Goal: Task Accomplishment & Management: Manage account settings

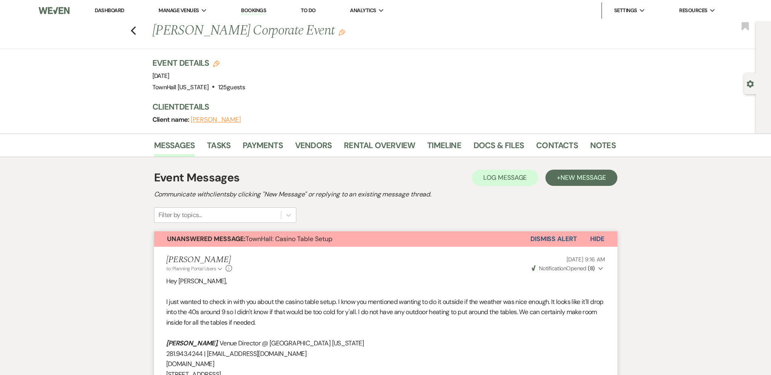
click at [105, 7] on link "Dashboard" at bounding box center [109, 10] width 29 height 7
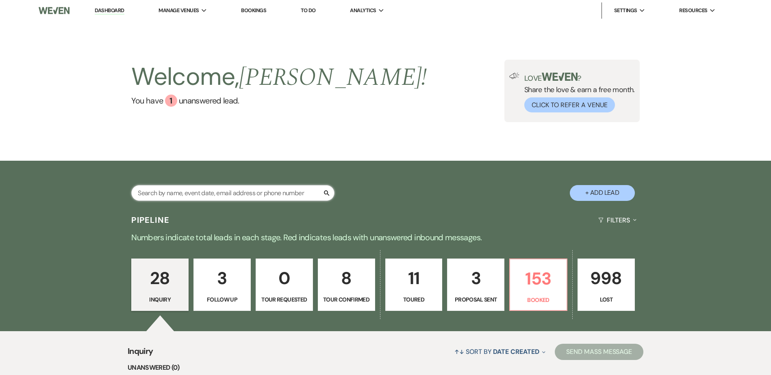
click at [175, 193] on input "text" at bounding box center [232, 193] width 203 height 16
type input "leah"
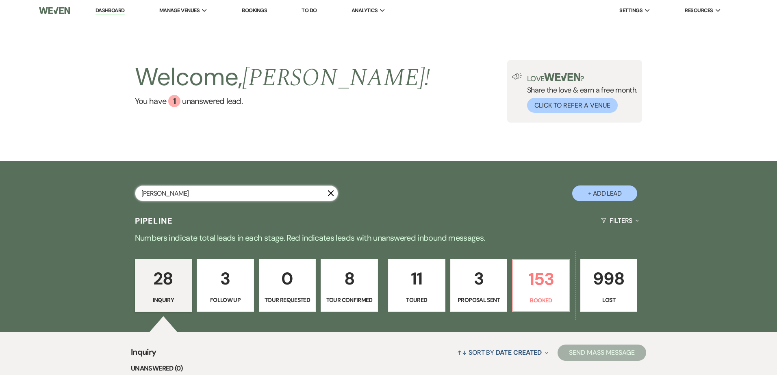
select select "8"
select select "10"
select select "8"
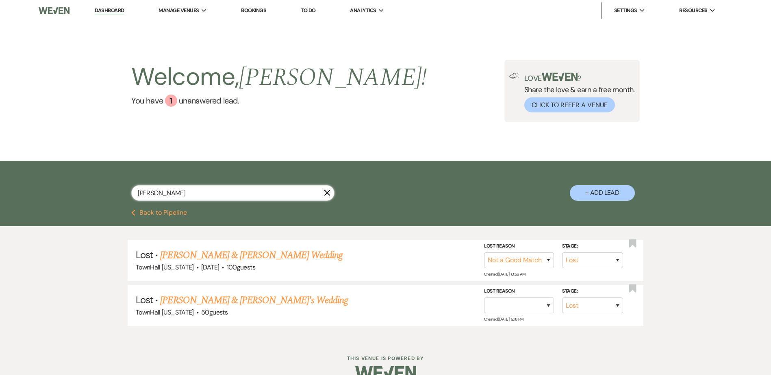
type input "leah"
click at [624, 193] on button "+ Add Lead" at bounding box center [601, 193] width 65 height 16
select select "594"
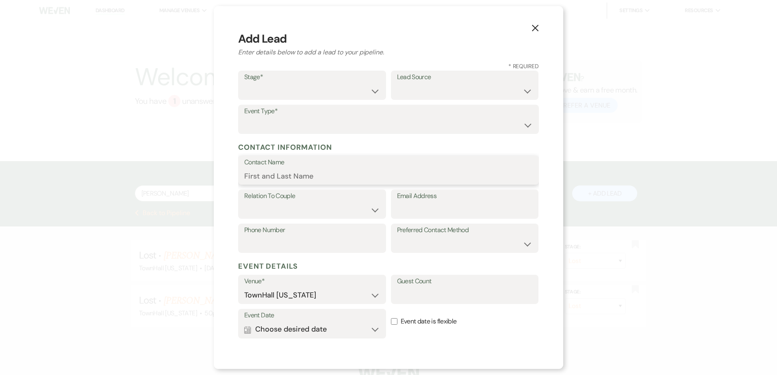
click at [294, 179] on input "Contact Name" at bounding box center [388, 176] width 288 height 16
type input "Leah Rodriguez"
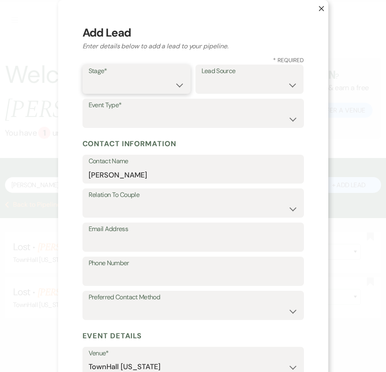
click at [116, 84] on select "Inquiry Follow Up Tour Requested Tour Confirmed Toured Proposal Sent Booked Lost" at bounding box center [137, 85] width 96 height 16
select select "4"
click at [89, 77] on select "Inquiry Follow Up Tour Requested Tour Confirmed Toured Proposal Sent Booked Lost" at bounding box center [137, 85] width 96 height 16
click at [223, 85] on select "Weven Venue Website Instagram Facebook Pinterest Google The Knot Wedding Wire H…" at bounding box center [249, 85] width 96 height 16
select select "6"
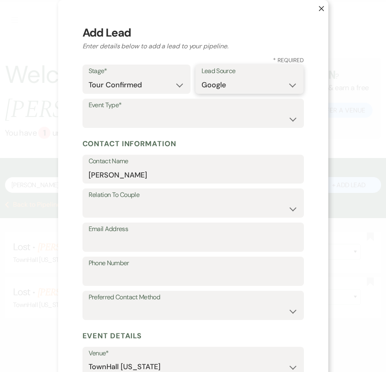
click at [201, 77] on select "Weven Venue Website Instagram Facebook Pinterest Google The Knot Wedding Wire H…" at bounding box center [249, 85] width 96 height 16
click at [156, 115] on select "Wedding Anniversary Party Baby Shower Bachelorette / Bachelor Party Birthday Pa…" at bounding box center [193, 119] width 209 height 16
select select "16"
click at [89, 111] on select "Wedding Anniversary Party Baby Shower Bachelorette / Bachelor Party Birthday Pa…" at bounding box center [193, 119] width 209 height 16
click at [114, 214] on select "Couple Planner Parent of Couple Family Member Friend Other" at bounding box center [193, 209] width 209 height 16
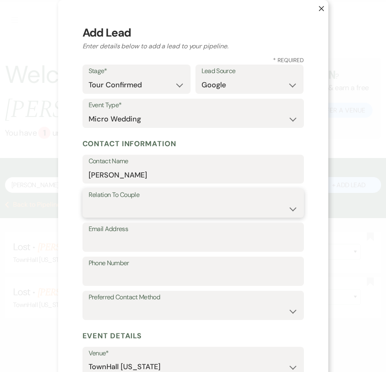
select select "1"
click at [89, 201] on select "Couple Planner Parent of Couple Family Member Friend Other" at bounding box center [193, 209] width 209 height 16
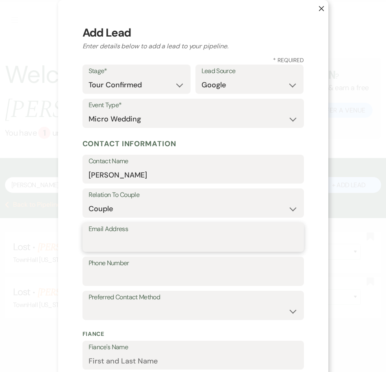
click at [108, 245] on input "Email Address" at bounding box center [193, 243] width 209 height 16
paste input "lrodz3030@gmail.com"
type input "lrodz3030@gmail.com"
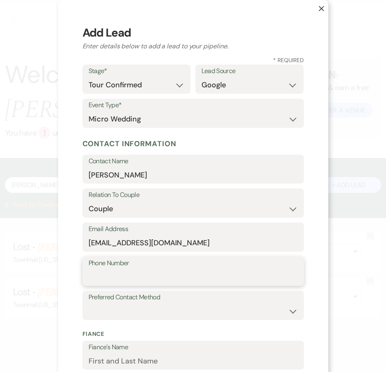
click at [98, 275] on input "Phone Number" at bounding box center [193, 277] width 209 height 16
paste input "8325174644"
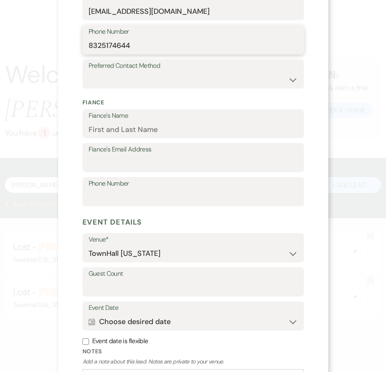
scroll to position [244, 0]
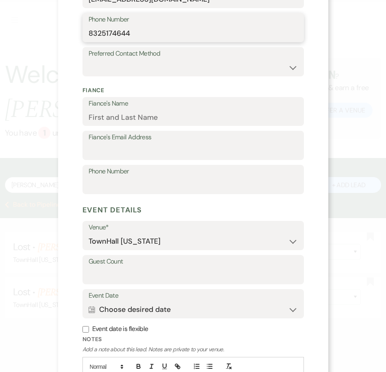
type input "8325174644"
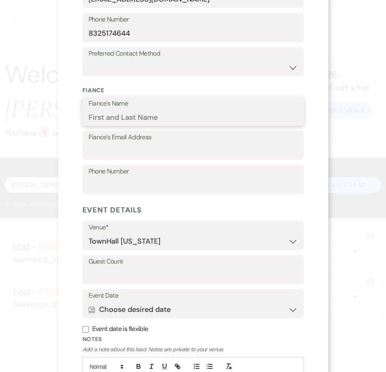
click at [123, 117] on input "Fiance's Name" at bounding box center [193, 117] width 209 height 16
paste input "Hector Baltazar"
type input "Hector Baltazar"
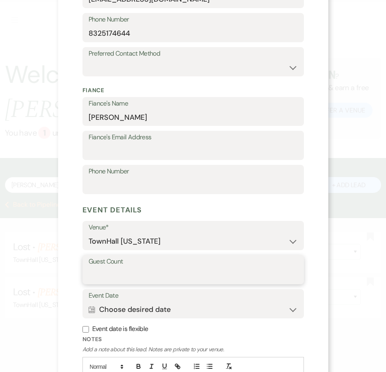
click at [108, 279] on input "Guest Count" at bounding box center [193, 276] width 209 height 16
type input "25"
click at [52, 277] on div "X Add Lead Enter details below to add a lead to your pipeline. * Required Stage…" at bounding box center [193, 186] width 386 height 372
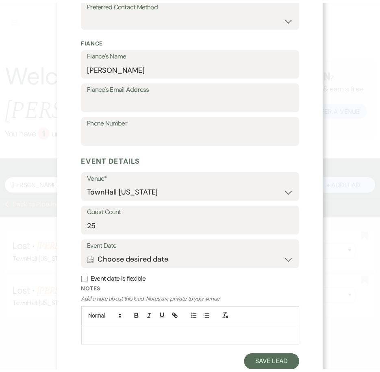
scroll to position [317, 0]
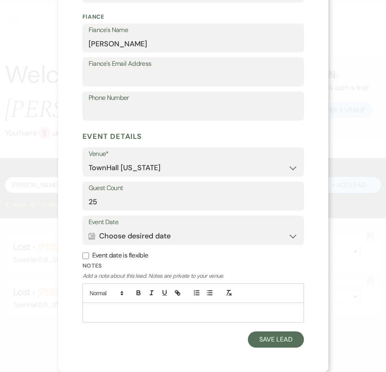
click at [91, 258] on label "Event date is flexible" at bounding box center [192, 256] width 221 height 12
click at [89, 258] on input "Event date is flexible" at bounding box center [85, 256] width 6 height 6
checkbox input "true"
click at [102, 315] on p at bounding box center [193, 312] width 208 height 9
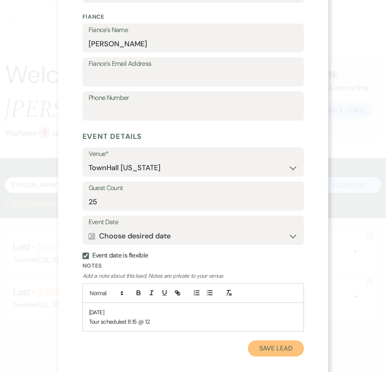
click at [266, 344] on button "Save Lead" at bounding box center [276, 348] width 56 height 16
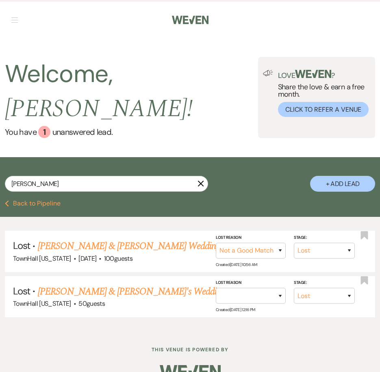
click at [28, 200] on button "Previous Back to Pipeline" at bounding box center [33, 203] width 56 height 6
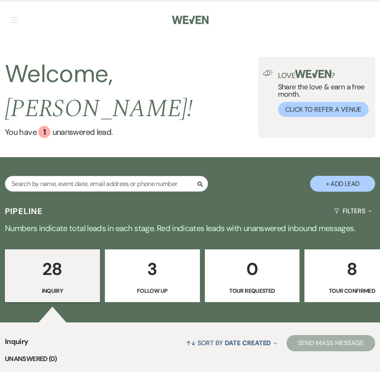
click at [348, 258] on p "8" at bounding box center [352, 268] width 84 height 27
select select "4"
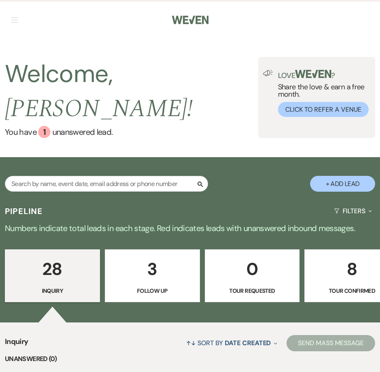
select select "4"
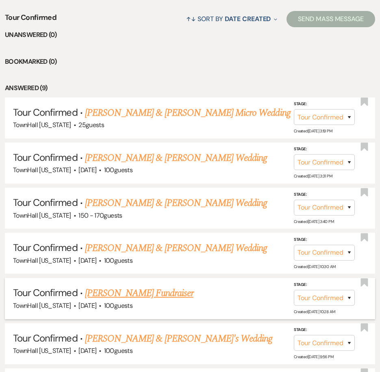
scroll to position [325, 0]
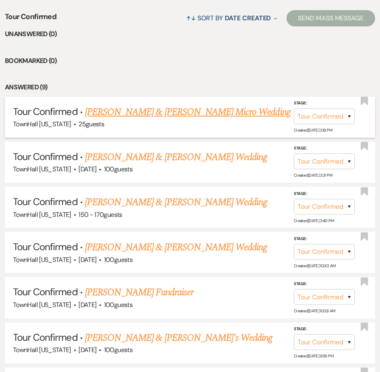
click at [240, 105] on link "Hector Baltazar & Leah Rodriguez's Micro Wedding" at bounding box center [188, 112] width 206 height 15
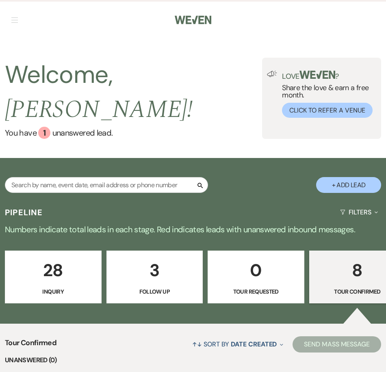
select select "4"
select select "6"
select select "16"
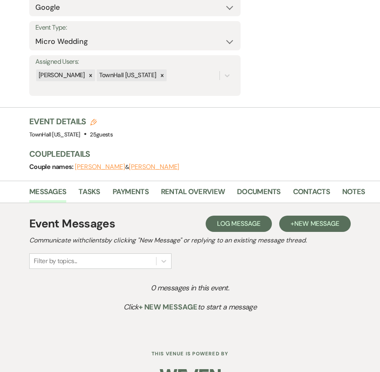
scroll to position [169, 0]
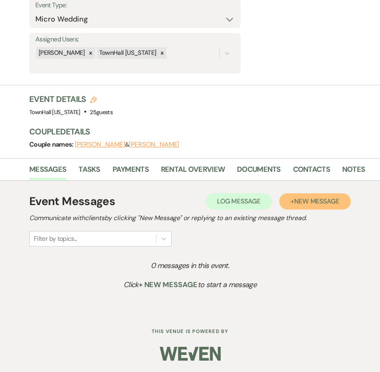
click at [323, 205] on span "New Message" at bounding box center [316, 201] width 45 height 9
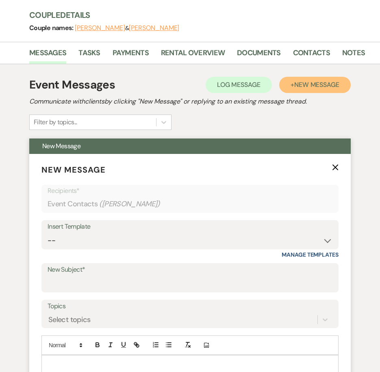
scroll to position [412, 0]
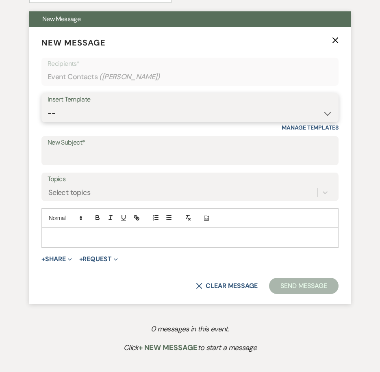
click at [58, 113] on select "-- Wedding Inquiry Follow Up: 2-3 days after initial lead- Avg Cost + Albums Th…" at bounding box center [190, 114] width 285 height 16
select select "1305"
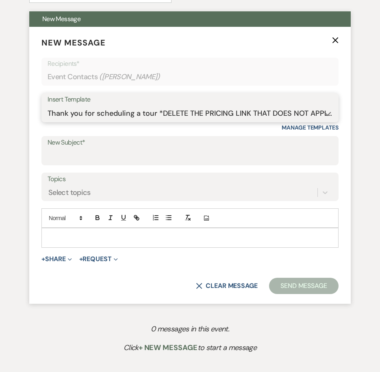
click at [48, 106] on select "-- Wedding Inquiry Follow Up: 2-3 days after initial lead- Avg Cost + Albums Th…" at bounding box center [190, 114] width 285 height 16
type input "We cannot wait to show you around [GEOGRAPHIC_DATA] [US_STATE]!"
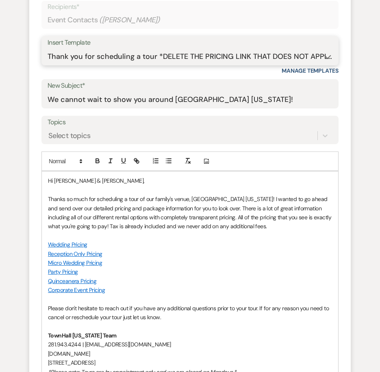
scroll to position [494, 0]
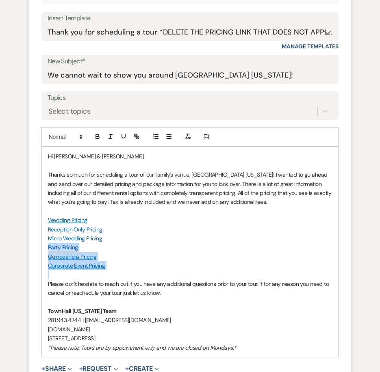
drag, startPoint x: 119, startPoint y: 272, endPoint x: 36, endPoint y: 248, distance: 86.3
click at [36, 248] on form "New Message X Draft saved! Recipients* Event Contacts ( Leah Rodriguez ) Insert…" at bounding box center [189, 180] width 321 height 468
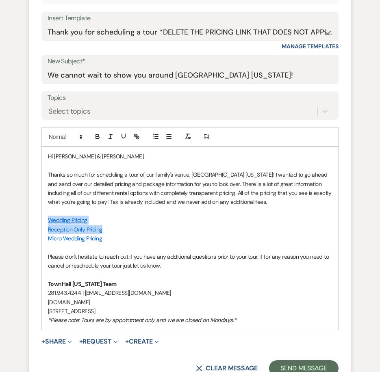
drag, startPoint x: 102, startPoint y: 229, endPoint x: 44, endPoint y: 219, distance: 58.8
click at [44, 219] on div "Hi Hector & Leah, Thanks so much for scheduling a tour of our family's venue, T…" at bounding box center [190, 238] width 296 height 182
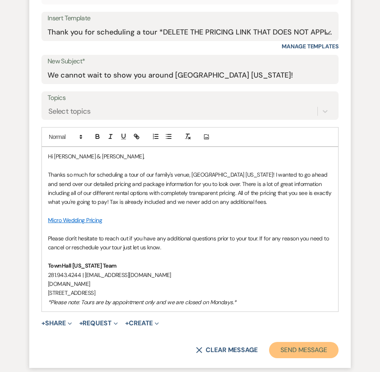
click at [298, 348] on button "Send Message" at bounding box center [303, 350] width 69 height 16
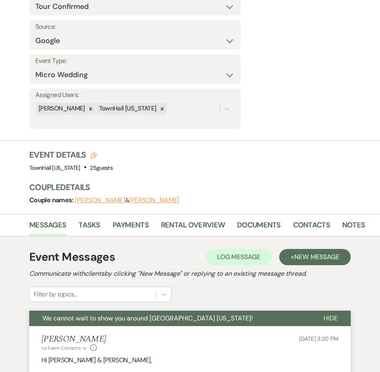
scroll to position [0, 0]
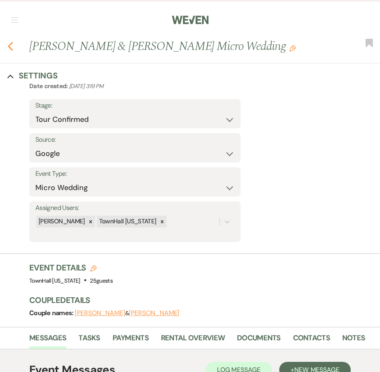
click at [10, 48] on use "button" at bounding box center [10, 46] width 5 height 9
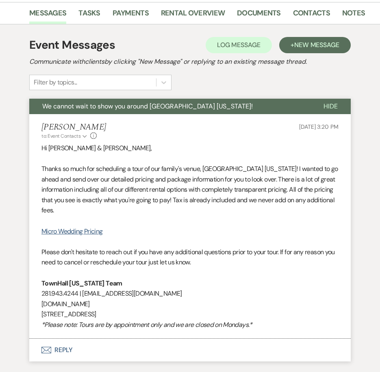
select select "4"
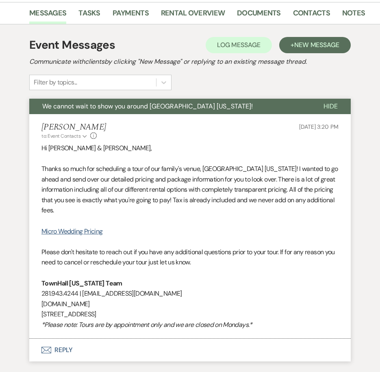
select select "4"
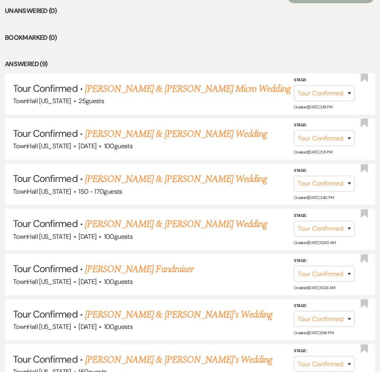
scroll to position [513, 0]
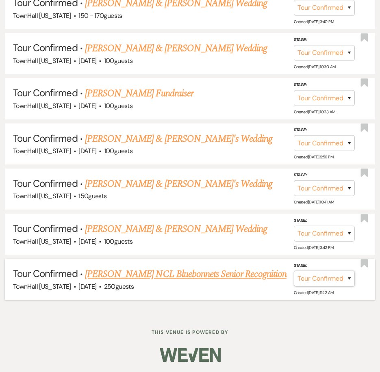
click at [313, 279] on select "Inquiry Follow Up Tour Requested Tour Confirmed Toured Proposal Sent Booked Lost" at bounding box center [324, 279] width 61 height 16
select select "8"
click at [294, 271] on select "Inquiry Follow Up Tour Requested Tour Confirmed Toured Proposal Sent Booked Lost" at bounding box center [324, 279] width 61 height 16
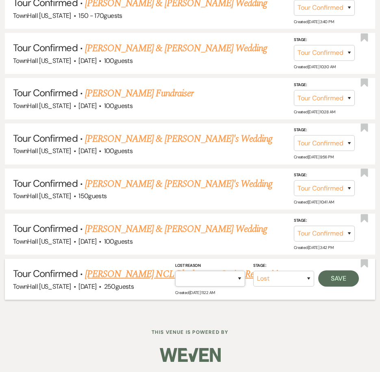
click at [223, 278] on select "Booked Elsewhere Budget Date Unavailable No Response Not a Good Match Capacity …" at bounding box center [210, 279] width 70 height 16
select select "5"
click at [175, 271] on select "Booked Elsewhere Budget Date Unavailable No Response Not a Good Match Capacity …" at bounding box center [210, 279] width 70 height 16
click at [336, 279] on button "Save" at bounding box center [338, 279] width 41 height 16
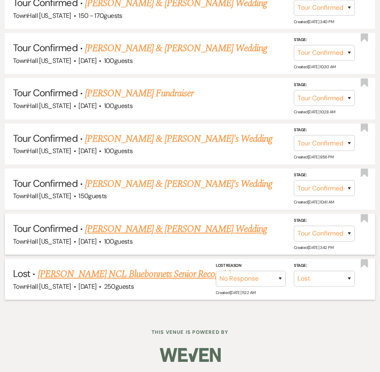
scroll to position [468, 0]
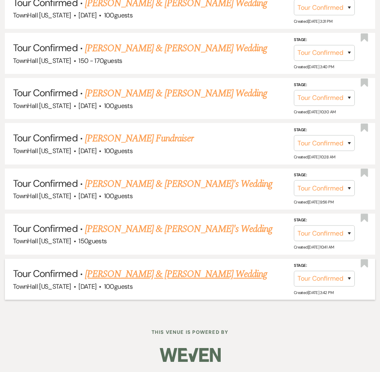
click at [166, 275] on link "Joshua Ewing & Marie Ewing's Wedding" at bounding box center [176, 274] width 182 height 15
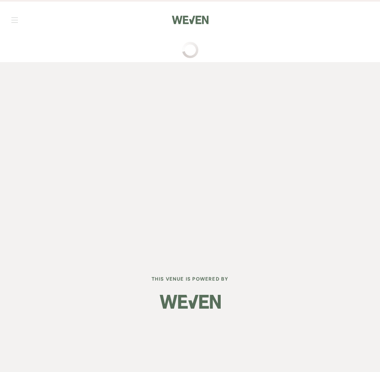
select select "4"
select select "17"
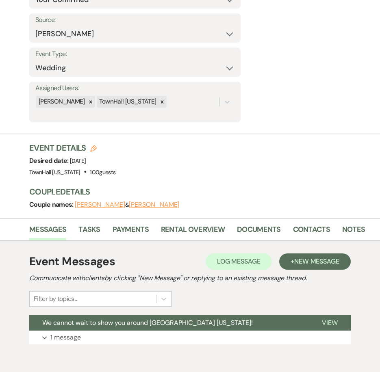
scroll to position [164, 0]
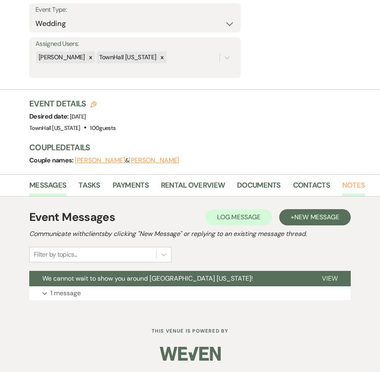
click at [352, 184] on link "Notes" at bounding box center [353, 188] width 23 height 17
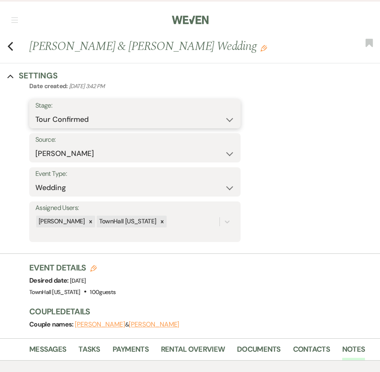
click at [84, 118] on select "Inquiry Follow Up Tour Requested Tour Confirmed Toured Proposal Sent Booked Lost" at bounding box center [134, 120] width 199 height 16
select select "8"
click at [35, 112] on select "Inquiry Follow Up Tour Requested Tour Confirmed Toured Proposal Sent Booked Lost" at bounding box center [134, 120] width 199 height 16
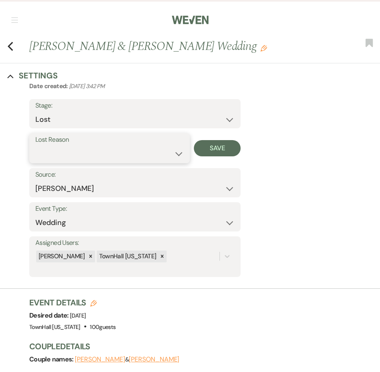
click at [85, 159] on select "Booked Elsewhere Budget Date Unavailable No Response Not a Good Match Capacity …" at bounding box center [109, 154] width 148 height 16
select select "5"
click at [35, 146] on select "Booked Elsewhere Budget Date Unavailable No Response Not a Good Match Capacity …" at bounding box center [109, 154] width 148 height 16
click at [222, 149] on button "Save" at bounding box center [217, 148] width 47 height 16
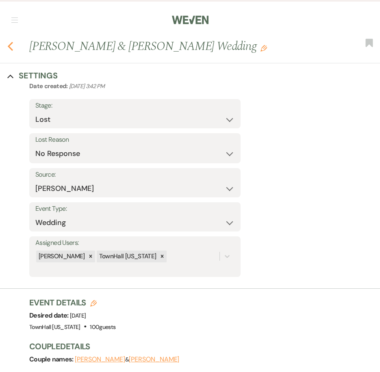
click at [11, 46] on icon "Previous" at bounding box center [10, 46] width 6 height 10
select select "4"
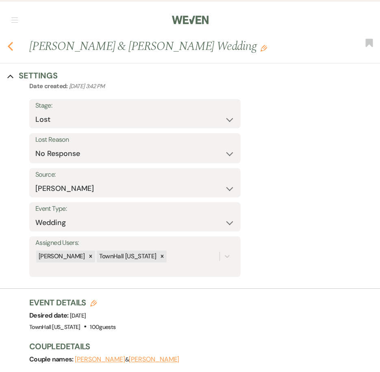
select select "4"
select select "8"
select select "5"
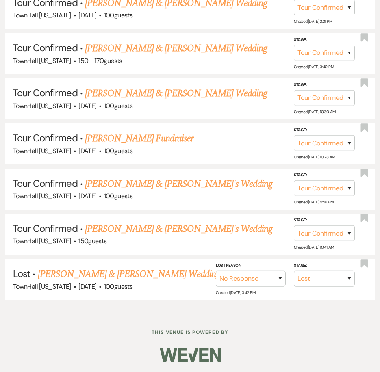
scroll to position [422, 0]
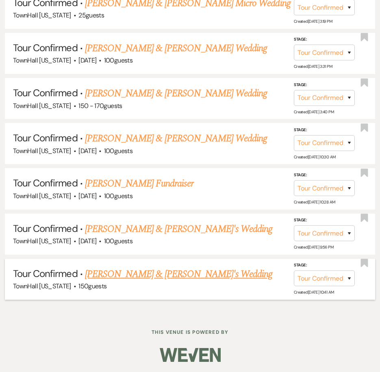
click at [165, 275] on link "Blaine & Gracie's Wedding" at bounding box center [179, 274] width 188 height 15
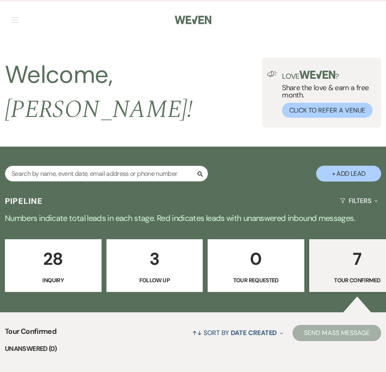
select select "4"
select select "6"
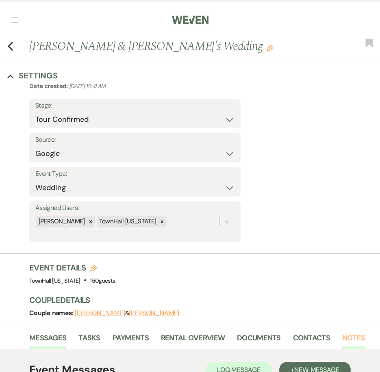
click at [353, 335] on link "Notes" at bounding box center [353, 340] width 23 height 17
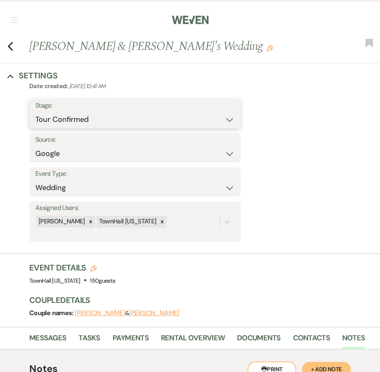
click at [54, 117] on select "Inquiry Follow Up Tour Requested Tour Confirmed Toured Proposal Sent Booked Lost" at bounding box center [134, 120] width 199 height 16
select select "8"
click at [35, 112] on select "Inquiry Follow Up Tour Requested Tour Confirmed Toured Proposal Sent Booked Lost" at bounding box center [134, 120] width 199 height 16
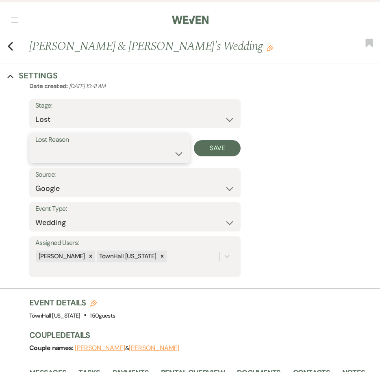
click at [56, 157] on select "Booked Elsewhere Budget Date Unavailable No Response Not a Good Match Capacity …" at bounding box center [109, 154] width 148 height 16
select select "5"
click at [35, 146] on select "Booked Elsewhere Budget Date Unavailable No Response Not a Good Match Capacity …" at bounding box center [109, 154] width 148 height 16
click at [210, 148] on button "Save" at bounding box center [217, 148] width 47 height 16
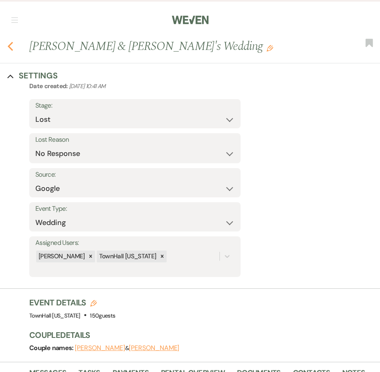
click at [11, 46] on icon "Previous" at bounding box center [10, 46] width 6 height 10
select select "4"
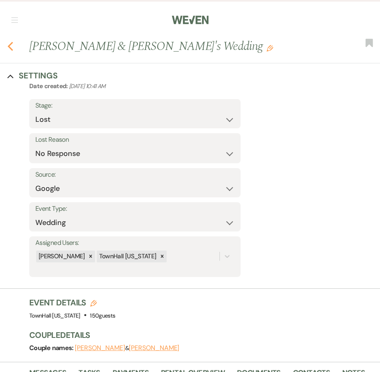
select select "4"
select select "8"
select select "5"
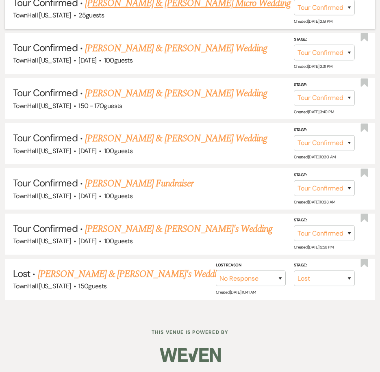
scroll to position [377, 0]
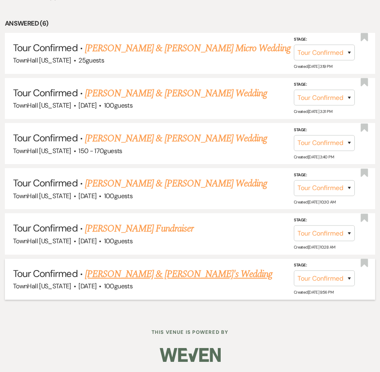
click at [122, 275] on link "Josue & Catherine's Wedding" at bounding box center [179, 274] width 188 height 15
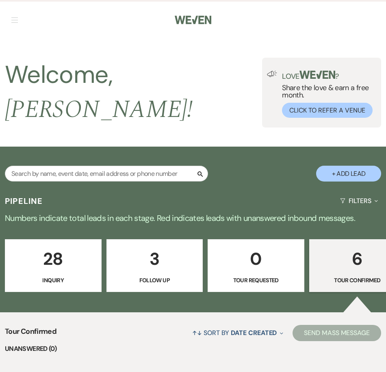
select select "4"
select select "5"
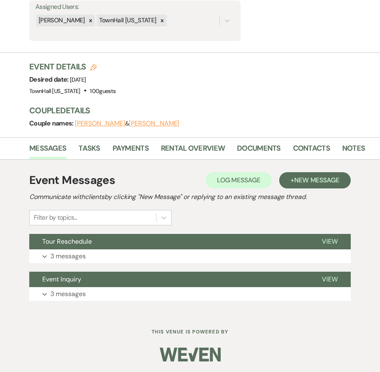
scroll to position [202, 0]
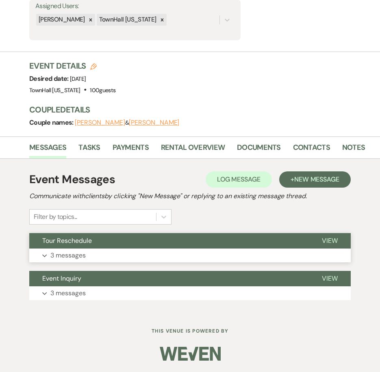
click at [77, 253] on p "3 messages" at bounding box center [67, 255] width 35 height 11
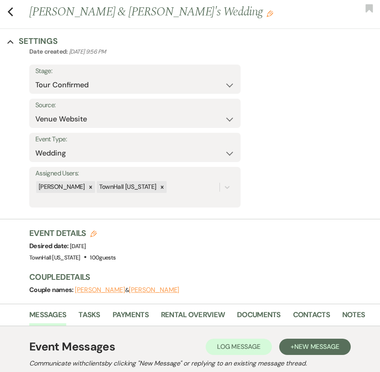
scroll to position [0, 0]
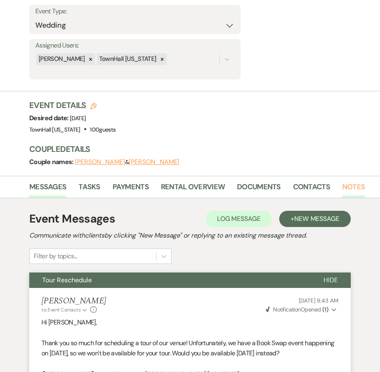
click at [354, 185] on link "Notes" at bounding box center [353, 189] width 23 height 17
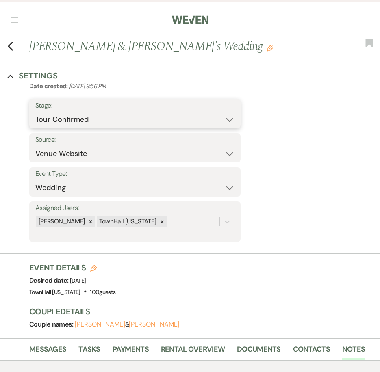
click at [119, 120] on select "Inquiry Follow Up Tour Requested Tour Confirmed Toured Proposal Sent Booked Lost" at bounding box center [134, 120] width 199 height 16
select select "5"
click at [35, 112] on select "Inquiry Follow Up Tour Requested Tour Confirmed Toured Proposal Sent Booked Lost" at bounding box center [134, 120] width 199 height 16
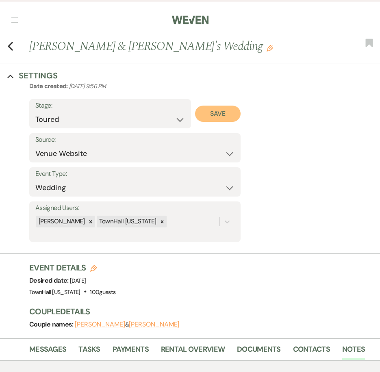
click at [221, 111] on button "Save" at bounding box center [218, 114] width 46 height 16
click at [8, 45] on icon "Previous" at bounding box center [10, 46] width 6 height 10
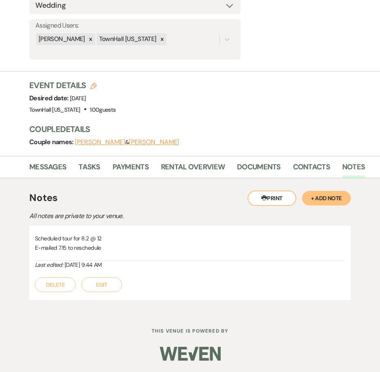
select select "4"
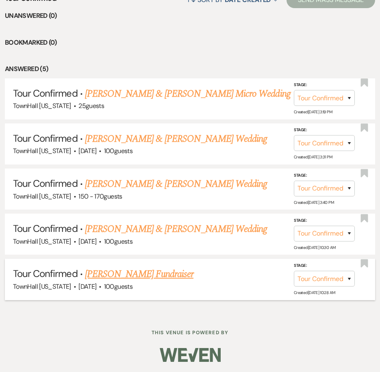
click at [150, 272] on link "Kim Brown's Fundraiser" at bounding box center [139, 274] width 108 height 15
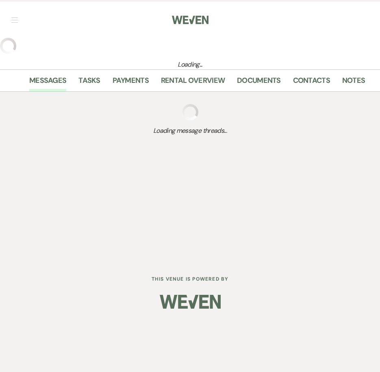
select select "4"
select select "6"
select select "20"
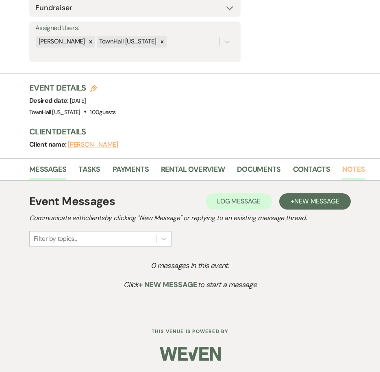
click at [350, 167] on link "Notes" at bounding box center [353, 172] width 23 height 17
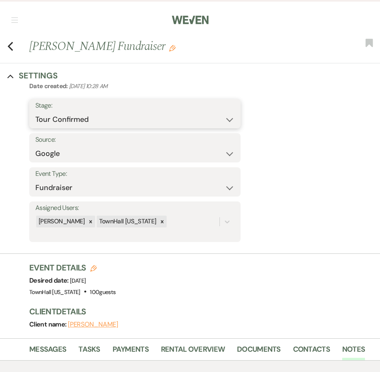
click at [104, 121] on select "Inquiry Follow Up Tour Requested Tour Confirmed Toured Proposal Sent Booked Lost" at bounding box center [134, 120] width 199 height 16
select select "8"
click at [35, 112] on select "Inquiry Follow Up Tour Requested Tour Confirmed Toured Proposal Sent Booked Lost" at bounding box center [134, 120] width 199 height 16
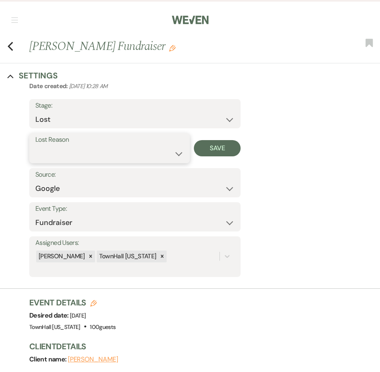
drag, startPoint x: 65, startPoint y: 157, endPoint x: 65, endPoint y: 161, distance: 4.1
click at [65, 157] on select "Booked Elsewhere Budget Date Unavailable No Response Not a Good Match Capacity …" at bounding box center [109, 154] width 148 height 16
select select "5"
click at [35, 146] on select "Booked Elsewhere Budget Date Unavailable No Response Not a Good Match Capacity …" at bounding box center [109, 154] width 148 height 16
click at [206, 149] on button "Save" at bounding box center [217, 148] width 47 height 16
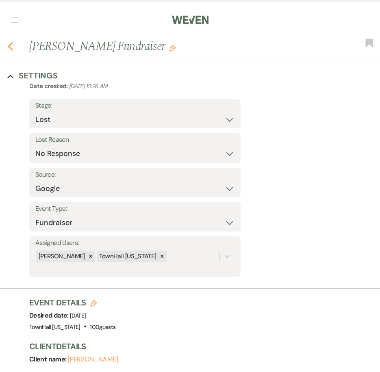
click at [9, 45] on use "button" at bounding box center [10, 46] width 5 height 9
select select "4"
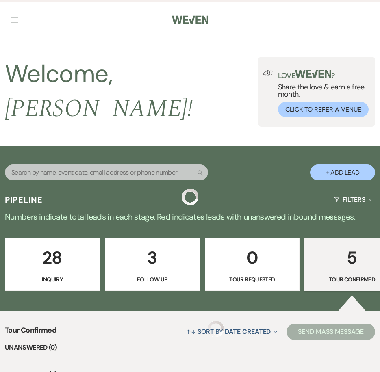
scroll to position [287, 0]
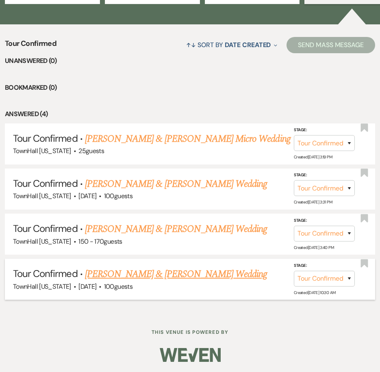
click at [132, 274] on link "Rachel Cline & Allynn Garcia's Wedding" at bounding box center [176, 274] width 182 height 15
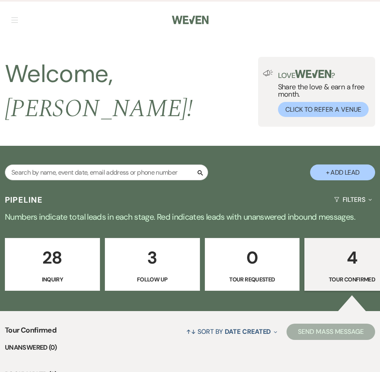
select select "4"
select select "19"
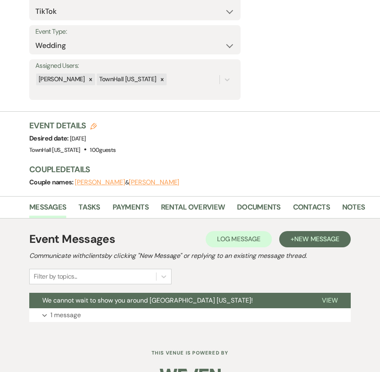
scroll to position [164, 0]
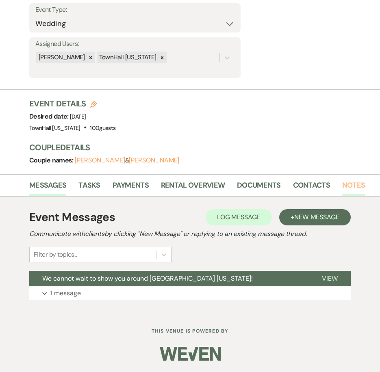
click at [348, 183] on link "Notes" at bounding box center [353, 188] width 23 height 17
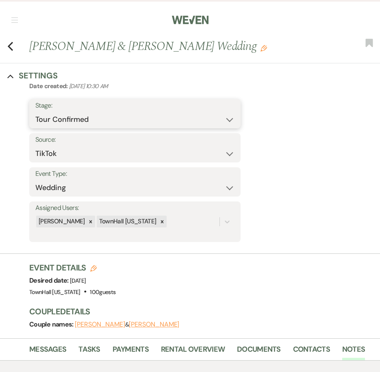
click at [74, 119] on select "Inquiry Follow Up Tour Requested Tour Confirmed Toured Proposal Sent Booked Lost" at bounding box center [134, 120] width 199 height 16
select select "8"
click at [35, 112] on select "Inquiry Follow Up Tour Requested Tour Confirmed Toured Proposal Sent Booked Lost" at bounding box center [134, 120] width 199 height 16
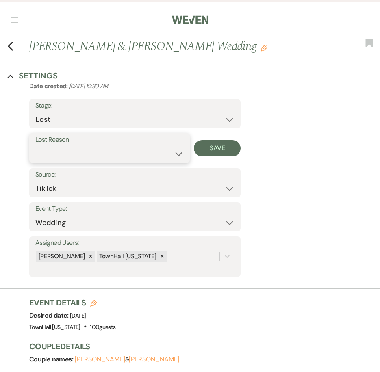
drag, startPoint x: 62, startPoint y: 156, endPoint x: 63, endPoint y: 163, distance: 6.9
click at [62, 156] on select "Booked Elsewhere Budget Date Unavailable No Response Not a Good Match Capacity …" at bounding box center [109, 154] width 148 height 16
select select "5"
click at [35, 146] on select "Booked Elsewhere Budget Date Unavailable No Response Not a Good Match Capacity …" at bounding box center [109, 154] width 148 height 16
click at [232, 151] on button "Save" at bounding box center [217, 148] width 47 height 16
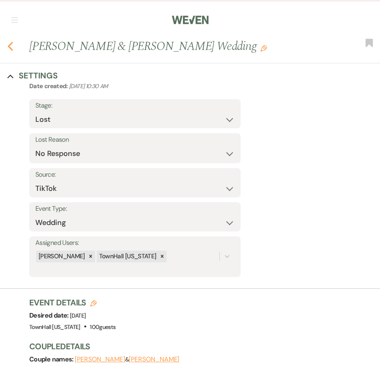
click at [10, 43] on icon "Previous" at bounding box center [10, 46] width 6 height 10
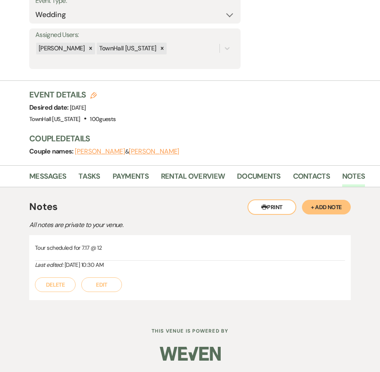
select select "4"
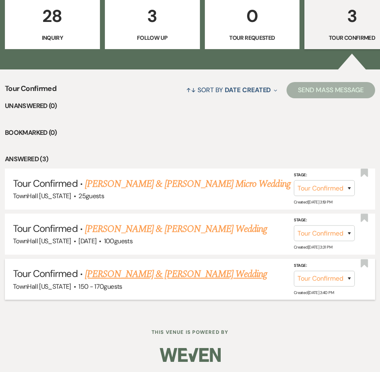
click at [167, 275] on link "Collin England & Kenzie Berger's Wedding" at bounding box center [176, 274] width 182 height 15
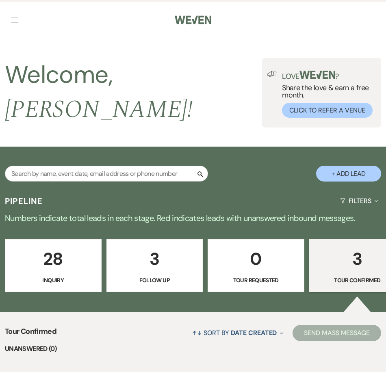
select select "4"
select select "12"
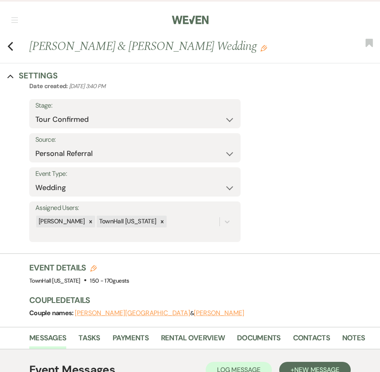
scroll to position [81, 0]
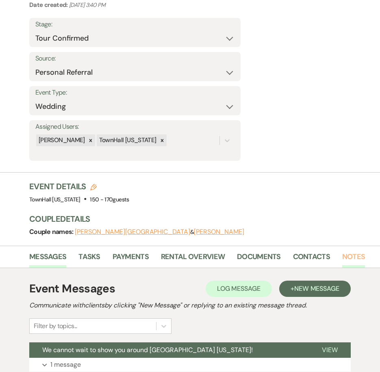
click at [354, 256] on link "Notes" at bounding box center [353, 259] width 23 height 17
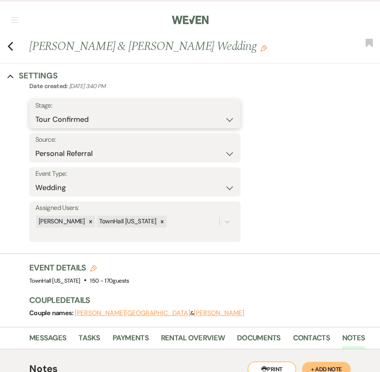
click at [91, 121] on select "Inquiry Follow Up Tour Requested Tour Confirmed Toured Proposal Sent Booked Lost" at bounding box center [134, 120] width 199 height 16
select select "8"
click at [35, 112] on select "Inquiry Follow Up Tour Requested Tour Confirmed Toured Proposal Sent Booked Lost" at bounding box center [134, 120] width 199 height 16
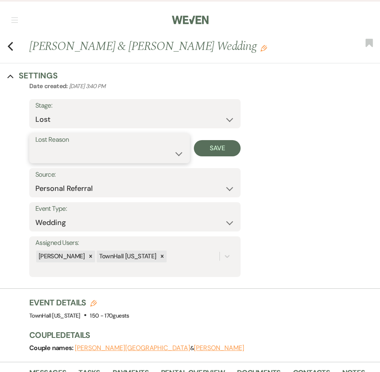
click at [58, 146] on select "Booked Elsewhere Budget Date Unavailable No Response Not a Good Match Capacity …" at bounding box center [109, 154] width 148 height 16
select select "6"
click at [35, 146] on select "Booked Elsewhere Budget Date Unavailable No Response Not a Good Match Capacity …" at bounding box center [109, 154] width 148 height 16
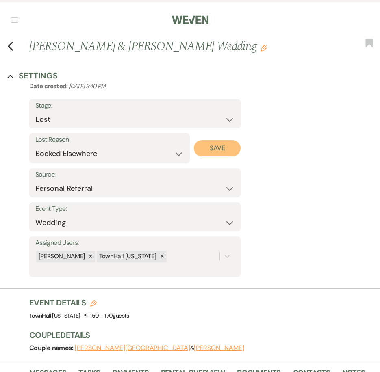
click at [223, 146] on button "Save" at bounding box center [217, 148] width 47 height 16
click at [11, 45] on icon "Previous" at bounding box center [10, 46] width 6 height 10
select select "4"
select select "8"
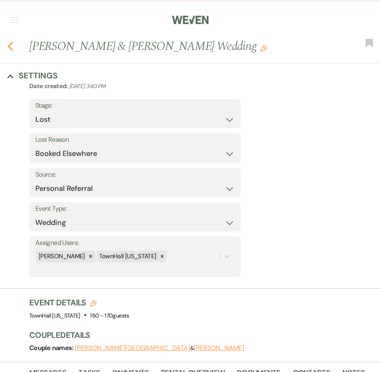
select select "6"
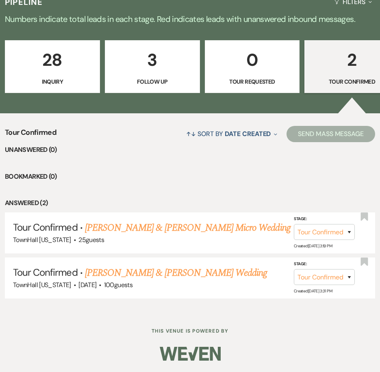
scroll to position [197, 0]
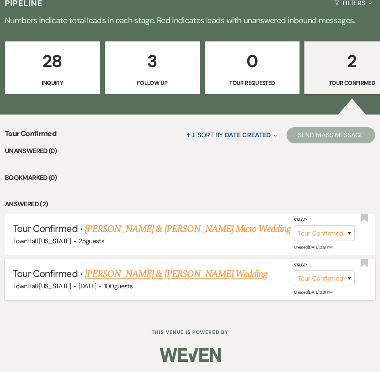
click at [167, 272] on link "Luke Hirth & Madison Correia's Wedding" at bounding box center [176, 274] width 182 height 15
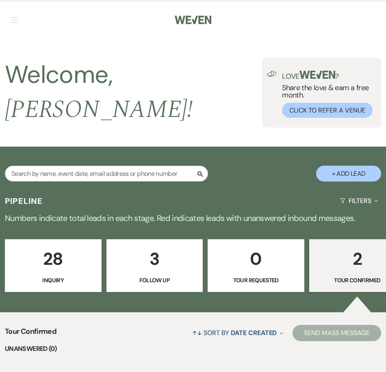
select select "4"
select select "5"
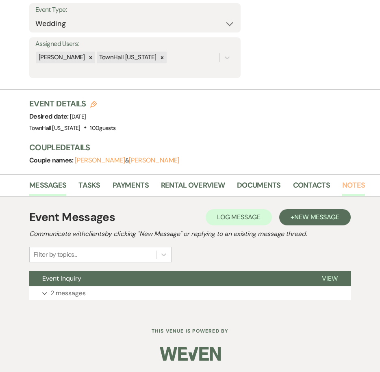
click at [355, 186] on link "Notes" at bounding box center [353, 188] width 23 height 17
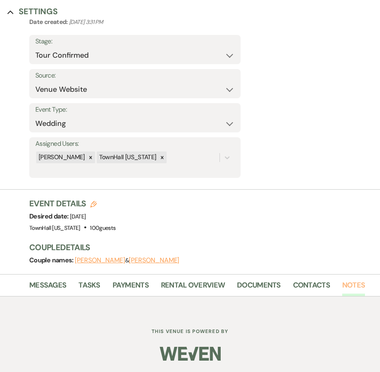
scroll to position [164, 0]
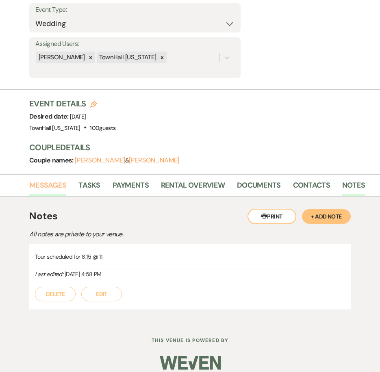
click at [39, 191] on link "Messages" at bounding box center [47, 188] width 37 height 17
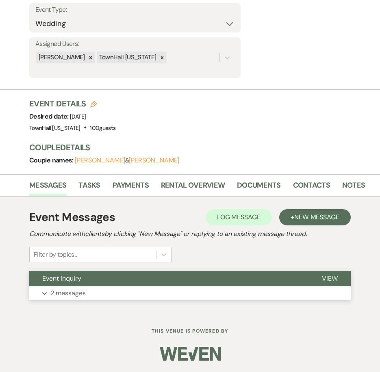
click at [50, 290] on button "Expand 2 messages" at bounding box center [189, 293] width 321 height 14
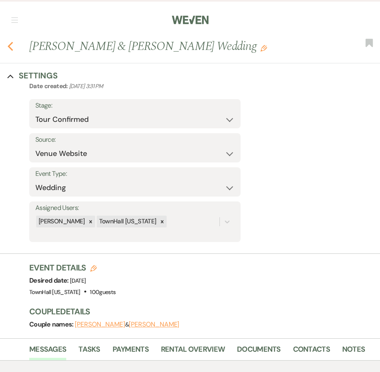
click at [11, 46] on icon "Previous" at bounding box center [10, 46] width 6 height 10
select select "4"
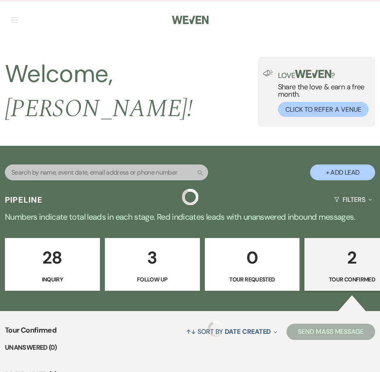
scroll to position [197, 0]
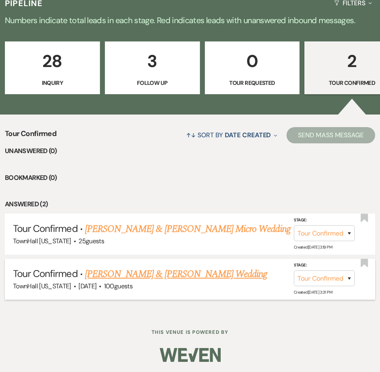
click at [193, 271] on link "Luke Hirth & Madison Correia's Wedding" at bounding box center [176, 274] width 182 height 15
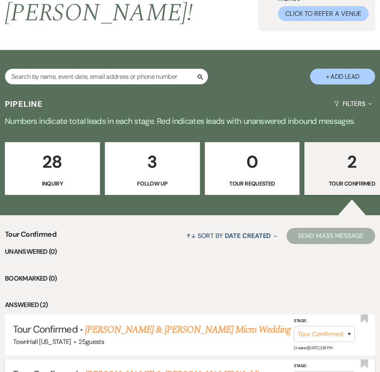
select select "4"
select select "5"
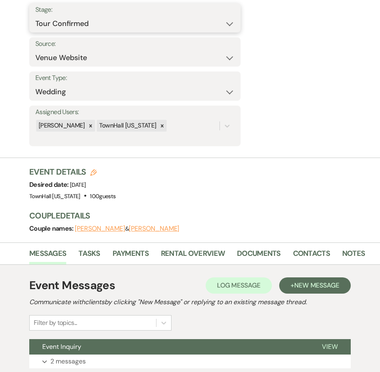
click at [99, 22] on select "Inquiry Follow Up Tour Requested Tour Confirmed Toured Proposal Sent Booked Lost" at bounding box center [134, 24] width 199 height 16
select select "8"
click at [35, 16] on select "Inquiry Follow Up Tour Requested Tour Confirmed Toured Proposal Sent Booked Lost" at bounding box center [134, 24] width 199 height 16
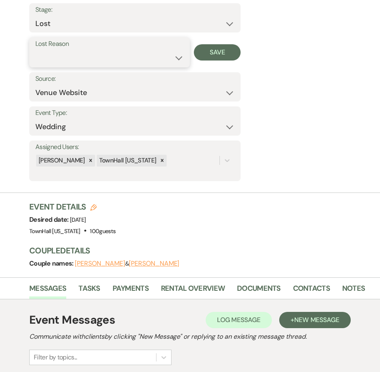
drag, startPoint x: 73, startPoint y: 51, endPoint x: 74, endPoint y: 57, distance: 6.3
click at [73, 51] on select "Booked Elsewhere Budget Date Unavailable No Response Not a Good Match Capacity …" at bounding box center [109, 58] width 148 height 16
select select "6"
click at [35, 50] on select "Booked Elsewhere Budget Date Unavailable No Response Not a Good Match Capacity …" at bounding box center [109, 58] width 148 height 16
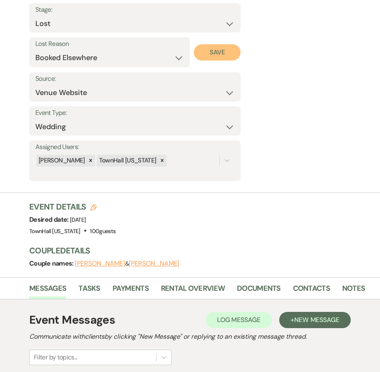
click at [217, 55] on button "Save" at bounding box center [217, 52] width 47 height 16
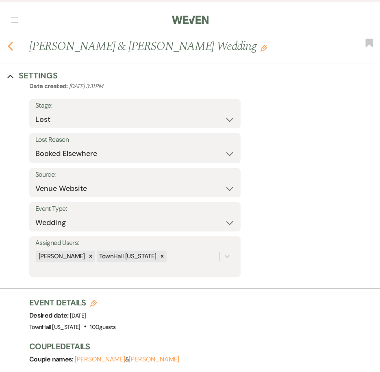
click at [8, 46] on icon "Previous" at bounding box center [10, 46] width 6 height 10
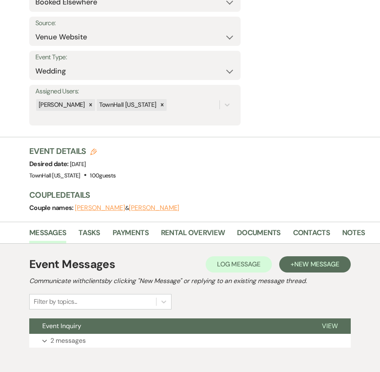
select select "4"
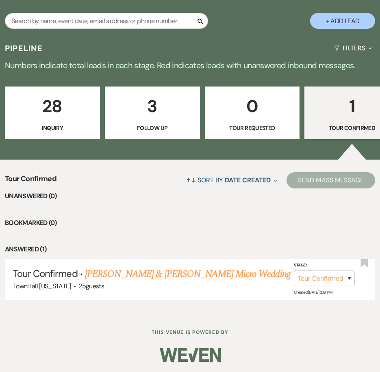
click at [155, 112] on p "3" at bounding box center [152, 106] width 84 height 27
select select "9"
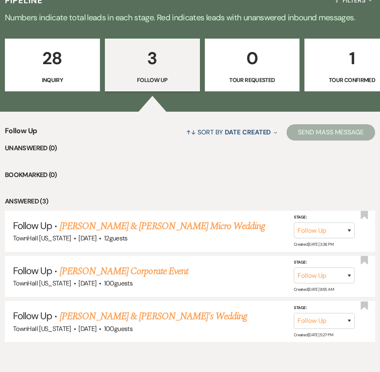
scroll to position [233, 0]
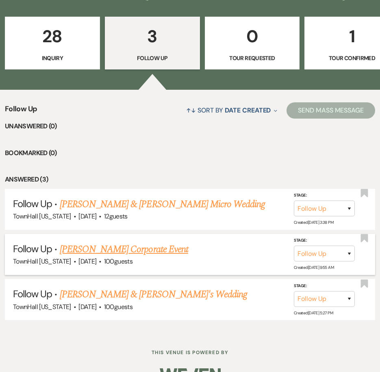
click at [168, 242] on link "Victoria Valentine's Corporate Event" at bounding box center [124, 249] width 128 height 15
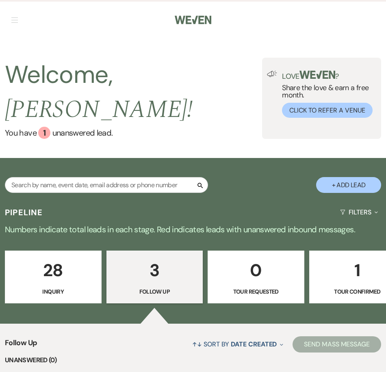
select select "9"
select select "5"
select select "9"
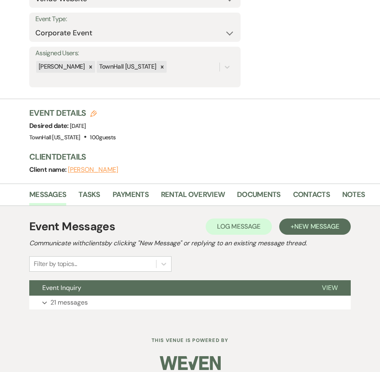
scroll to position [164, 0]
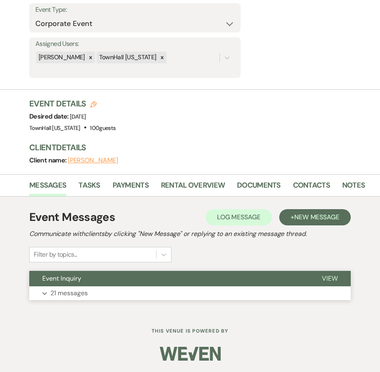
click at [118, 284] on button "Event Inquiry" at bounding box center [168, 278] width 279 height 15
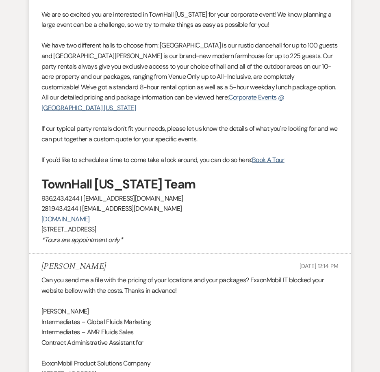
scroll to position [0, 0]
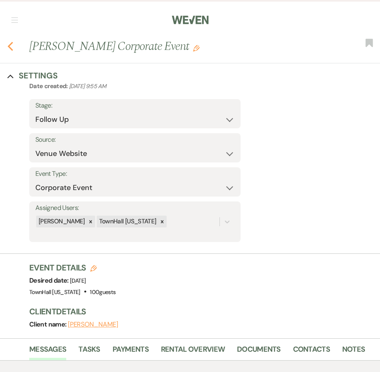
click at [12, 46] on icon "Previous" at bounding box center [10, 46] width 6 height 10
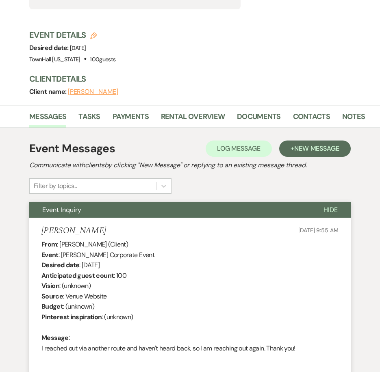
select select "9"
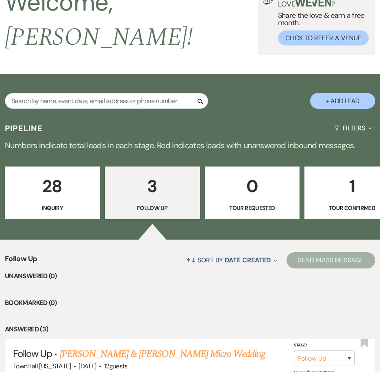
scroll to position [0, 0]
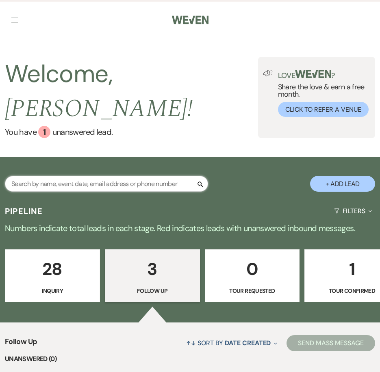
click at [84, 176] on input "text" at bounding box center [106, 184] width 203 height 16
type input "christy"
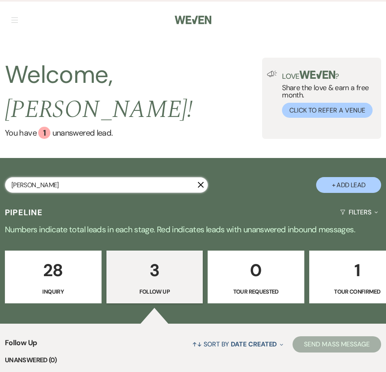
select select "8"
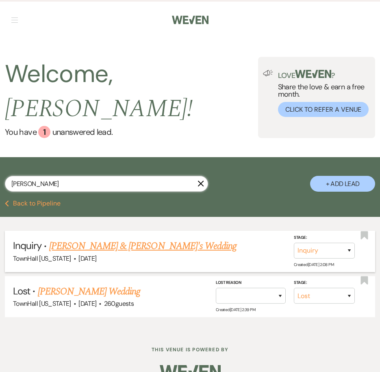
type input "christy"
click at [298, 243] on select "Inquiry Follow Up Tour Requested Tour Confirmed Toured Proposal Sent Booked Lost" at bounding box center [324, 251] width 61 height 16
select select "4"
click at [294, 243] on select "Inquiry Follow Up Tour Requested Tour Confirmed Toured Proposal Sent Booked Lost" at bounding box center [324, 251] width 61 height 16
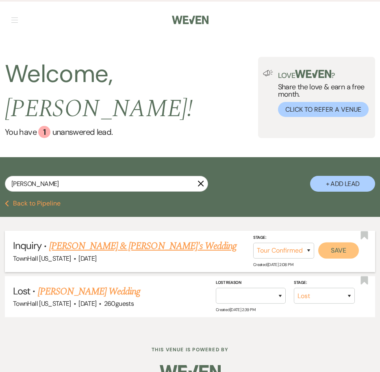
click at [337, 242] on button "Save" at bounding box center [338, 250] width 41 height 16
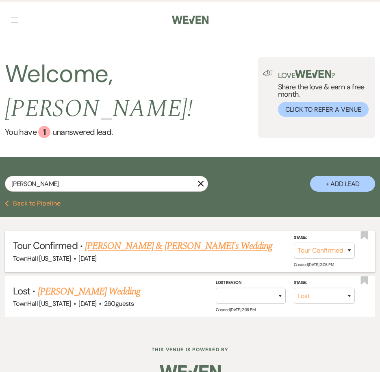
click at [131, 239] on link "Christy Lumpkin & Fiance's Wedding" at bounding box center [179, 246] width 188 height 15
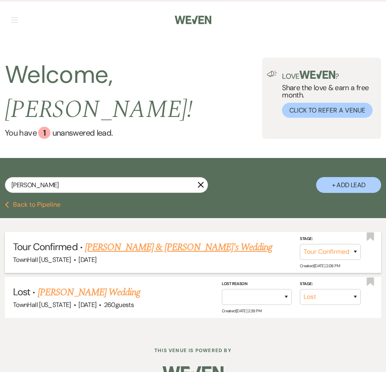
select select "4"
select select "5"
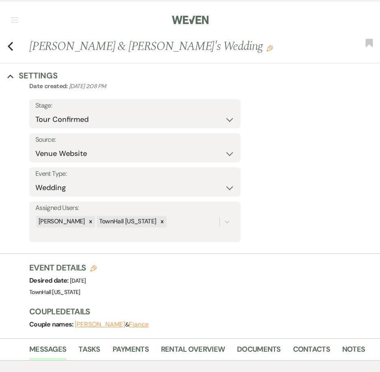
scroll to position [162, 0]
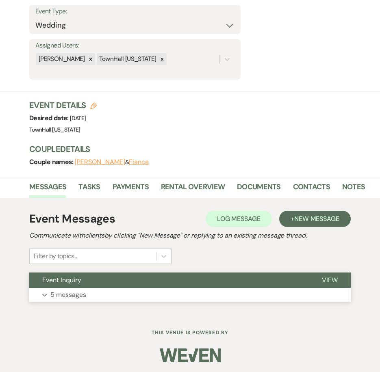
click at [102, 291] on button "Expand 5 messages" at bounding box center [189, 295] width 321 height 14
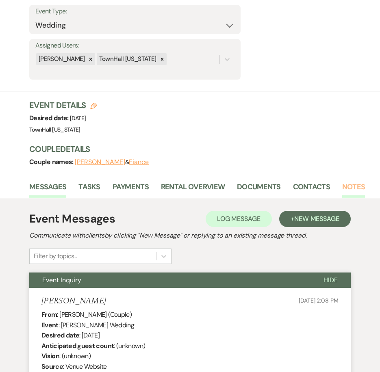
click at [353, 189] on link "Notes" at bounding box center [353, 189] width 23 height 17
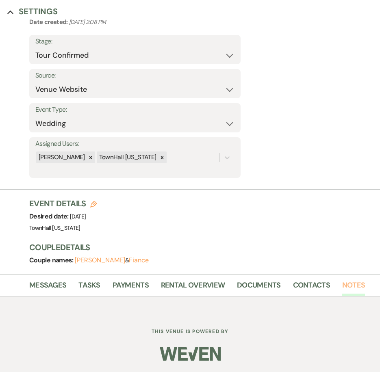
scroll to position [138, 0]
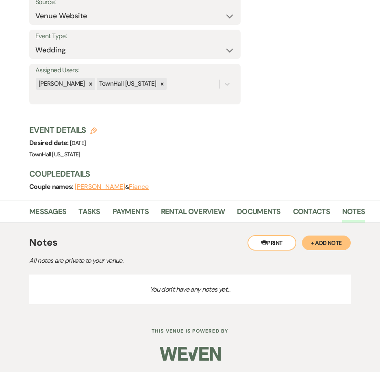
click at [323, 243] on button "+ Add Note" at bounding box center [326, 243] width 49 height 15
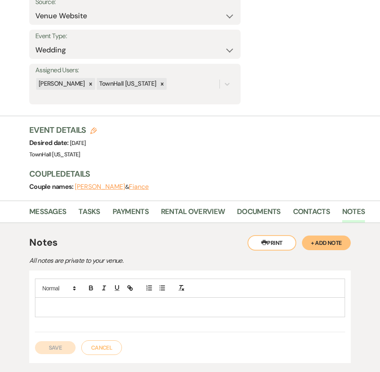
click at [63, 310] on p at bounding box center [189, 307] width 297 height 9
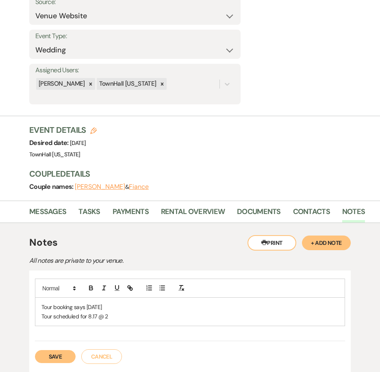
click at [55, 355] on button "Save" at bounding box center [55, 356] width 41 height 13
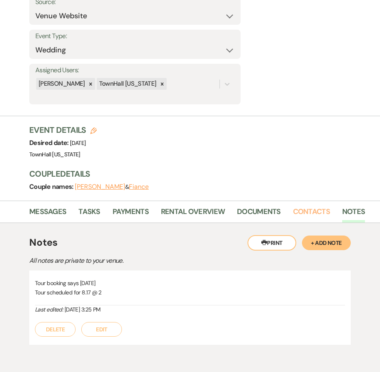
click at [301, 212] on link "Contacts" at bounding box center [311, 214] width 37 height 17
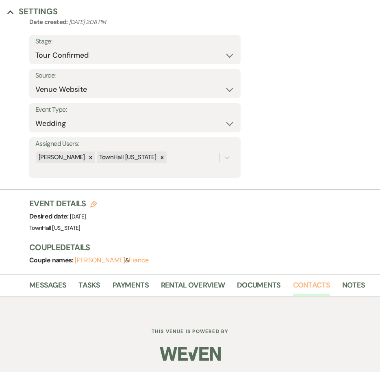
scroll to position [138, 0]
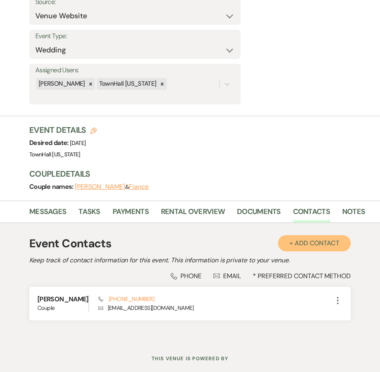
click at [320, 246] on button "+ Add Contact" at bounding box center [314, 243] width 73 height 16
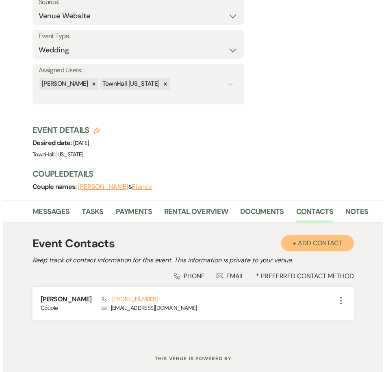
scroll to position [138, 0]
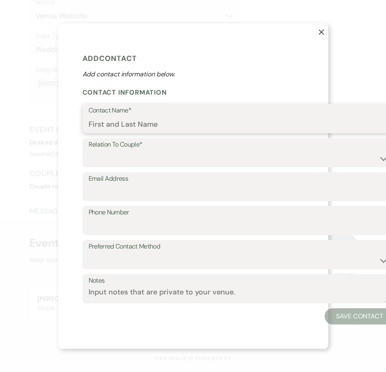
click at [116, 120] on input "Contact Name*" at bounding box center [239, 125] width 300 height 16
paste input "Dale Dobson"
type input "Dale Dobson"
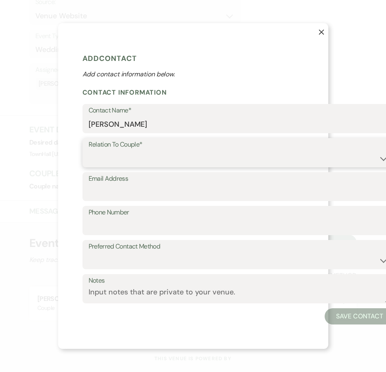
click at [99, 162] on select "Couple Planner Parent of Couple Family Member Friend Other" at bounding box center [239, 159] width 300 height 16
select select "1"
click at [89, 151] on select "Couple Planner Parent of Couple Family Member Friend Other" at bounding box center [239, 159] width 300 height 16
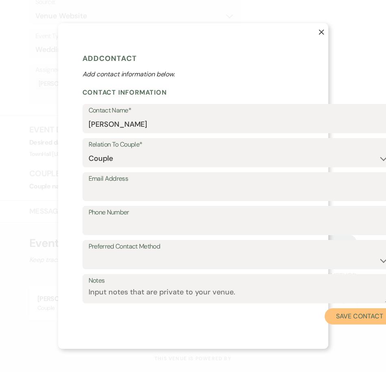
click at [351, 313] on button "Save Contact" at bounding box center [359, 316] width 69 height 16
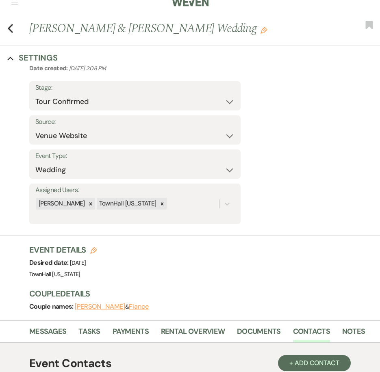
scroll to position [0, 0]
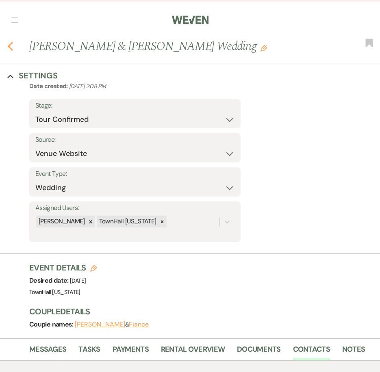
click at [9, 44] on icon "Previous" at bounding box center [10, 46] width 6 height 10
select select "4"
select select "8"
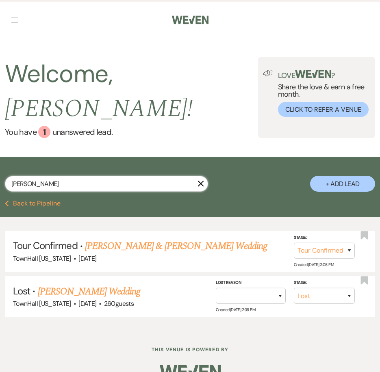
drag, startPoint x: 34, startPoint y: 163, endPoint x: -13, endPoint y: 162, distance: 47.1
click at [0, 162] on html "Weven Check Log Out Pinterest Instagram Facebook Terms of Use Privacy Policy Da…" at bounding box center [190, 195] width 380 height 390
type input "nicole"
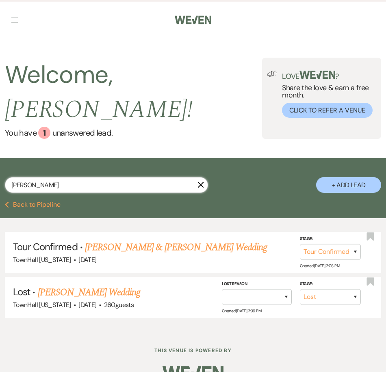
select select "8"
select select "5"
select select "8"
select select "5"
select select "8"
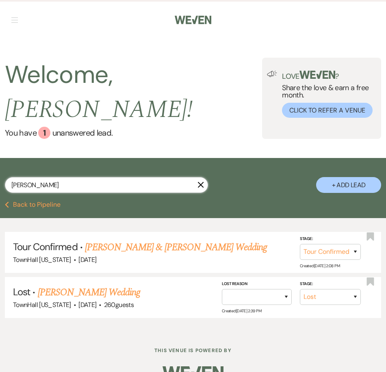
select select "5"
select select "8"
select select "5"
select select "8"
select select "5"
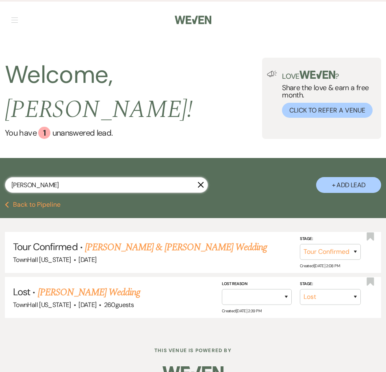
select select "8"
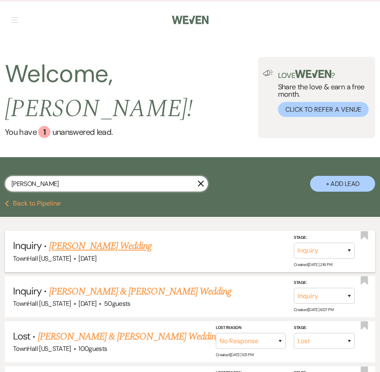
type input "nicole"
click at [108, 239] on link "Nicole Simon's Wedding" at bounding box center [100, 246] width 103 height 15
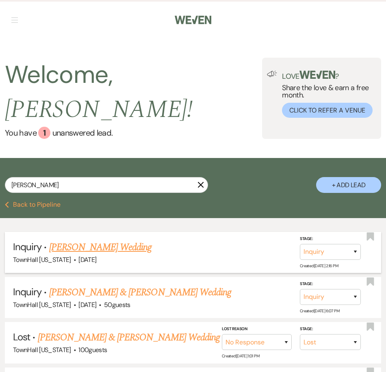
select select "2"
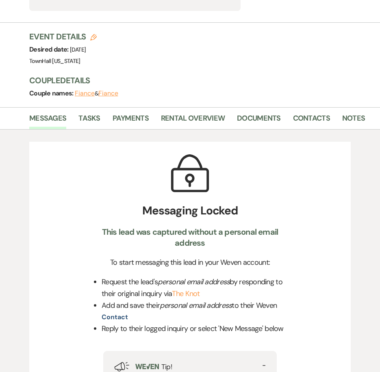
scroll to position [228, 0]
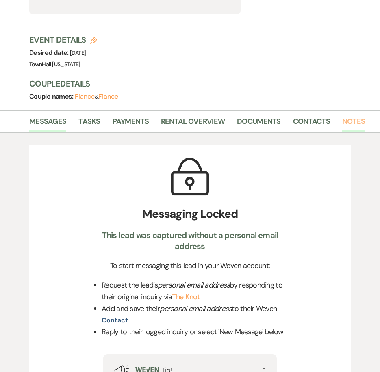
click at [349, 125] on link "Notes" at bounding box center [353, 124] width 23 height 17
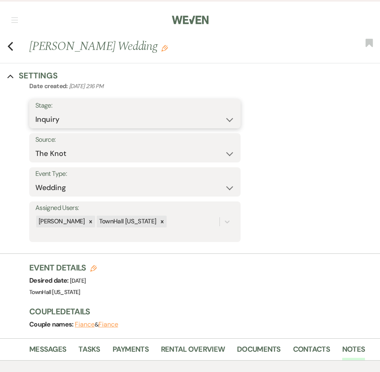
click at [62, 120] on select "Inquiry Follow Up Tour Requested Tour Confirmed Toured Proposal Sent Booked Lost" at bounding box center [134, 120] width 199 height 16
select select "4"
click at [35, 112] on select "Inquiry Follow Up Tour Requested Tour Confirmed Toured Proposal Sent Booked Lost" at bounding box center [134, 120] width 199 height 16
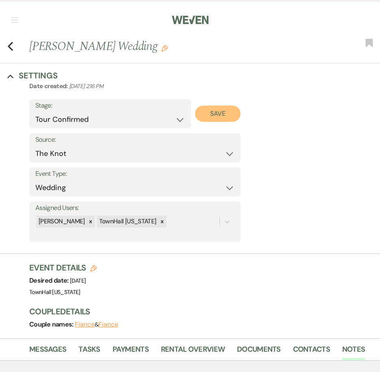
click at [221, 113] on button "Save" at bounding box center [218, 114] width 46 height 16
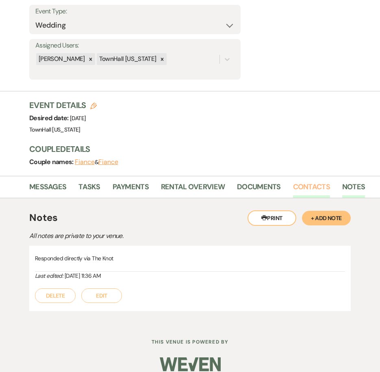
click at [303, 186] on link "Contacts" at bounding box center [311, 189] width 37 height 17
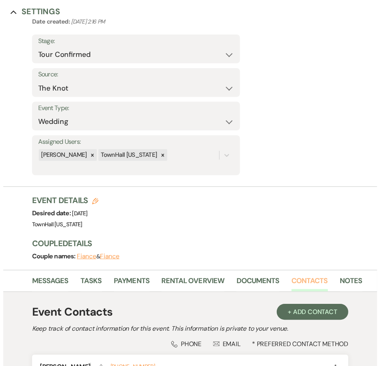
scroll to position [162, 0]
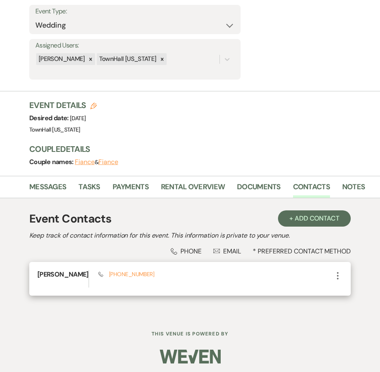
click at [338, 275] on icon "More" at bounding box center [338, 276] width 10 height 10
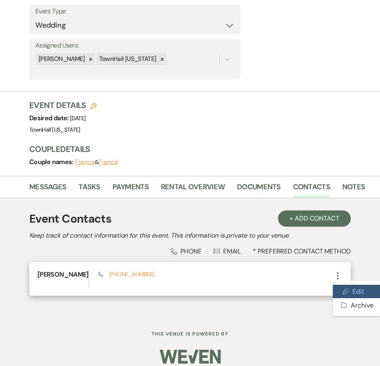
click at [346, 291] on use "button" at bounding box center [346, 291] width 6 height 6
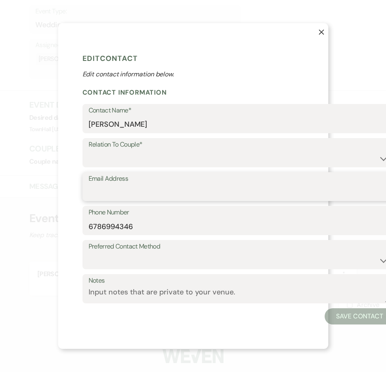
drag, startPoint x: 113, startPoint y: 156, endPoint x: 94, endPoint y: 189, distance: 38.2
paste input "nicsimonmis21@gmail.com"
type input "nicsimonmis21@gmail.com"
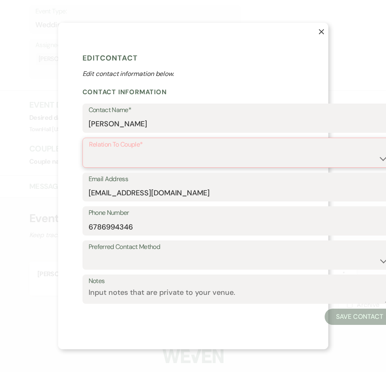
click at [114, 156] on select "Couple Planner Parent of Couple Family Member Friend Other" at bounding box center [238, 159] width 299 height 16
select select "1"
click at [89, 151] on select "Couple Planner Parent of Couple Family Member Friend Other" at bounding box center [238, 159] width 299 height 16
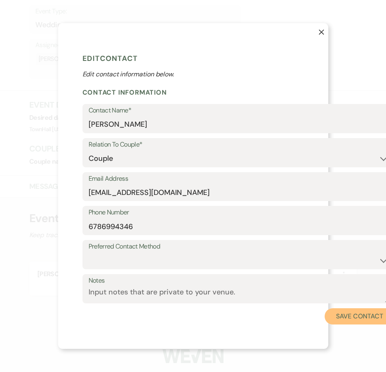
click at [361, 314] on button "Save Contact" at bounding box center [359, 316] width 69 height 16
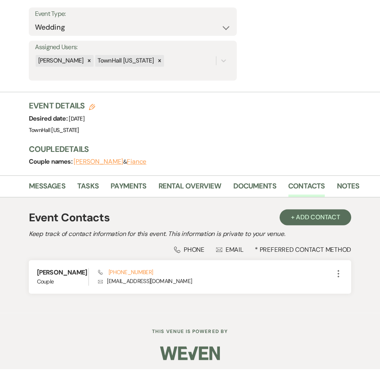
scroll to position [162, 0]
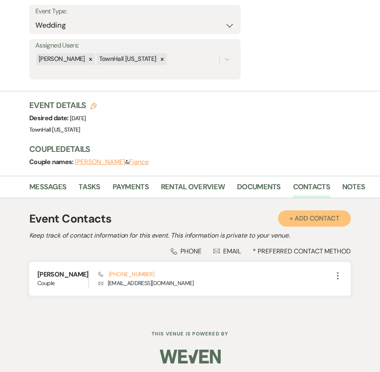
click at [336, 217] on button "+ Add Contact" at bounding box center [314, 218] width 73 height 16
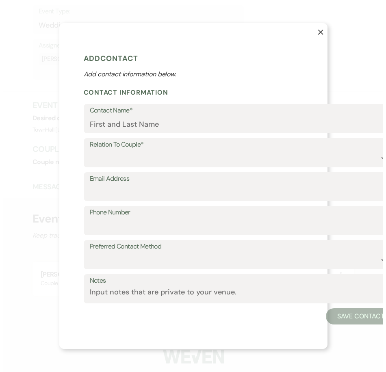
scroll to position [163, 0]
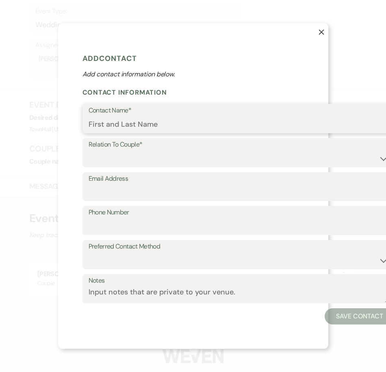
click at [117, 122] on input "Contact Name*" at bounding box center [239, 125] width 300 height 16
paste input "Jonathan Contreras"
type input "Jonathan Contreras"
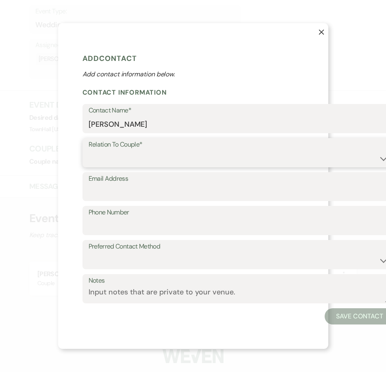
click at [99, 159] on select "Couple Planner Parent of Couple Family Member Friend Other" at bounding box center [239, 159] width 300 height 16
select select "1"
click at [89, 151] on select "Couple Planner Parent of Couple Family Member Friend Other" at bounding box center [239, 159] width 300 height 16
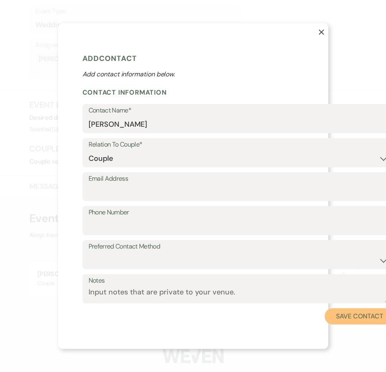
click at [361, 315] on button "Save Contact" at bounding box center [359, 316] width 69 height 16
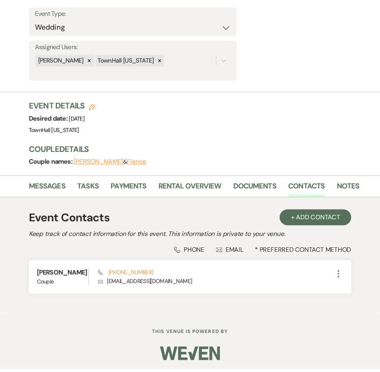
scroll to position [162, 0]
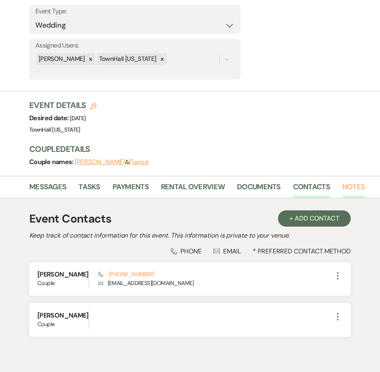
click at [344, 186] on link "Notes" at bounding box center [353, 189] width 23 height 17
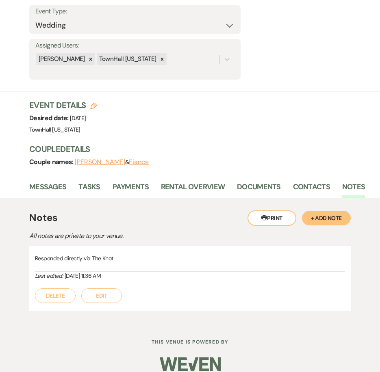
click at [336, 212] on button "+ Add Note" at bounding box center [326, 218] width 49 height 15
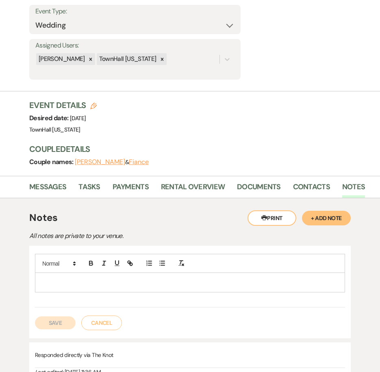
click at [65, 285] on p at bounding box center [189, 282] width 297 height 9
click at [58, 321] on button "Save" at bounding box center [55, 322] width 41 height 13
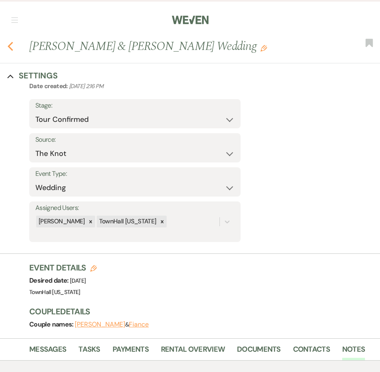
click at [10, 49] on use "button" at bounding box center [10, 46] width 5 height 9
select select "4"
select select "8"
select select "5"
select select "8"
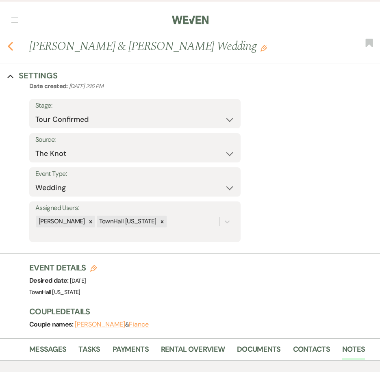
select select "5"
select select "8"
select select "5"
select select "8"
select select "5"
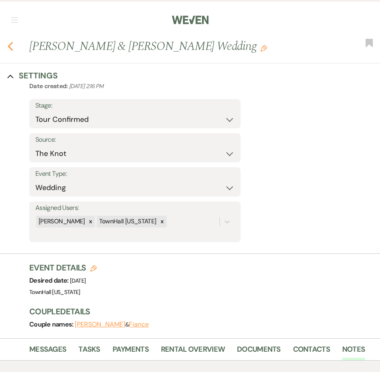
select select "8"
select select "5"
select select "8"
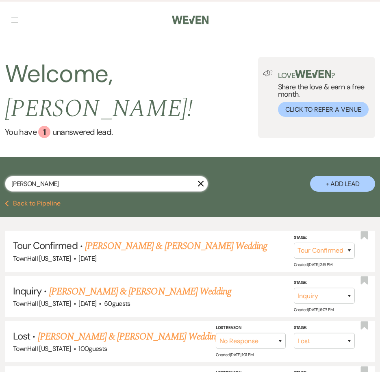
drag, startPoint x: 41, startPoint y: 169, endPoint x: -41, endPoint y: 164, distance: 83.1
click at [0, 164] on html "Weven Check Log Out Pinterest Instagram Facebook Terms of Use Privacy Policy Da…" at bounding box center [190, 376] width 380 height 752
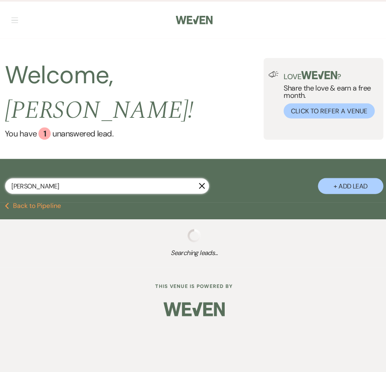
type input "paige"
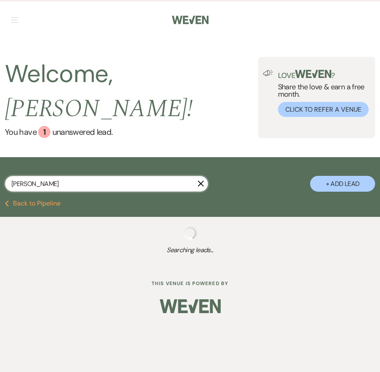
select select "8"
select select "5"
select select "8"
select select "5"
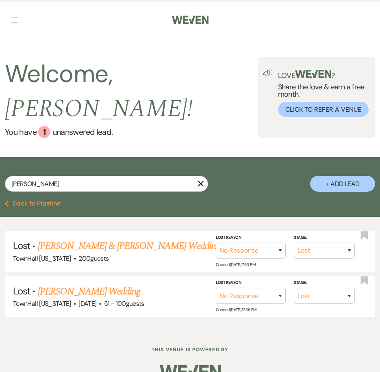
click at [325, 176] on button "+ Add Lead" at bounding box center [342, 184] width 65 height 16
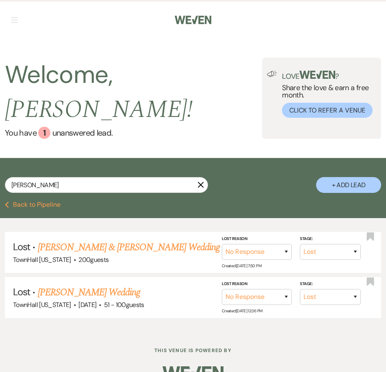
select select "594"
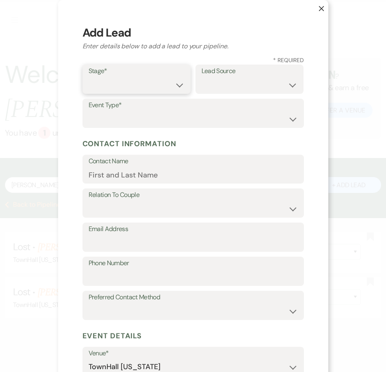
click at [103, 86] on select "Inquiry Follow Up Tour Requested Tour Confirmed Toured Proposal Sent Booked Lost" at bounding box center [137, 85] width 96 height 16
select select "4"
click at [89, 77] on select "Inquiry Follow Up Tour Requested Tour Confirmed Toured Proposal Sent Booked Lost" at bounding box center [137, 85] width 96 height 16
click at [223, 89] on select "Weven Venue Website Instagram Facebook Pinterest Google The Knot Wedding Wire H…" at bounding box center [249, 85] width 96 height 16
select select "6"
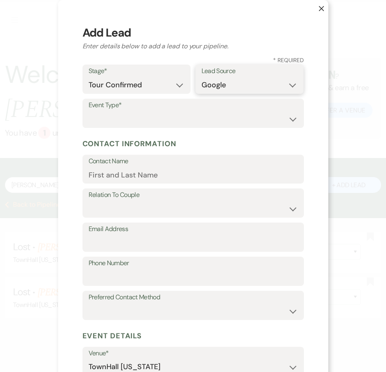
click at [201, 77] on select "Weven Venue Website Instagram Facebook Pinterest Google The Knot Wedding Wire H…" at bounding box center [249, 85] width 96 height 16
click at [130, 127] on div "Event Type* Wedding Anniversary Party Baby Shower Bachelorette / Bachelor Party…" at bounding box center [192, 113] width 221 height 29
click at [128, 123] on select "Wedding Anniversary Party Baby Shower Bachelorette / Bachelor Party Birthday Pa…" at bounding box center [193, 119] width 209 height 16
select select "1"
click at [89, 111] on select "Wedding Anniversary Party Baby Shower Bachelorette / Bachelor Party Birthday Pa…" at bounding box center [193, 119] width 209 height 16
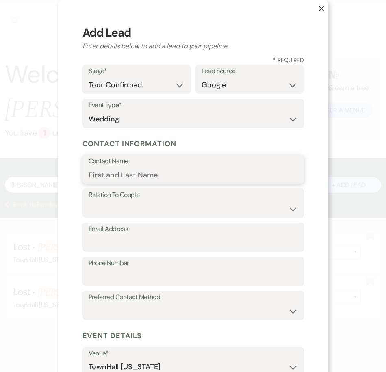
click at [120, 173] on input "Contact Name" at bounding box center [193, 175] width 209 height 16
type input "Paige Williams"
click at [108, 222] on div "Relation To Couple Couple Planner Parent of Couple Family Member Friend Other E…" at bounding box center [192, 222] width 221 height 68
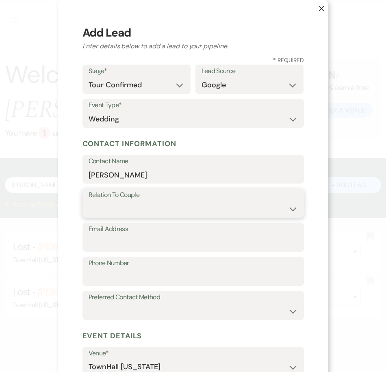
click at [106, 212] on select "Couple Planner Parent of Couple Family Member Friend Other" at bounding box center [193, 209] width 209 height 16
select select "1"
click at [89, 201] on select "Couple Planner Parent of Couple Family Member Friend Other" at bounding box center [193, 209] width 209 height 16
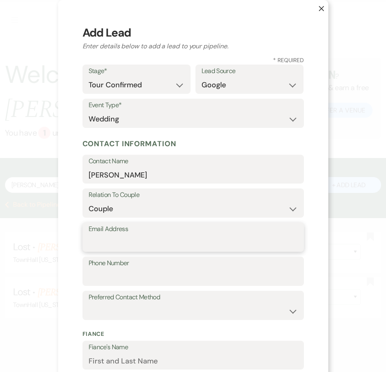
click at [93, 247] on input "Email Address" at bounding box center [193, 243] width 209 height 16
paste input "paigewilliams0806@gmail.com"
type input "paigewilliams0806@gmail.com"
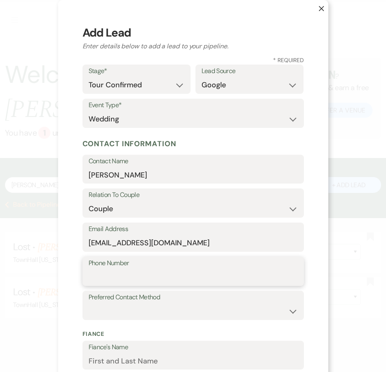
click at [121, 281] on input "Phone Number" at bounding box center [193, 277] width 209 height 16
paste input "7135342158"
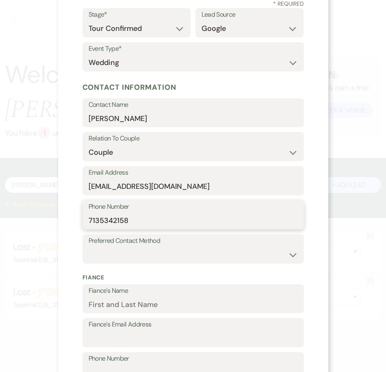
scroll to position [81, 0]
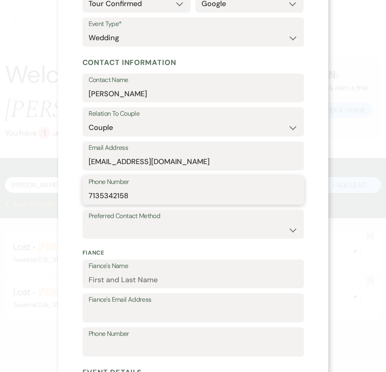
type input "7135342158"
click at [130, 277] on input "Fiance's Name" at bounding box center [193, 280] width 209 height 16
paste input "Thomas"
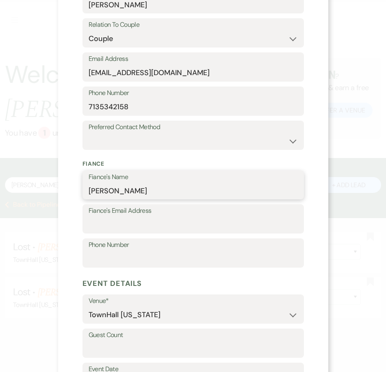
scroll to position [244, 0]
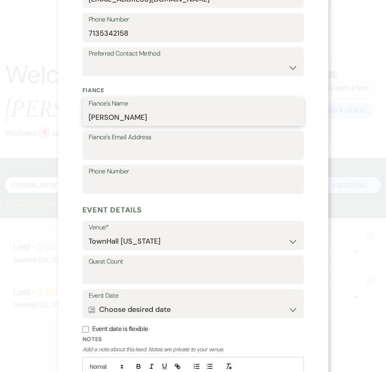
type input "Thomas"
click at [124, 271] on input "Guest Count" at bounding box center [193, 276] width 209 height 16
type input "100"
click at [64, 273] on div "X Add Lead Enter details below to add a lead to your pipeline. * Required Stage…" at bounding box center [193, 100] width 270 height 689
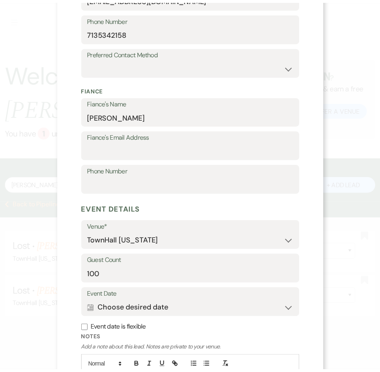
scroll to position [317, 0]
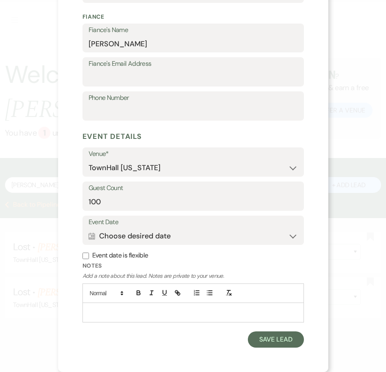
click at [101, 316] on p at bounding box center [193, 312] width 208 height 9
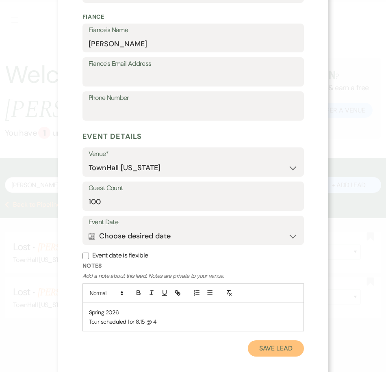
click at [253, 345] on button "Save Lead" at bounding box center [276, 348] width 56 height 16
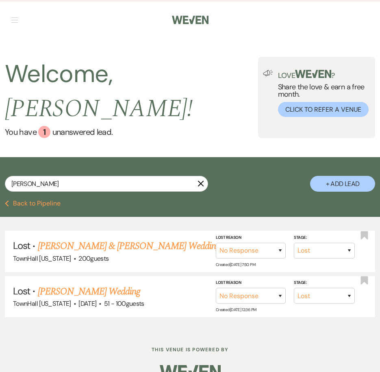
click at [37, 200] on button "Previous Back to Pipeline" at bounding box center [33, 203] width 56 height 6
select select "9"
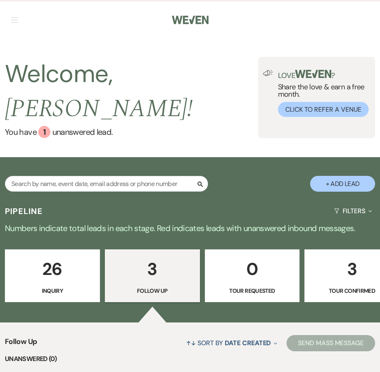
click at [333, 255] on p "3" at bounding box center [352, 268] width 84 height 27
select select "4"
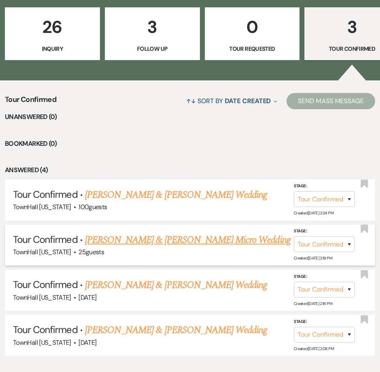
scroll to position [287, 0]
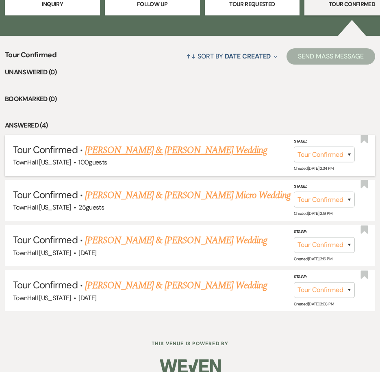
click at [152, 143] on link "Thomas & Paige Williams's Wedding" at bounding box center [176, 150] width 182 height 15
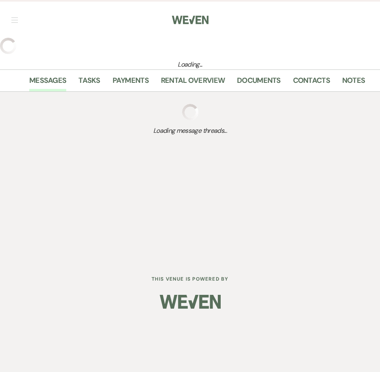
select select "4"
select select "6"
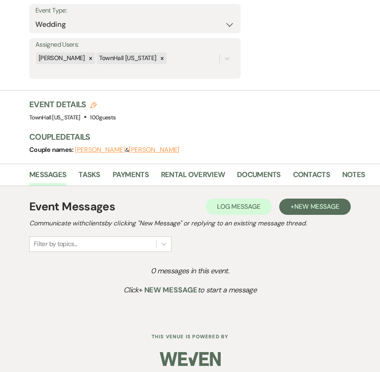
scroll to position [169, 0]
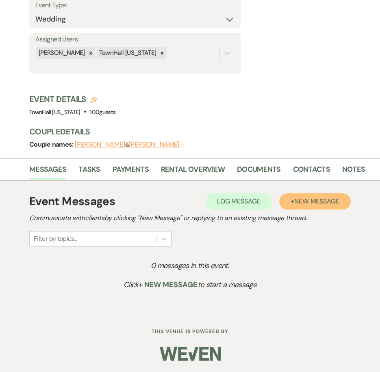
click at [302, 199] on span "New Message" at bounding box center [316, 201] width 45 height 9
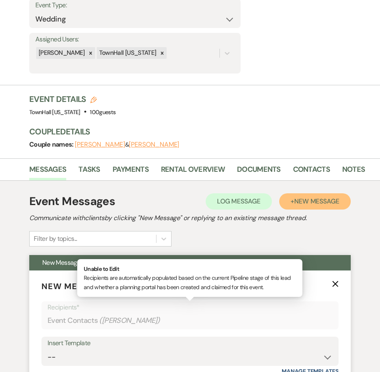
scroll to position [412, 0]
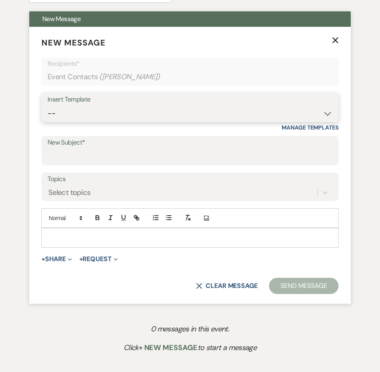
click at [61, 111] on select "-- Wedding Inquiry Follow Up: 2-3 days after initial lead- Avg Cost + Albums Th…" at bounding box center [190, 114] width 285 height 16
select select "1305"
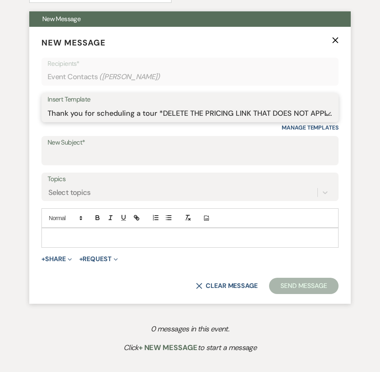
click at [48, 106] on select "-- Wedding Inquiry Follow Up: 2-3 days after initial lead- Avg Cost + Albums Th…" at bounding box center [190, 114] width 285 height 16
type input "We cannot wait to show you around [GEOGRAPHIC_DATA] [US_STATE]!"
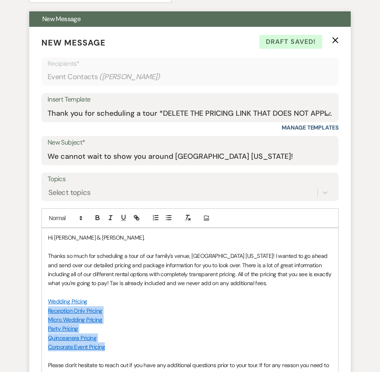
drag, startPoint x: 103, startPoint y: 349, endPoint x: 41, endPoint y: 312, distance: 71.8
click at [41, 312] on form "New Message X Draft saved! Recipients* Event Contacts ( Paige Williams ) Insert…" at bounding box center [189, 261] width 321 height 468
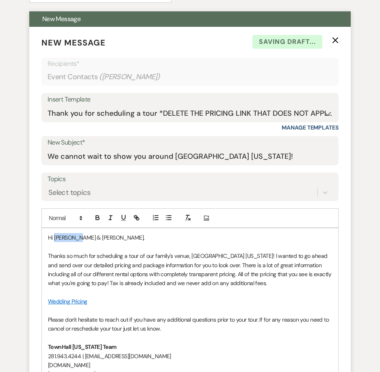
drag, startPoint x: 80, startPoint y: 236, endPoint x: 55, endPoint y: 236, distance: 25.6
click at [55, 236] on p "Hi Thomas & Paige," at bounding box center [190, 237] width 284 height 9
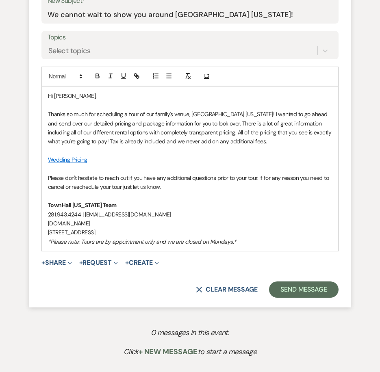
scroll to position [575, 0]
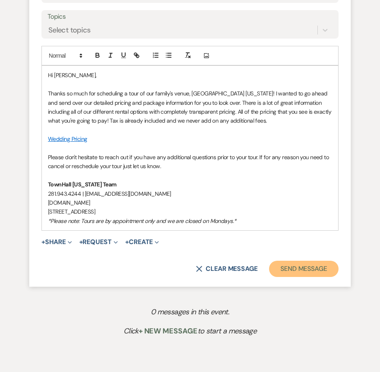
click at [321, 272] on button "Send Message" at bounding box center [303, 269] width 69 height 16
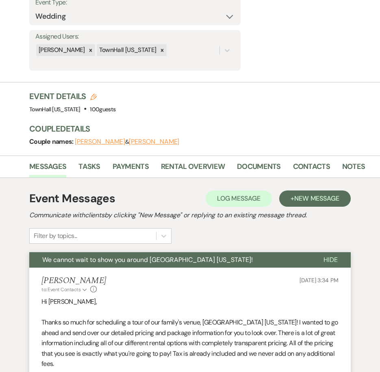
scroll to position [0, 0]
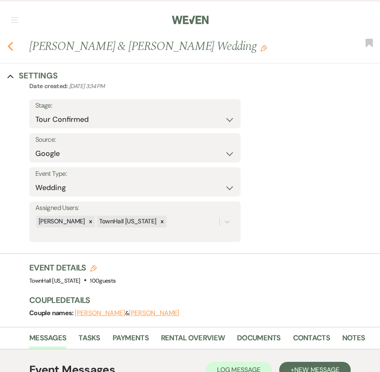
click at [11, 51] on icon "Previous" at bounding box center [10, 46] width 6 height 10
select select "4"
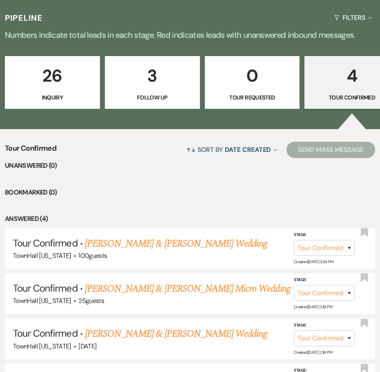
scroll to position [124, 0]
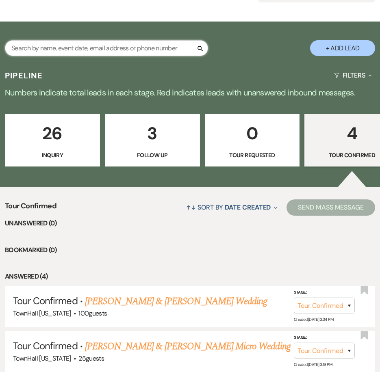
click at [57, 45] on input "text" at bounding box center [106, 48] width 203 height 16
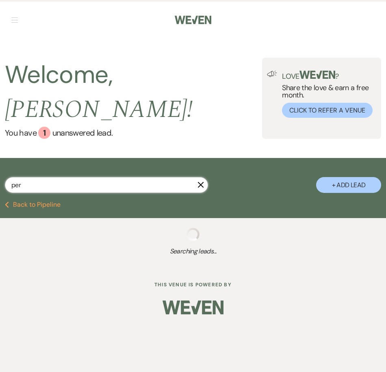
type input "perl"
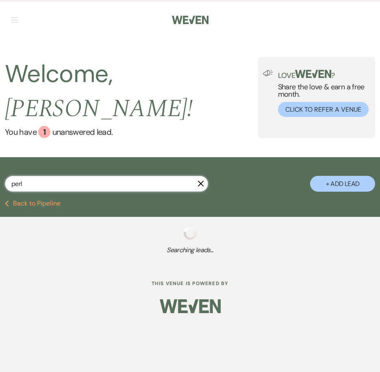
select select "8"
select select "5"
select select "8"
select select "5"
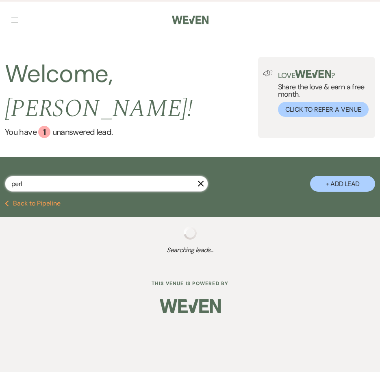
select select "8"
select select "3"
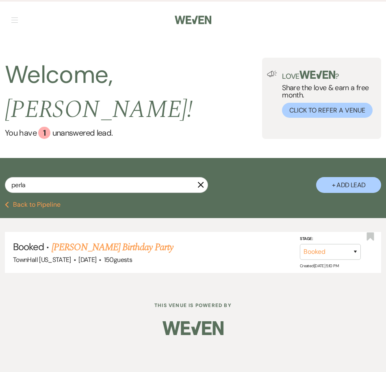
click at [34, 201] on button "Previous Back to Pipeline" at bounding box center [33, 204] width 56 height 6
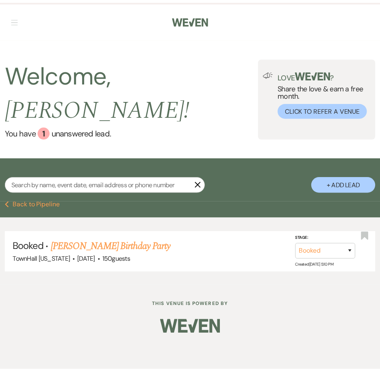
scroll to position [124, 0]
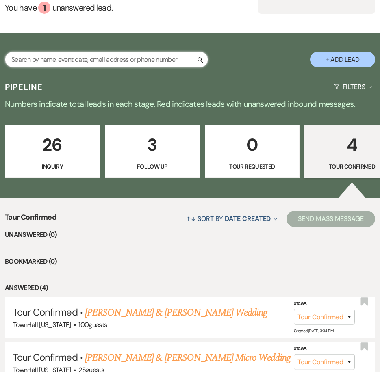
click at [54, 52] on input "text" at bounding box center [106, 60] width 203 height 16
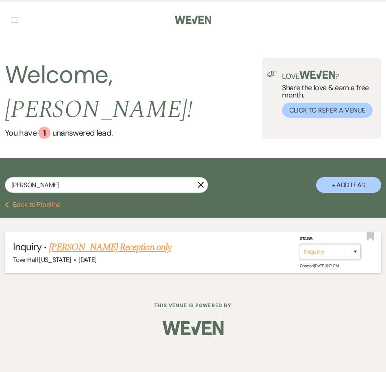
click at [340, 244] on select "Inquiry Follow Up Tour Requested Tour Confirmed Toured Proposal Sent Booked Lost" at bounding box center [330, 252] width 61 height 16
click at [300, 244] on select "Inquiry Follow Up Tour Requested Tour Confirmed Toured Proposal Sent Booked Lost" at bounding box center [330, 252] width 61 height 16
click at [347, 243] on button "Save" at bounding box center [344, 251] width 41 height 16
click at [91, 240] on link "McKenzie Fruge's Reception only" at bounding box center [111, 247] width 122 height 15
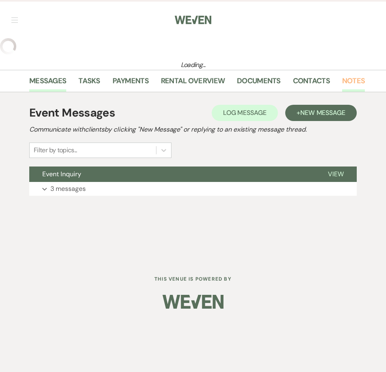
click at [350, 77] on link "Notes" at bounding box center [353, 83] width 23 height 17
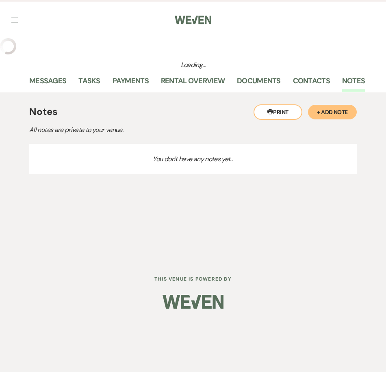
click at [331, 113] on button "+ Add Note" at bounding box center [332, 112] width 49 height 15
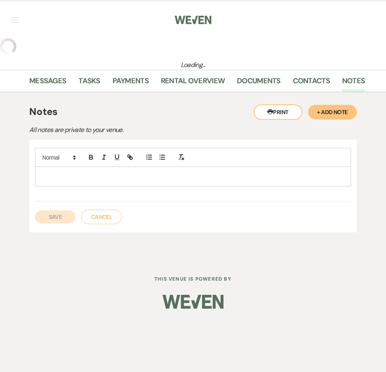
click at [84, 183] on div at bounding box center [192, 176] width 315 height 19
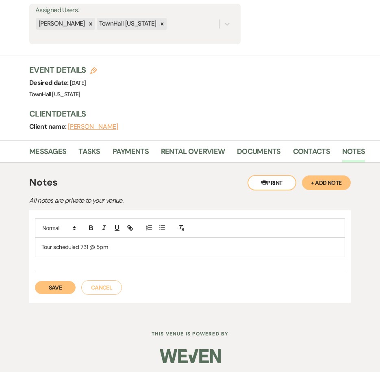
scroll to position [200, 0]
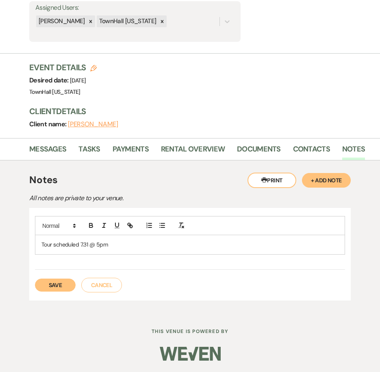
click at [63, 285] on button "Save" at bounding box center [55, 285] width 41 height 13
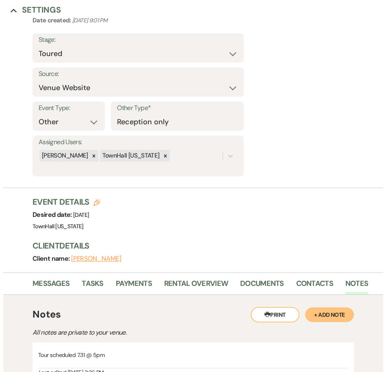
scroll to position [0, 0]
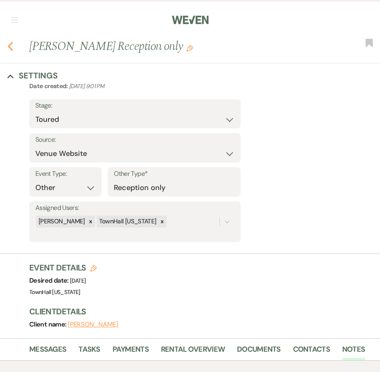
click at [13, 46] on icon "Previous" at bounding box center [10, 46] width 6 height 10
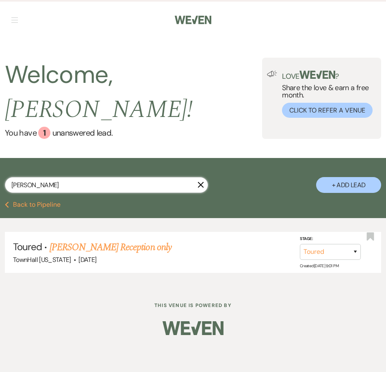
click at [30, 177] on input "mckenzie" at bounding box center [106, 185] width 203 height 16
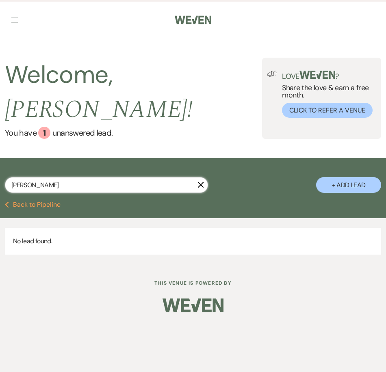
click at [26, 177] on input "adrianna" at bounding box center [106, 185] width 203 height 16
click at [50, 201] on button "Previous Back to Pipeline" at bounding box center [33, 204] width 56 height 6
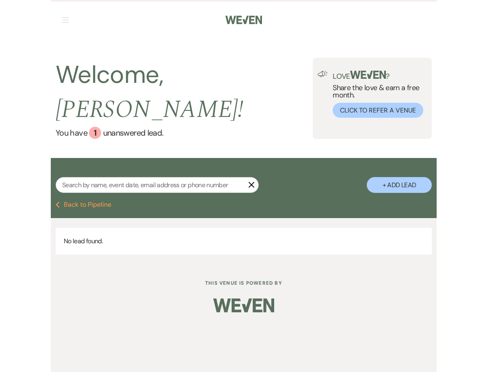
scroll to position [124, 0]
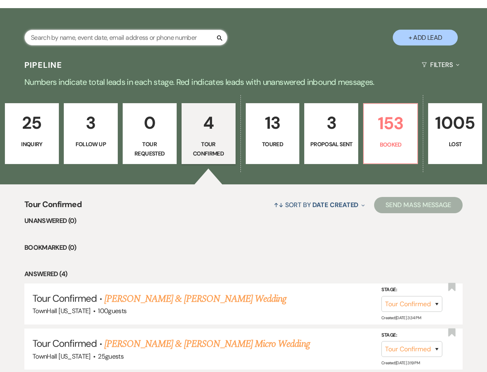
click at [101, 32] on input "text" at bounding box center [125, 38] width 203 height 16
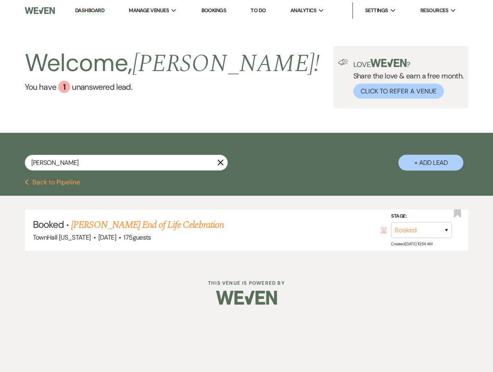
drag, startPoint x: 176, startPoint y: 232, endPoint x: 184, endPoint y: 230, distance: 8.7
click at [176, 232] on link "Belinda Aldaco's End of Life Celebration" at bounding box center [147, 225] width 152 height 15
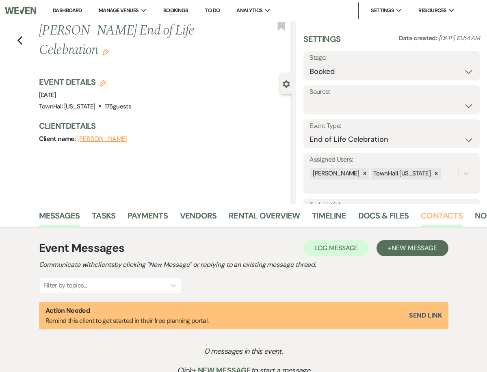
click at [450, 217] on link "Contacts" at bounding box center [442, 218] width 42 height 18
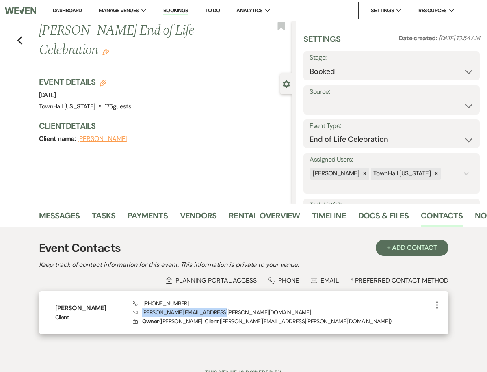
drag, startPoint x: 217, startPoint y: 314, endPoint x: 143, endPoint y: 313, distance: 73.5
click at [143, 313] on p "Envelope belinda.aldaco@sbcglobal.net" at bounding box center [282, 312] width 299 height 9
copy p "belinda.aldaco@sbcglobal.net"
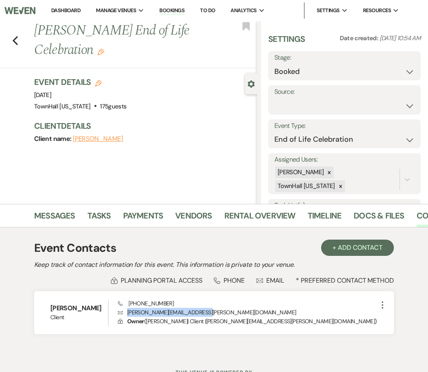
click at [69, 8] on link "Dashboard" at bounding box center [65, 10] width 29 height 7
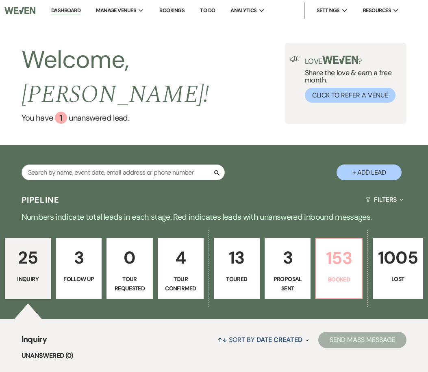
click at [330, 255] on link "153 Booked" at bounding box center [338, 268] width 47 height 61
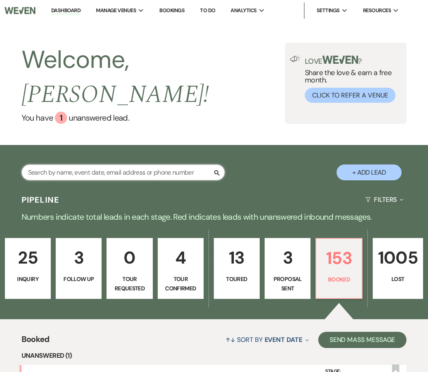
click at [119, 165] on input "text" at bounding box center [123, 173] width 203 height 16
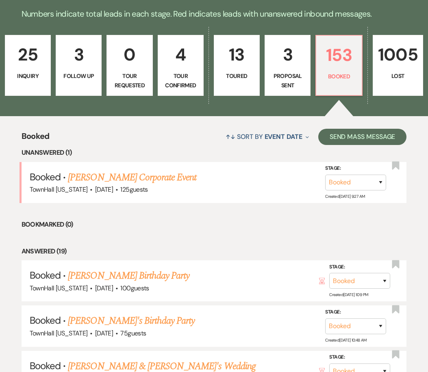
scroll to position [284, 0]
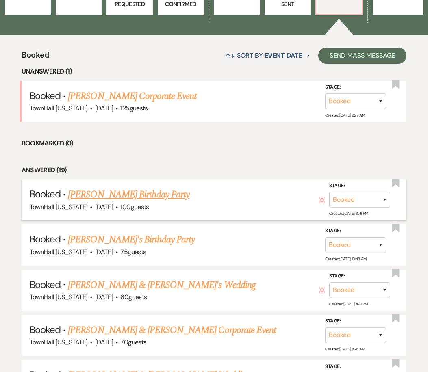
click at [131, 187] on link "Marissa Clark's Birthday Party" at bounding box center [128, 194] width 121 height 15
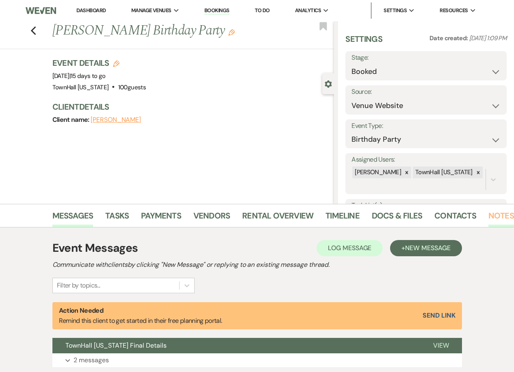
click at [504, 217] on link "Notes" at bounding box center [501, 218] width 26 height 18
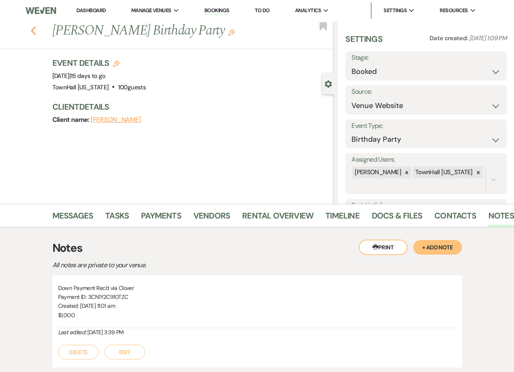
click at [37, 30] on icon "Previous" at bounding box center [33, 31] width 6 height 10
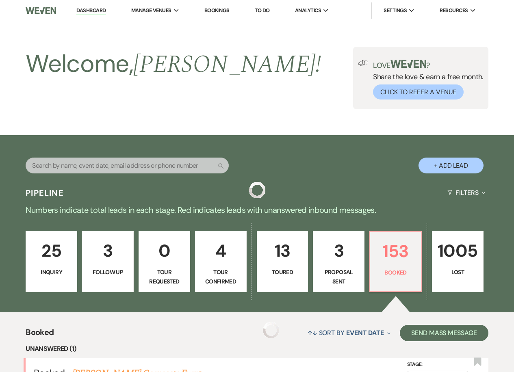
scroll to position [284, 0]
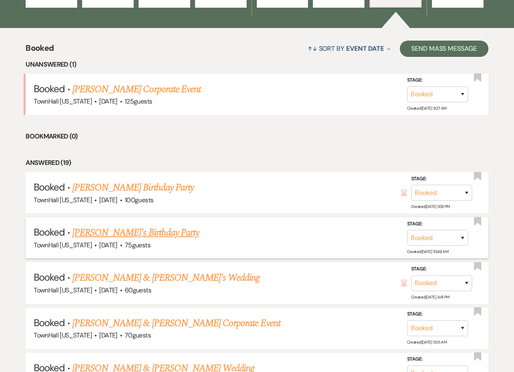
click at [93, 236] on link "[PERSON_NAME]'s Birthday Party" at bounding box center [135, 232] width 127 height 15
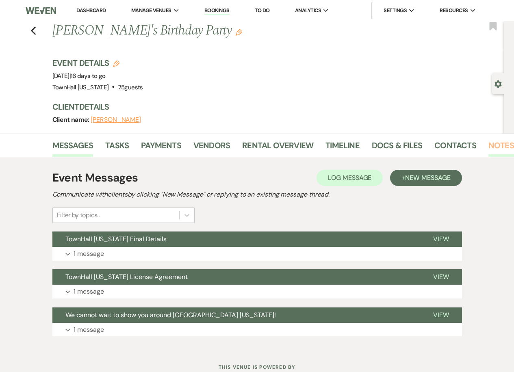
click at [502, 143] on link "Notes" at bounding box center [501, 148] width 26 height 18
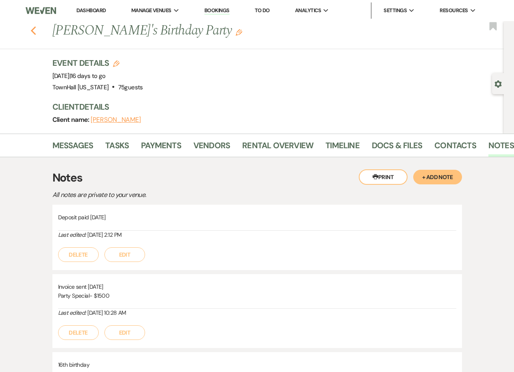
click at [33, 31] on icon "Previous" at bounding box center [33, 31] width 6 height 10
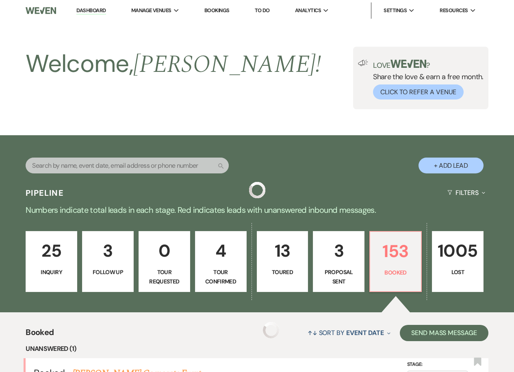
scroll to position [284, 0]
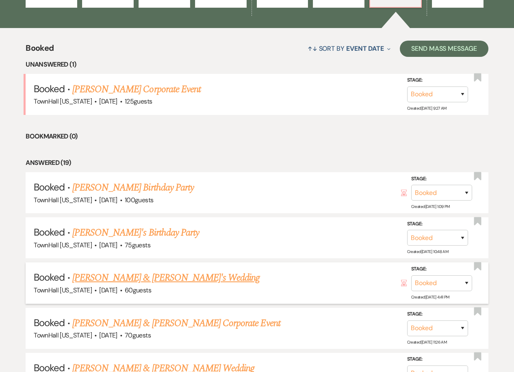
click at [129, 279] on link "Sharon Miller & Fiance's Wedding" at bounding box center [166, 278] width 188 height 15
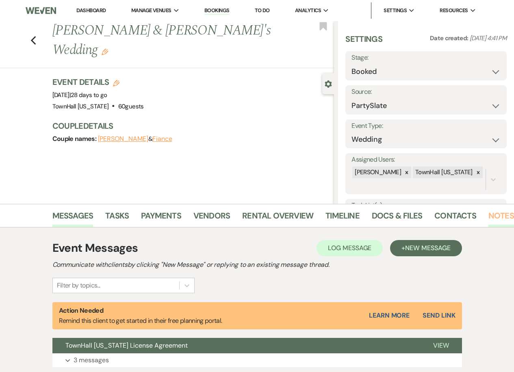
click at [496, 215] on link "Notes" at bounding box center [501, 218] width 26 height 18
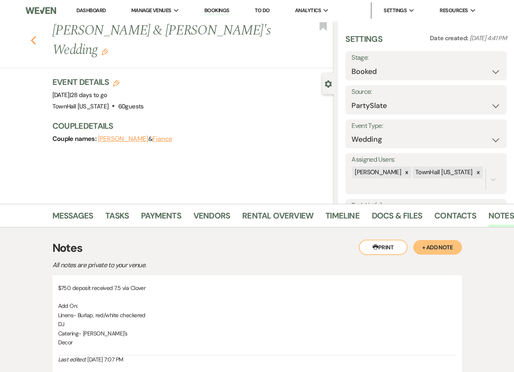
click at [37, 36] on icon "Previous" at bounding box center [33, 41] width 6 height 10
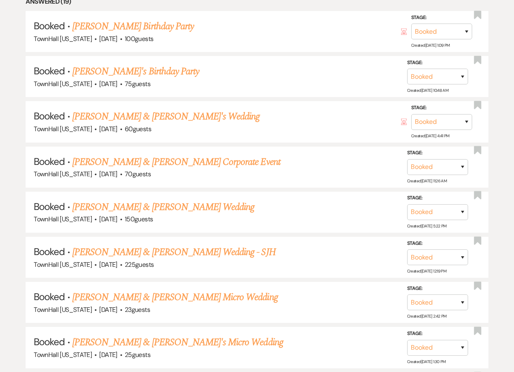
scroll to position [447, 0]
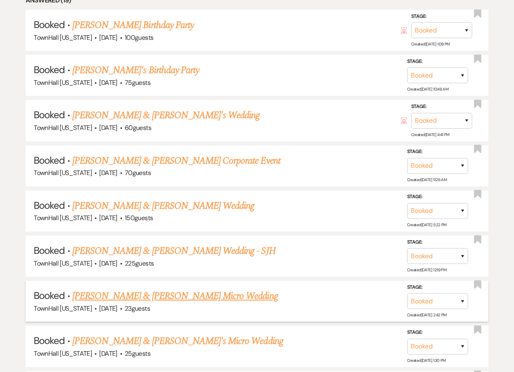
click at [195, 294] on link "Joshua Escobedo & Justina Gallardo's Micro Wedding" at bounding box center [175, 296] width 206 height 15
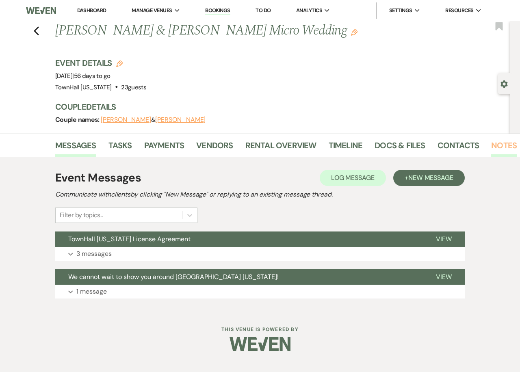
click at [499, 148] on link "Notes" at bounding box center [504, 148] width 26 height 18
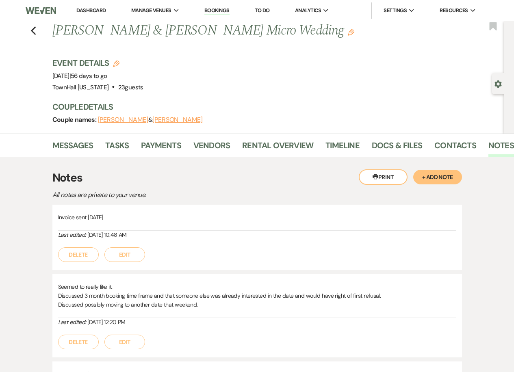
click at [424, 180] on button "+ Add Note" at bounding box center [437, 177] width 49 height 15
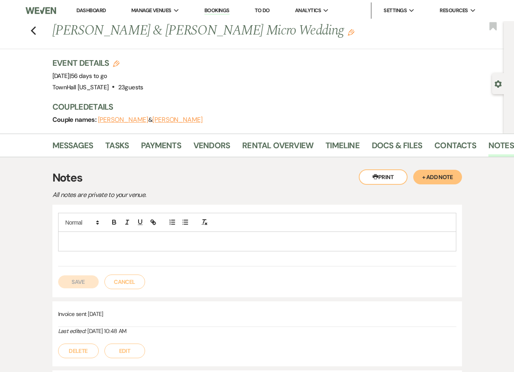
click at [139, 247] on div at bounding box center [256, 241] width 397 height 19
click at [87, 278] on button "Save" at bounding box center [78, 281] width 41 height 13
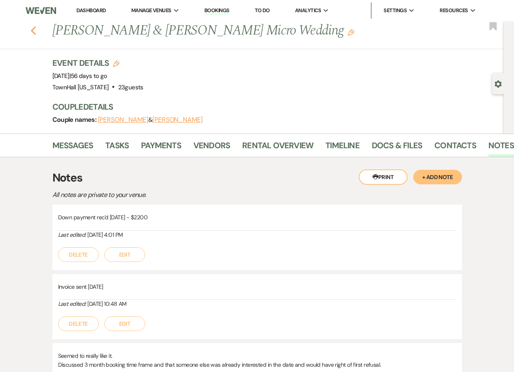
click at [35, 27] on icon "Previous" at bounding box center [33, 31] width 6 height 10
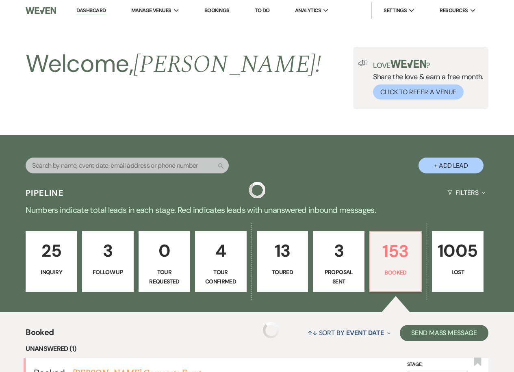
scroll to position [447, 0]
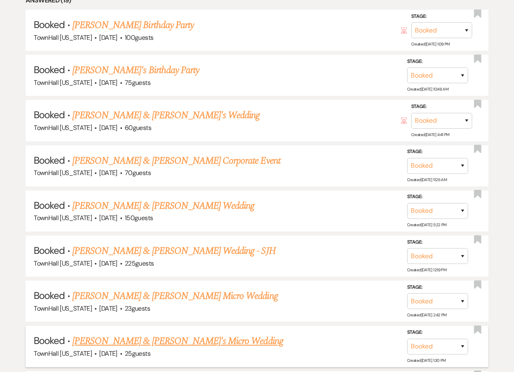
click at [138, 338] on link "Derek & Krystin's Micro Wedding" at bounding box center [177, 341] width 211 height 15
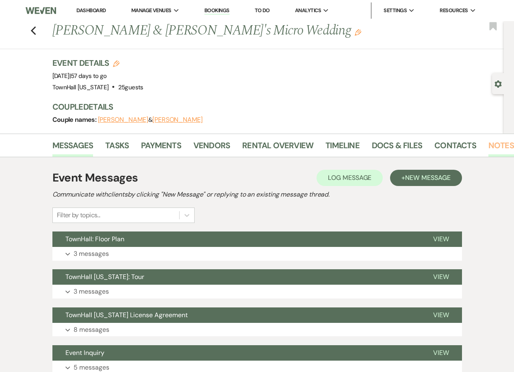
click at [489, 147] on link "Notes" at bounding box center [501, 148] width 26 height 18
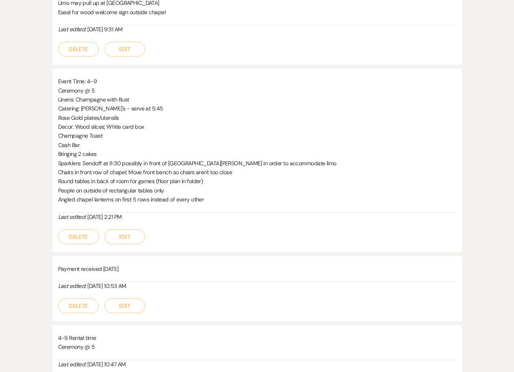
scroll to position [244, 0]
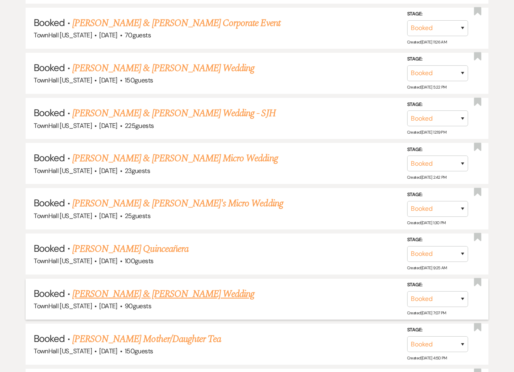
scroll to position [609, 0]
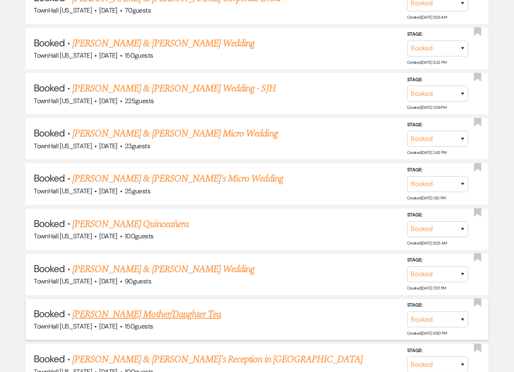
click at [137, 316] on link "Wendy Cowen's Mother/Daughter Tea" at bounding box center [146, 314] width 149 height 15
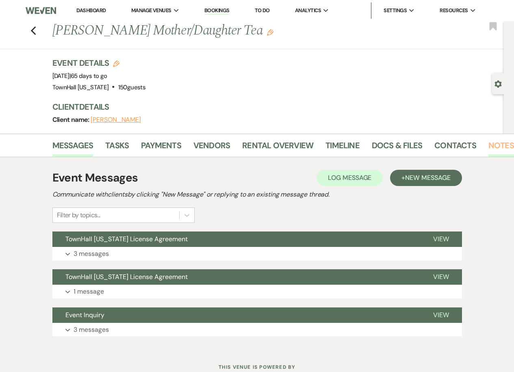
click at [503, 148] on link "Notes" at bounding box center [501, 148] width 26 height 18
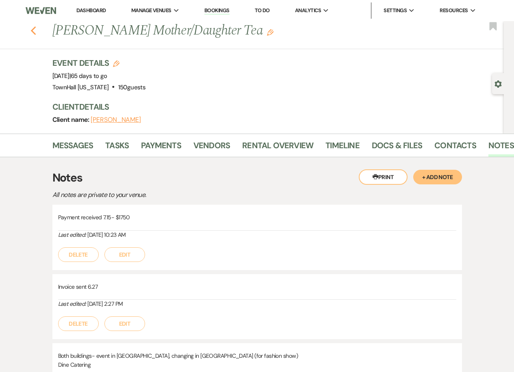
click at [37, 32] on icon "Previous" at bounding box center [33, 31] width 6 height 10
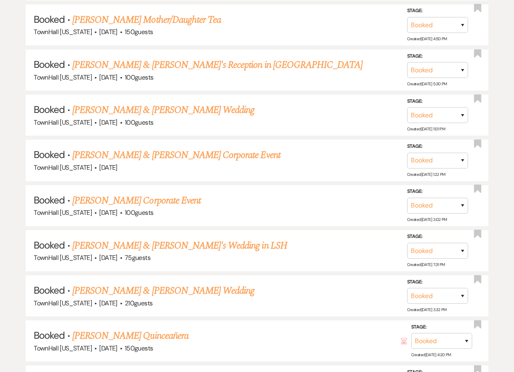
scroll to position [934, 0]
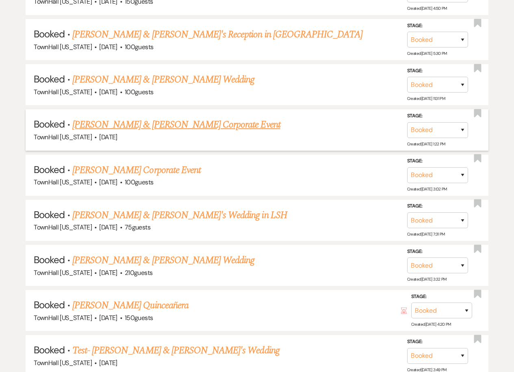
click at [180, 127] on link "Kristi Stevens & Jon Parow's Corporate Event" at bounding box center [176, 124] width 208 height 15
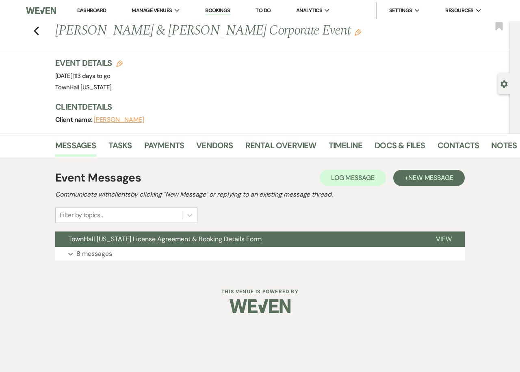
click at [508, 137] on li "Notes" at bounding box center [510, 146] width 38 height 19
click at [506, 146] on link "Notes" at bounding box center [504, 148] width 26 height 18
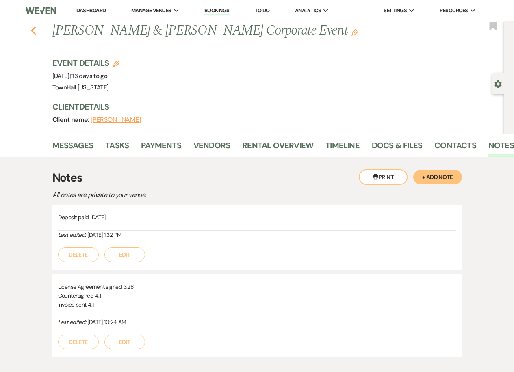
click at [35, 32] on use "button" at bounding box center [32, 30] width 5 height 9
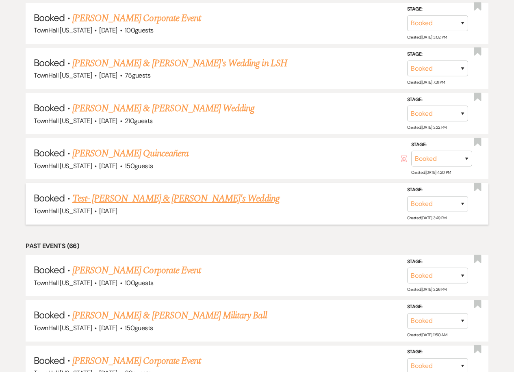
scroll to position [1097, 0]
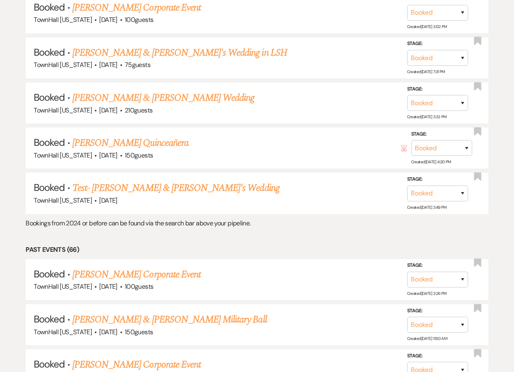
click at [135, 143] on link "Martha Capetillo's Quinceañera" at bounding box center [130, 143] width 116 height 15
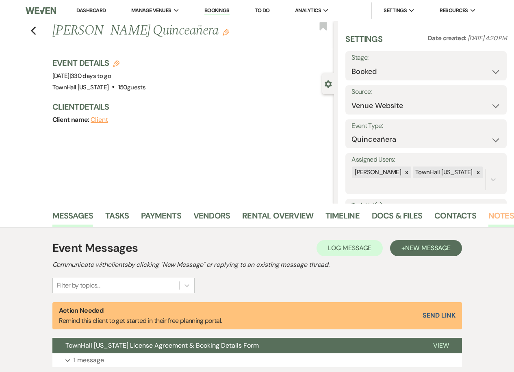
click at [498, 215] on link "Notes" at bounding box center [501, 218] width 26 height 18
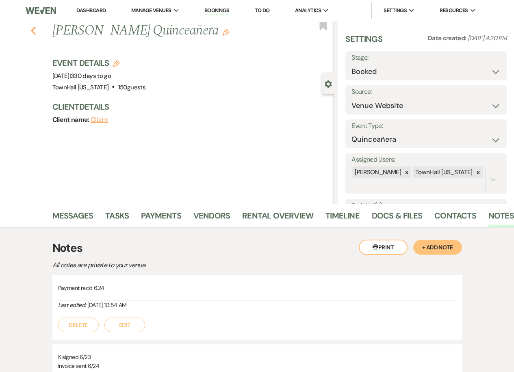
click at [37, 32] on icon "Previous" at bounding box center [33, 31] width 6 height 10
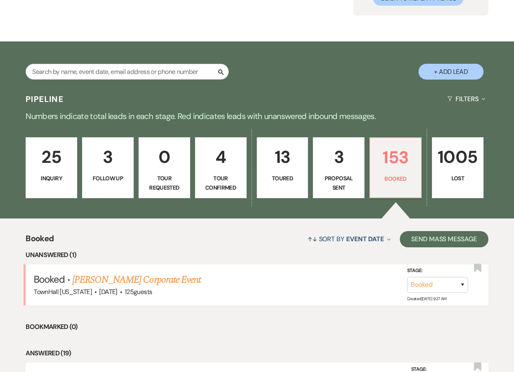
scroll to position [162, 0]
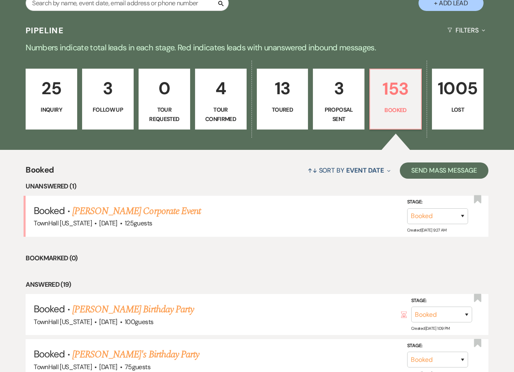
click at [338, 108] on p "Proposal Sent" at bounding box center [338, 114] width 41 height 18
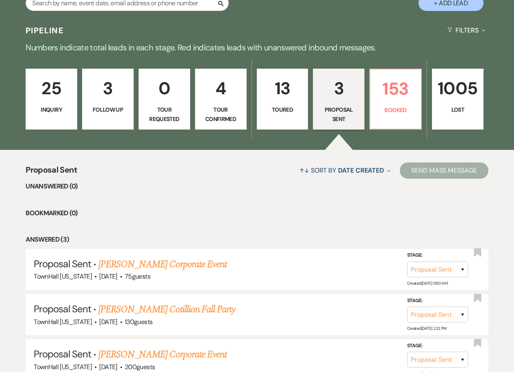
scroll to position [237, 0]
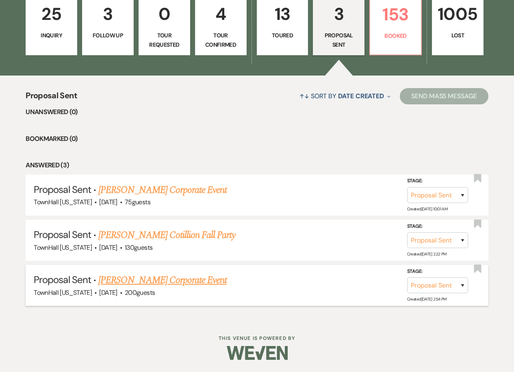
click at [180, 282] on link "Monica Mendez's Corporate Event" at bounding box center [162, 280] width 128 height 15
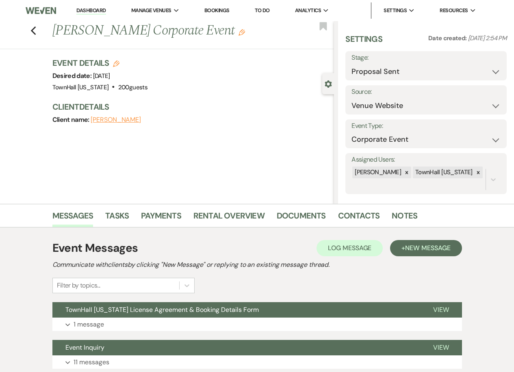
scroll to position [61, 0]
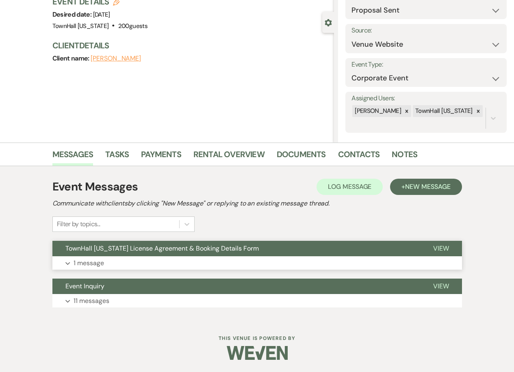
click at [85, 247] on span "TownHall Texas License Agreement & Booking Details Form" at bounding box center [161, 248] width 193 height 9
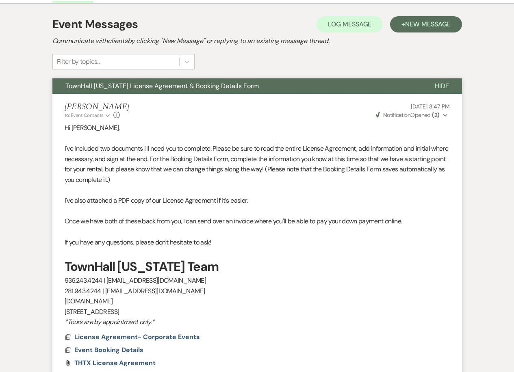
scroll to position [305, 0]
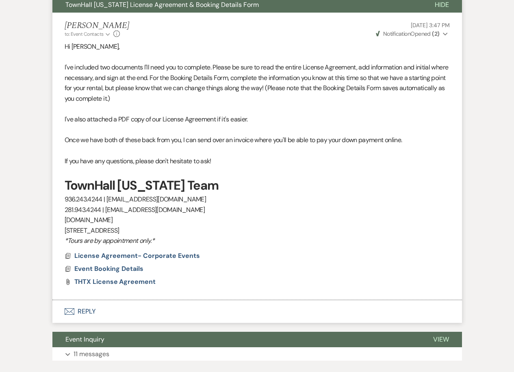
click at [78, 314] on button "Envelope Reply" at bounding box center [256, 311] width 409 height 23
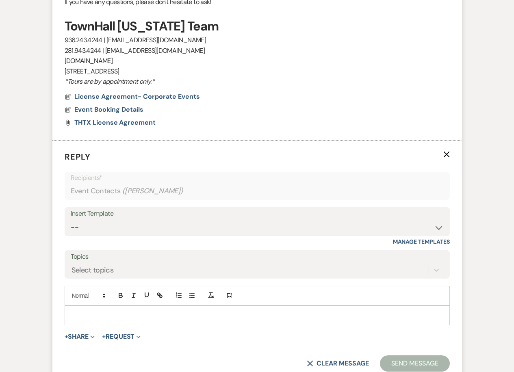
scroll to position [468, 0]
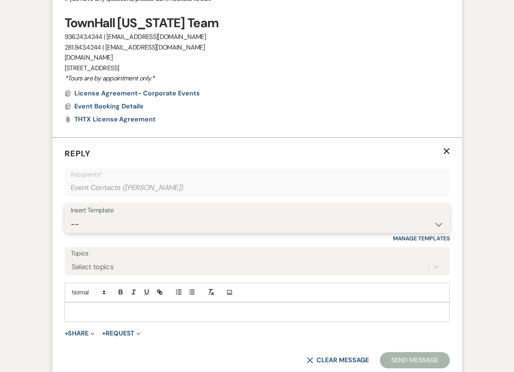
click at [84, 231] on select "-- Wedding Inquiry Follow Up: 2-3 days after initial lead- Avg Cost + Albums Th…" at bounding box center [257, 224] width 373 height 16
click at [71, 216] on select "-- Wedding Inquiry Follow Up: 2-3 days after initial lead- Avg Cost + Albums Th…" at bounding box center [257, 224] width 373 height 16
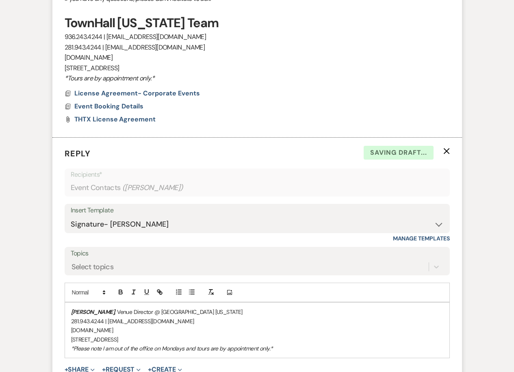
click at [67, 307] on div "Stephanie Jordan , Venue Director @ TownHall Texas 281.943.4244 | info@townhall…" at bounding box center [257, 330] width 384 height 55
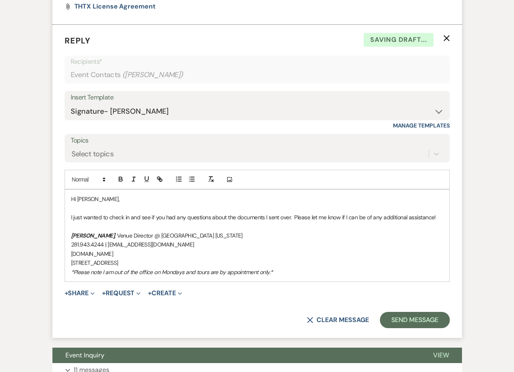
scroll to position [630, 0]
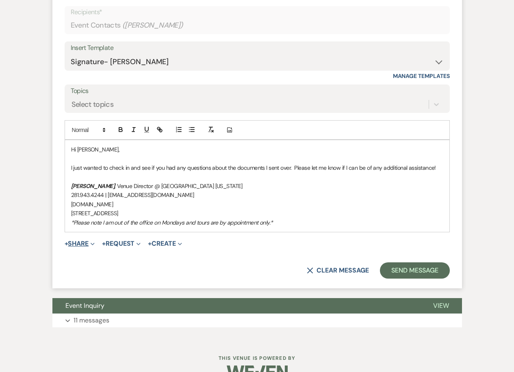
click at [84, 246] on button "+ Share Expand" at bounding box center [80, 243] width 30 height 6
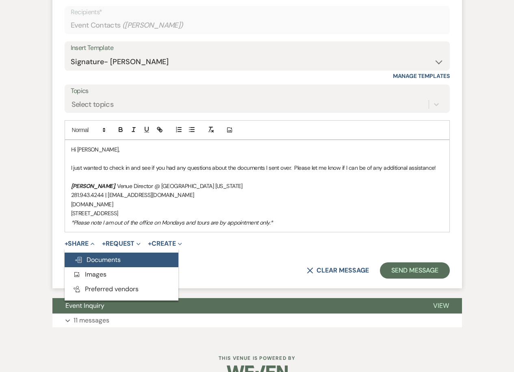
click at [89, 257] on span "Doc Upload Documents" at bounding box center [97, 259] width 46 height 9
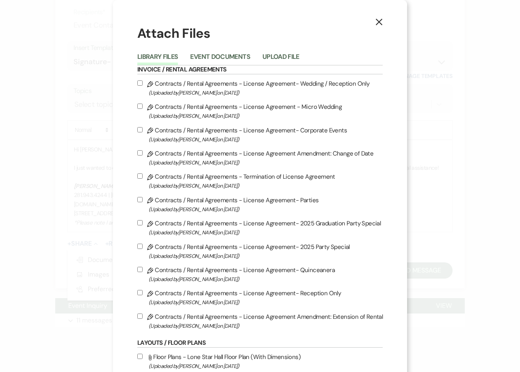
click at [208, 51] on div "Library Files Event Documents Upload File" at bounding box center [259, 56] width 245 height 17
click at [209, 52] on li "Event Documents" at bounding box center [226, 58] width 72 height 13
click at [209, 56] on button "Event Documents" at bounding box center [220, 59] width 60 height 11
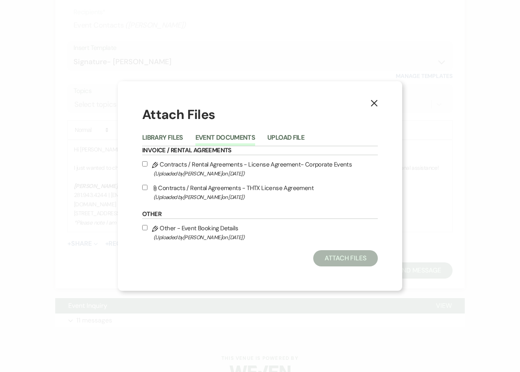
click at [145, 165] on input "Pencil Contracts / Rental Agreements - License Agreement- Corporate Events (Upl…" at bounding box center [144, 163] width 5 height 5
click at [143, 190] on input "Attach File Contracts / Rental Agreements - THTX License Agreement (Uploaded by…" at bounding box center [144, 187] width 5 height 5
click at [143, 227] on input "Pencil Other - Event Booking Details (Uploaded by Stephanie Jordan on Aug 5th, …" at bounding box center [144, 227] width 5 height 5
click at [354, 268] on div "X Attach Files Library Files Event Documents Upload File Invoice / Rental Agree…" at bounding box center [260, 186] width 284 height 210
click at [353, 264] on button "Attach Files" at bounding box center [345, 258] width 65 height 16
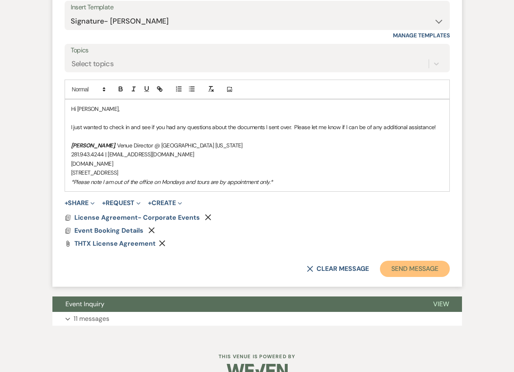
click at [423, 267] on button "Send Message" at bounding box center [414, 269] width 69 height 16
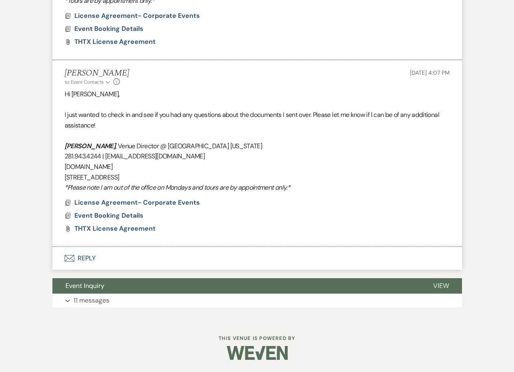
scroll to position [0, 0]
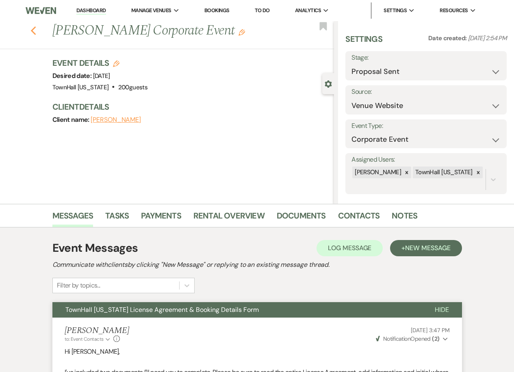
click at [36, 30] on use "button" at bounding box center [32, 30] width 5 height 9
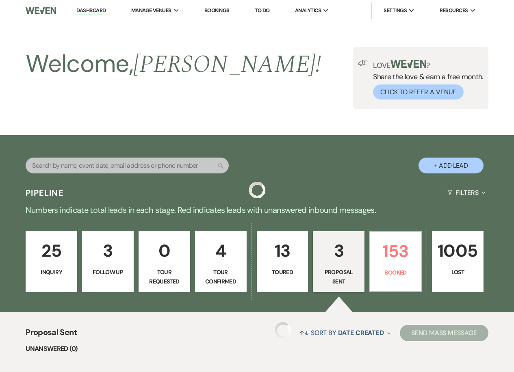
scroll to position [237, 0]
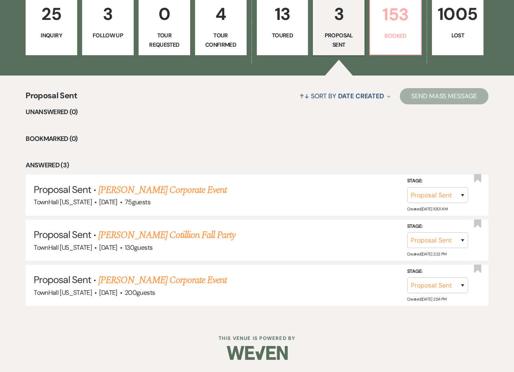
click at [401, 45] on link "153 Booked" at bounding box center [395, 24] width 52 height 61
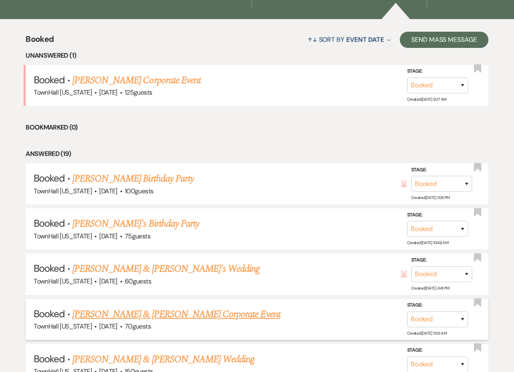
scroll to position [318, 0]
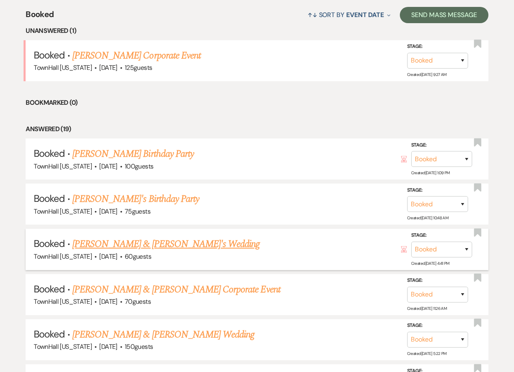
click at [162, 241] on link "Sharon Miller & Fiance's Wedding" at bounding box center [166, 244] width 188 height 15
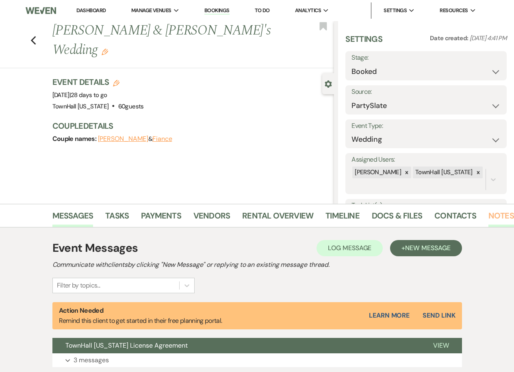
click at [494, 213] on link "Notes" at bounding box center [501, 218] width 26 height 18
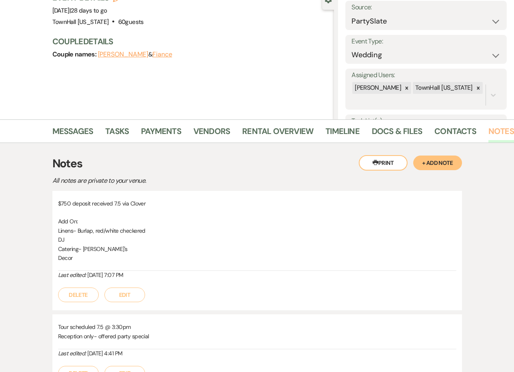
scroll to position [3, 0]
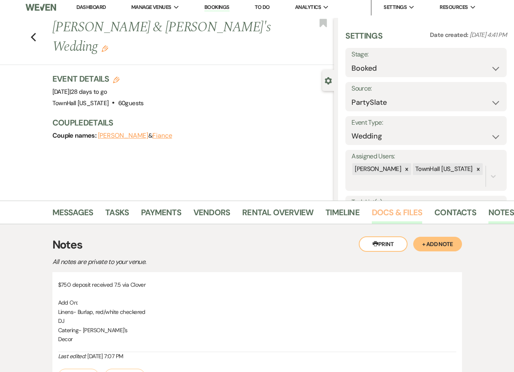
click at [399, 215] on link "Docs & Files" at bounding box center [397, 215] width 50 height 18
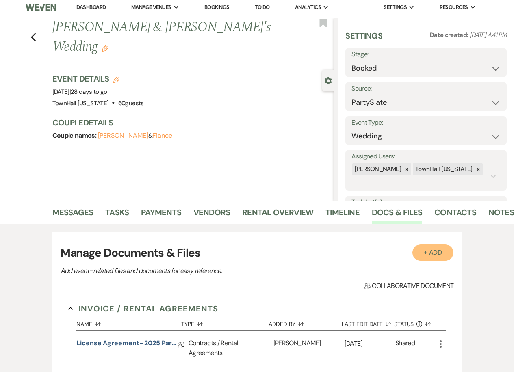
click at [426, 253] on button "+ Add" at bounding box center [432, 253] width 41 height 16
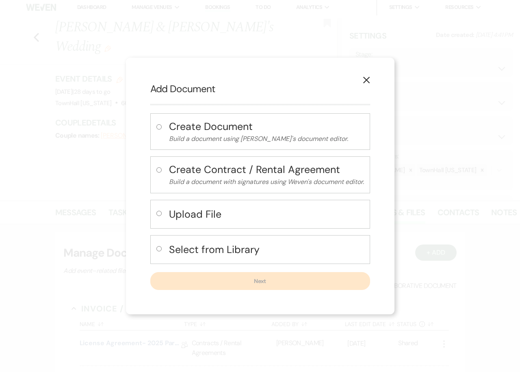
click at [366, 82] on icon "X" at bounding box center [366, 79] width 7 height 7
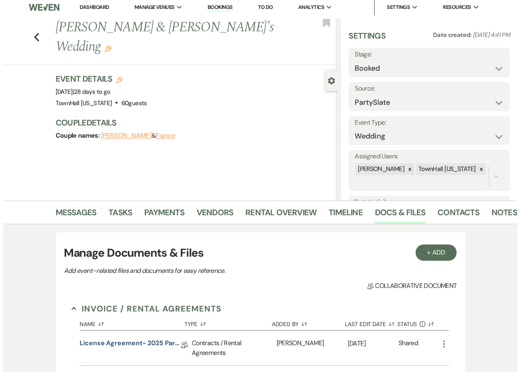
scroll to position [218, 0]
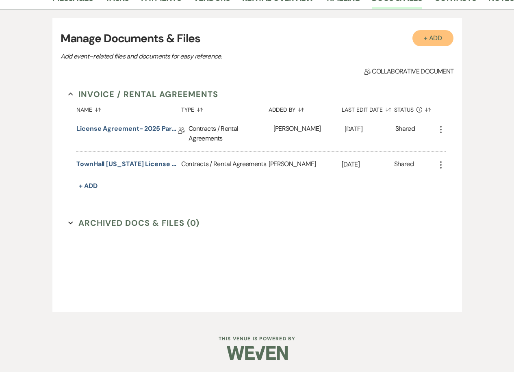
click at [445, 39] on button "+ Add" at bounding box center [432, 38] width 41 height 16
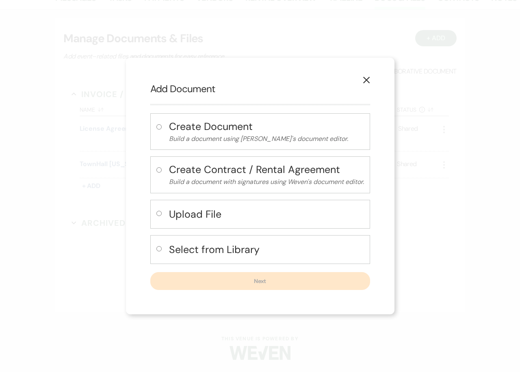
click at [181, 244] on h4 "Select from Library" at bounding box center [266, 249] width 195 height 14
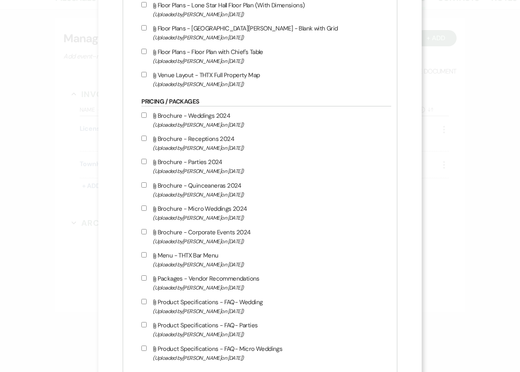
scroll to position [650, 0]
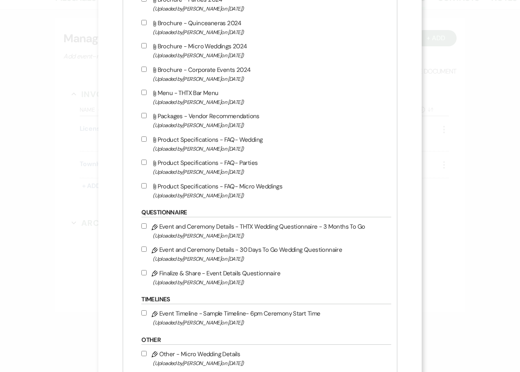
click at [144, 273] on input "Pencil Finalize & Share - Event Details Questionnaire (Uploaded by Stephanie Jo…" at bounding box center [143, 272] width 5 height 5
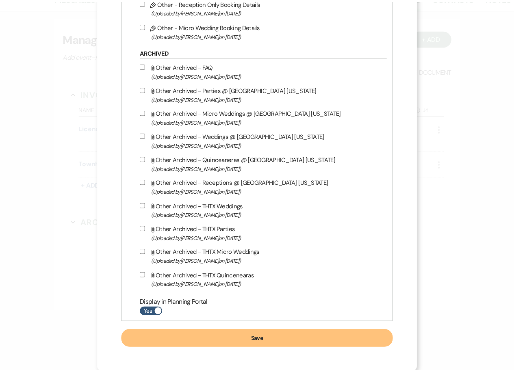
scroll to position [1119, 0]
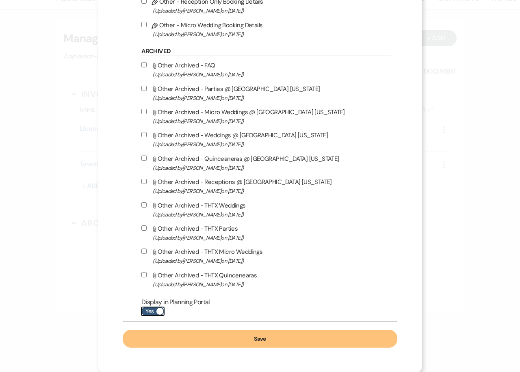
click at [154, 313] on label "Yes" at bounding box center [152, 311] width 23 height 9
click at [154, 313] on input "Yes" at bounding box center [152, 311] width 23 height 9
click at [164, 334] on button "Save" at bounding box center [260, 339] width 274 height 18
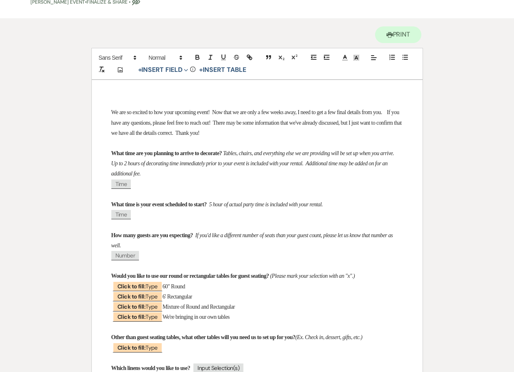
scroll to position [81, 0]
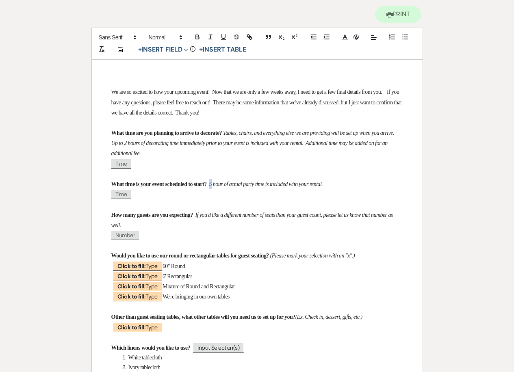
click at [232, 184] on em "5 hour of actual party time is included with your rental." at bounding box center [266, 184] width 114 height 6
click at [291, 183] on em "4 hour of actual party time is included with your rental." at bounding box center [266, 184] width 114 height 6
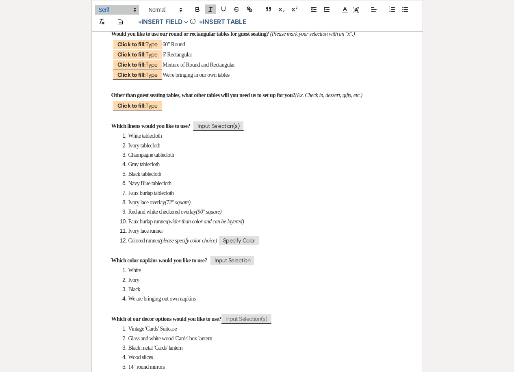
scroll to position [325, 0]
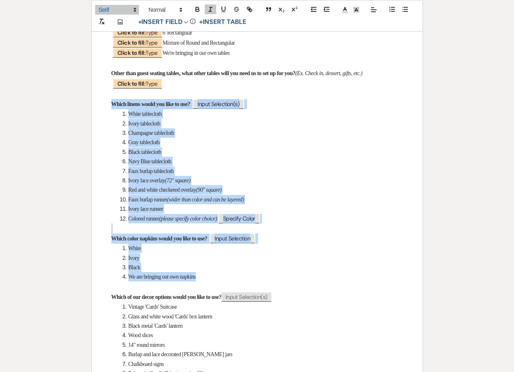
drag, startPoint x: 109, startPoint y: 124, endPoint x: 274, endPoint y: 292, distance: 235.5
click at [274, 292] on div "We are so excited to how your upcoming event! Now that we are only a few weeks …" at bounding box center [257, 306] width 331 height 981
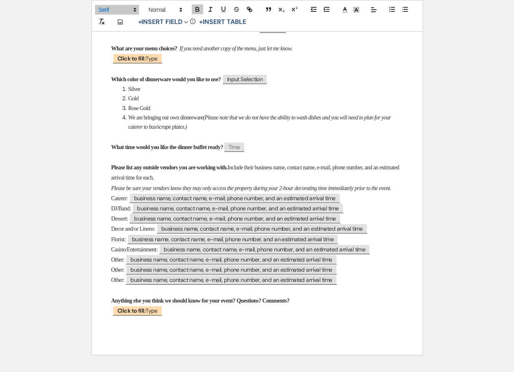
scroll to position [609, 0]
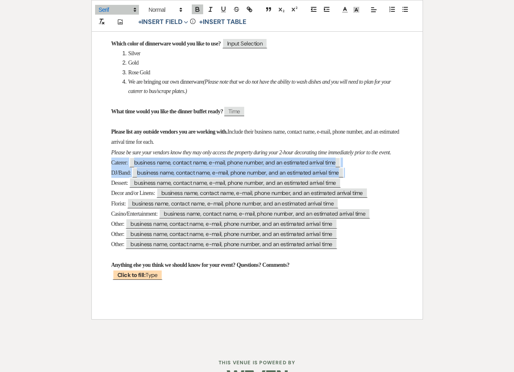
drag, startPoint x: 108, startPoint y: 184, endPoint x: 350, endPoint y: 192, distance: 241.8
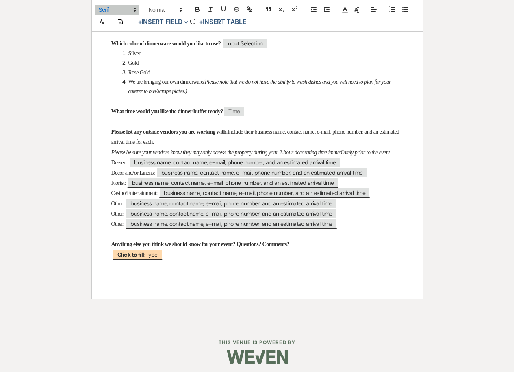
click at [112, 176] on span "Decor and/or Linens:" at bounding box center [133, 173] width 44 height 6
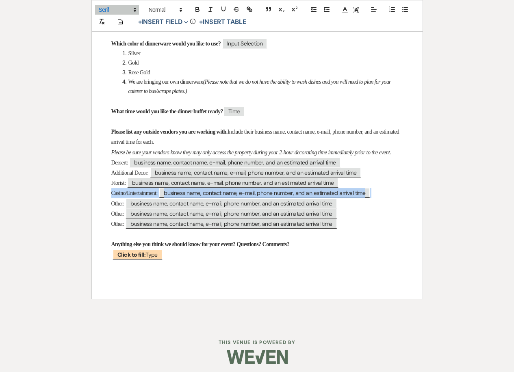
drag, startPoint x: 109, startPoint y: 213, endPoint x: 401, endPoint y: 216, distance: 292.1
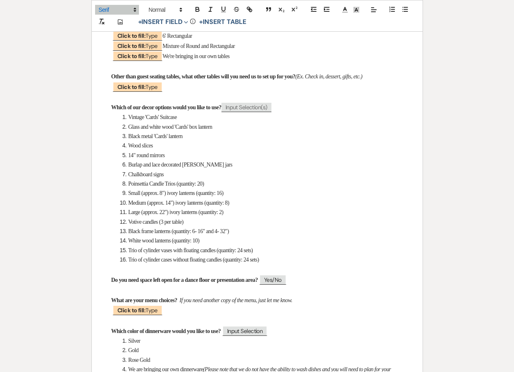
scroll to position [0, 0]
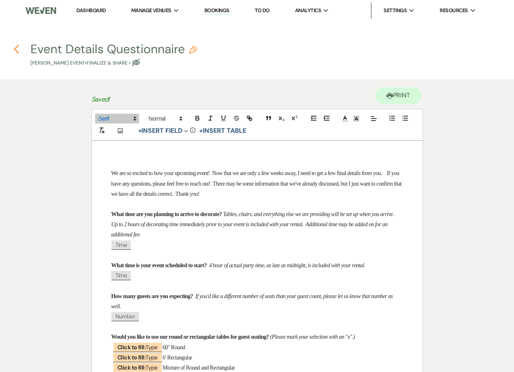
click at [15, 45] on icon "Previous" at bounding box center [16, 49] width 6 height 10
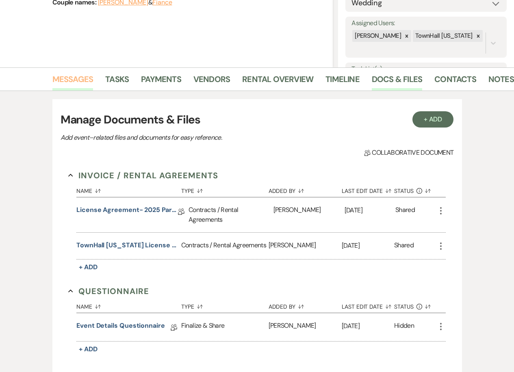
click at [79, 82] on link "Messages" at bounding box center [72, 82] width 41 height 18
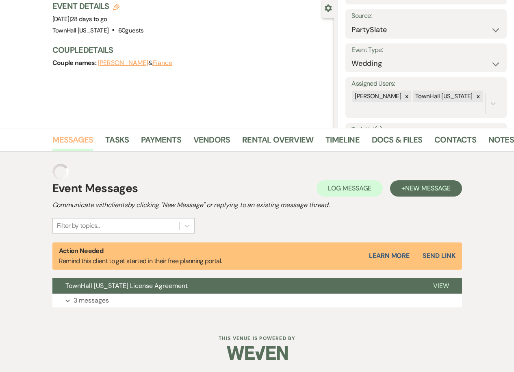
scroll to position [60, 0]
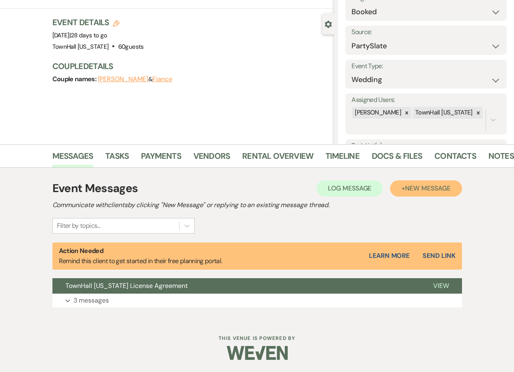
click at [409, 188] on span "New Message" at bounding box center [427, 188] width 45 height 9
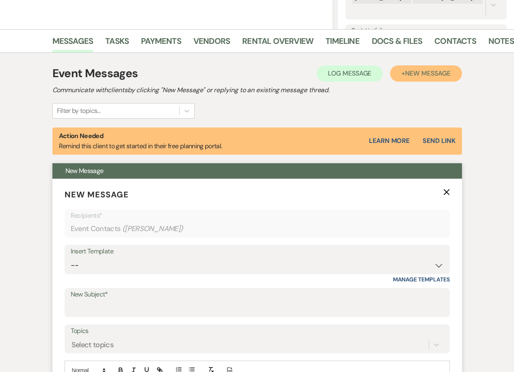
scroll to position [344, 0]
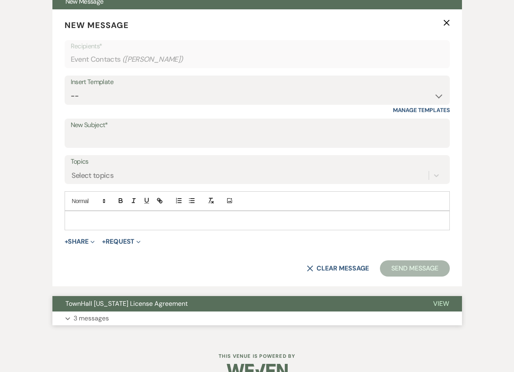
click at [110, 312] on button "Expand 3 messages" at bounding box center [256, 319] width 409 height 14
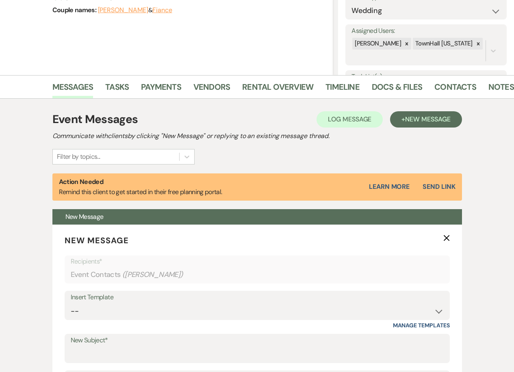
scroll to position [303, 0]
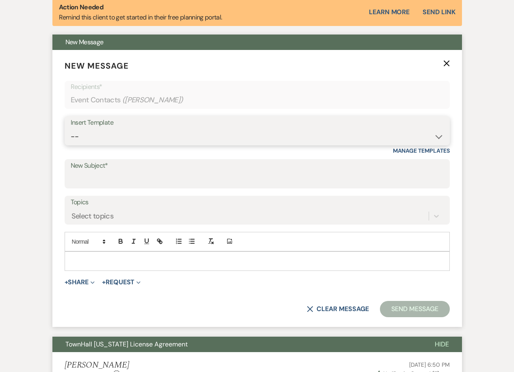
click at [88, 134] on select "-- Wedding Inquiry Follow Up: 2-3 days after initial lead- Avg Cost + Albums Th…" at bounding box center [257, 137] width 373 height 16
click at [71, 129] on select "-- Wedding Inquiry Follow Up: 2-3 days after initial lead- Avg Cost + Albums Th…" at bounding box center [257, 137] width 373 height 16
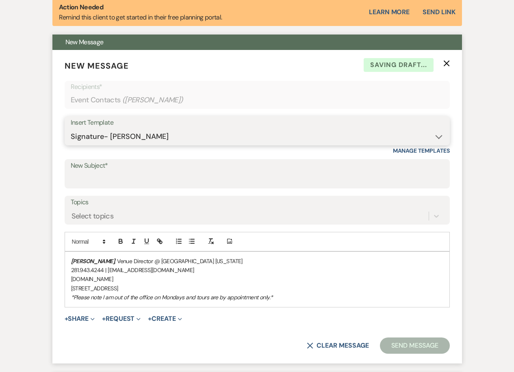
click at [111, 134] on select "-- Wedding Inquiry Follow Up: 2-3 days after initial lead- Avg Cost + Albums Th…" at bounding box center [257, 137] width 373 height 16
click at [71, 129] on select "-- Wedding Inquiry Follow Up: 2-3 days after initial lead- Avg Cost + Albums Th…" at bounding box center [257, 137] width 373 height 16
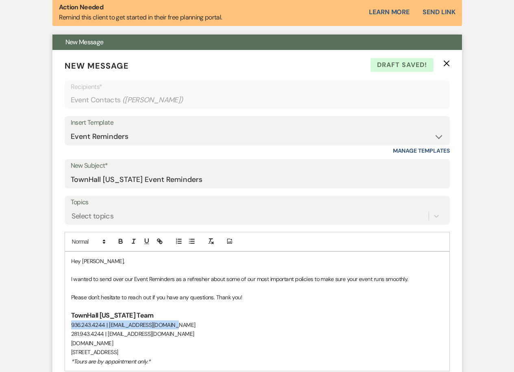
drag, startPoint x: 170, startPoint y: 325, endPoint x: 72, endPoint y: 326, distance: 97.9
click at [72, 326] on p "936.243.4244 | hello@townhalltexas.com" at bounding box center [257, 324] width 372 height 9
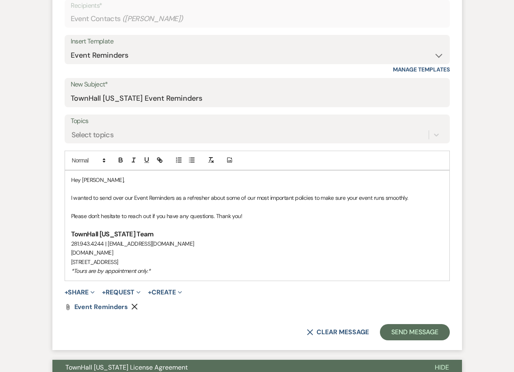
scroll to position [466, 0]
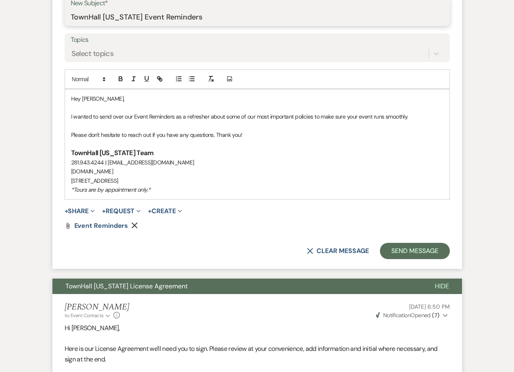
click at [121, 18] on input "TownHall Texas Event Reminders" at bounding box center [257, 17] width 373 height 16
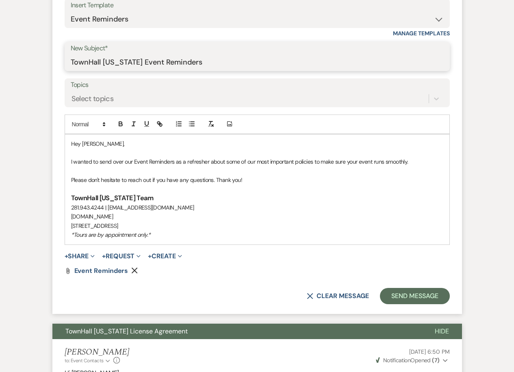
scroll to position [385, 0]
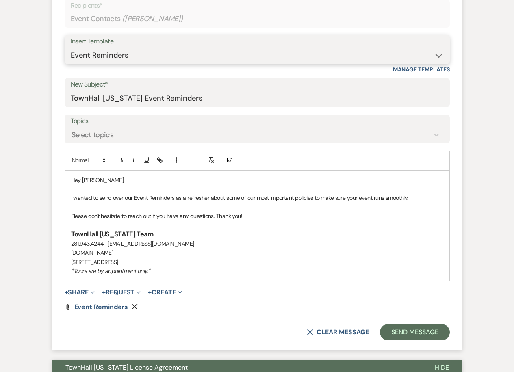
click at [85, 63] on select "-- Wedding Inquiry Follow Up: 2-3 days after initial lead- Avg Cost + Albums Th…" at bounding box center [257, 56] width 373 height 16
click at [71, 48] on select "-- Wedding Inquiry Follow Up: 2-3 days after initial lead- Avg Cost + Albums Th…" at bounding box center [257, 56] width 373 height 16
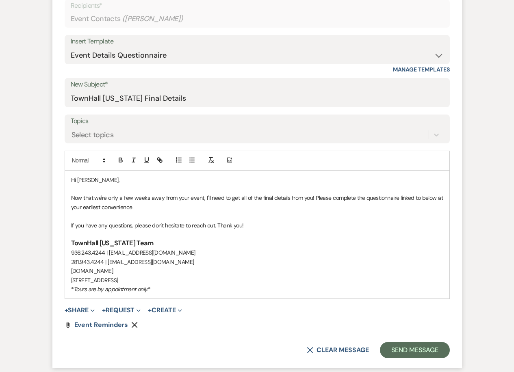
click at [135, 328] on icon "Remove" at bounding box center [134, 325] width 6 height 6
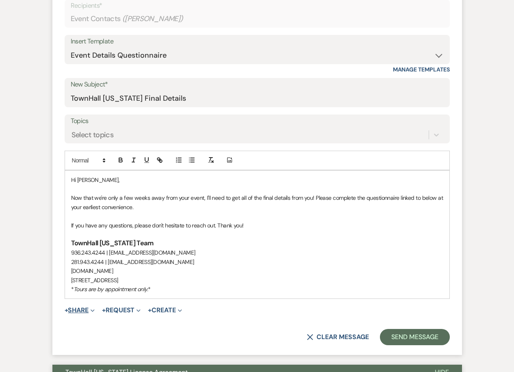
click at [80, 308] on button "+ Share Expand" at bounding box center [80, 310] width 30 height 6
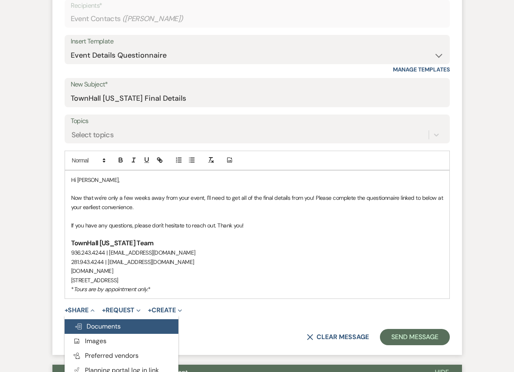
click at [88, 329] on span "Doc Upload Documents" at bounding box center [97, 326] width 46 height 9
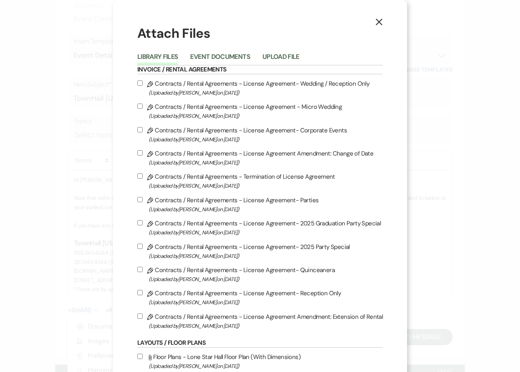
click at [212, 52] on li "Event Documents" at bounding box center [226, 58] width 72 height 13
click at [212, 56] on button "Event Documents" at bounding box center [220, 59] width 60 height 11
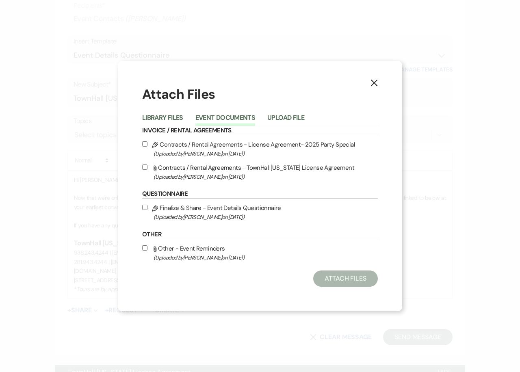
click at [145, 211] on label "Pencil Finalize & Share - Event Details Questionnaire (Uploaded by Stephanie Jo…" at bounding box center [260, 212] width 236 height 19
click at [145, 210] on input "Pencil Finalize & Share - Event Details Questionnaire (Uploaded by Stephanie Jo…" at bounding box center [144, 207] width 5 height 5
click at [335, 276] on button "Attach Files" at bounding box center [345, 279] width 65 height 16
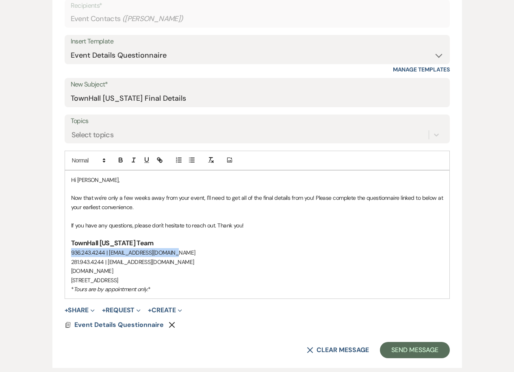
drag, startPoint x: 169, startPoint y: 253, endPoint x: 68, endPoint y: 256, distance: 100.8
click at [68, 256] on div "Hi Sharon, Now that we're only a few weeks away from your event, I'll need to g…" at bounding box center [257, 235] width 384 height 128
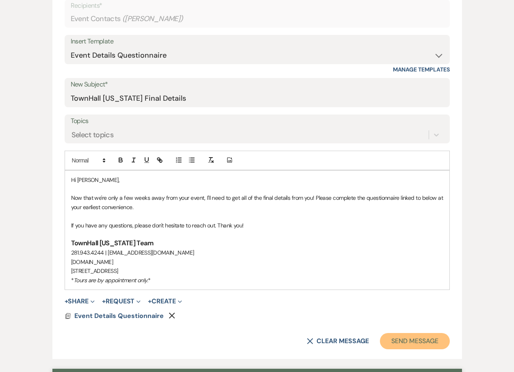
click at [422, 342] on button "Send Message" at bounding box center [414, 341] width 69 height 16
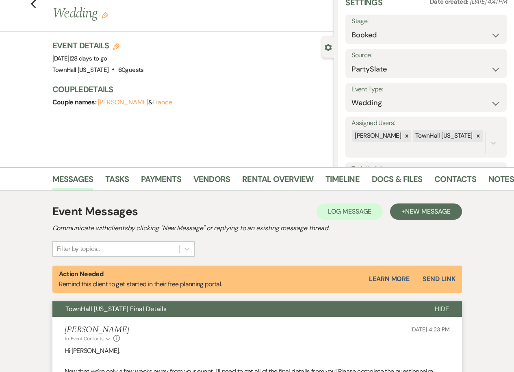
scroll to position [0, 0]
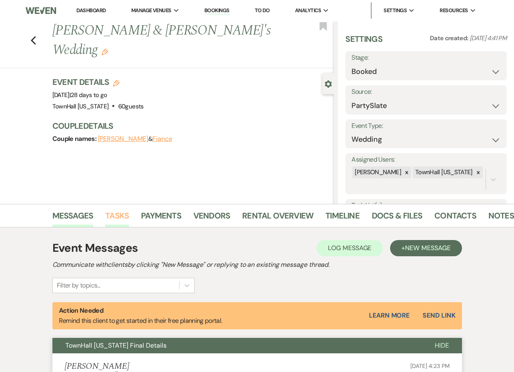
click at [113, 219] on link "Tasks" at bounding box center [117, 218] width 24 height 18
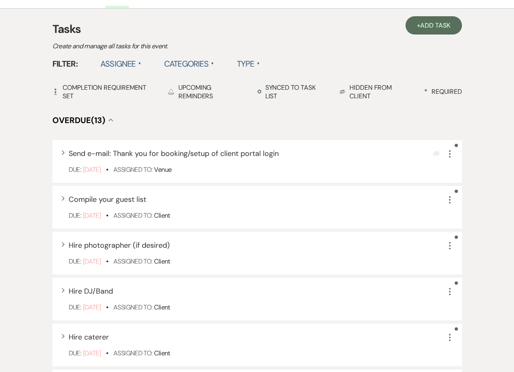
scroll to position [244, 0]
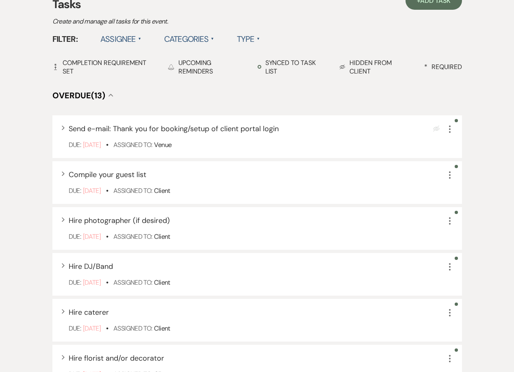
click at [135, 36] on label "Assignee ▲" at bounding box center [120, 39] width 41 height 15
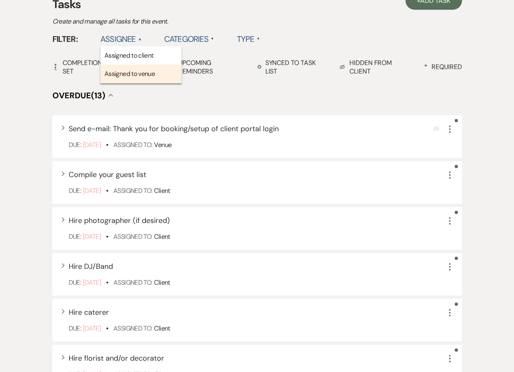
click at [132, 69] on li "Assigned to venue" at bounding box center [140, 74] width 81 height 19
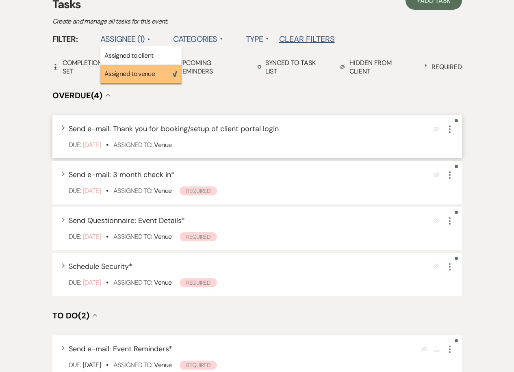
click at [450, 128] on icon "More" at bounding box center [450, 129] width 10 height 10
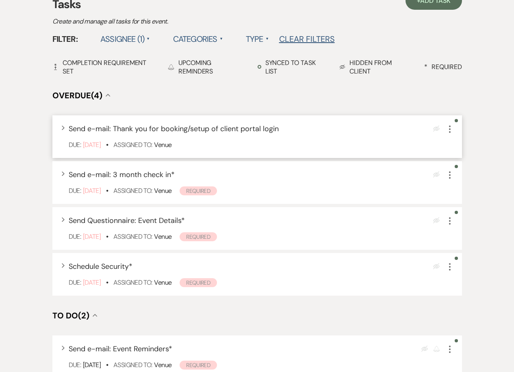
click at [448, 131] on icon "More" at bounding box center [450, 129] width 10 height 10
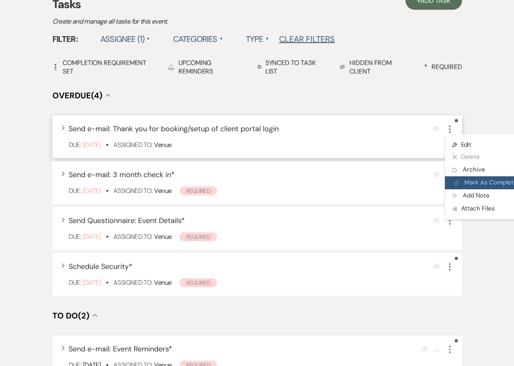
click at [466, 182] on button "Plan Portal Link Mark As Complete" at bounding box center [485, 182] width 80 height 13
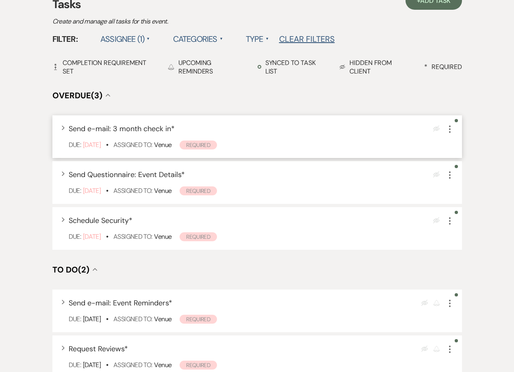
click at [448, 132] on icon "More" at bounding box center [450, 129] width 10 height 10
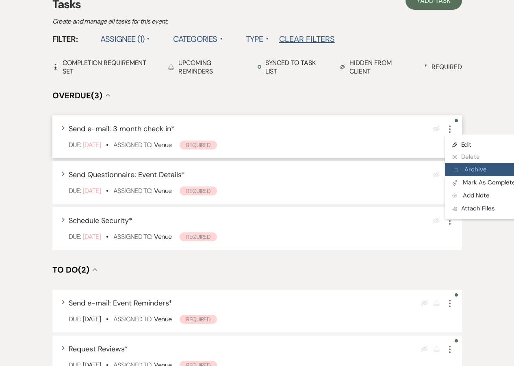
click at [463, 171] on button "Archive Archive" at bounding box center [484, 169] width 78 height 13
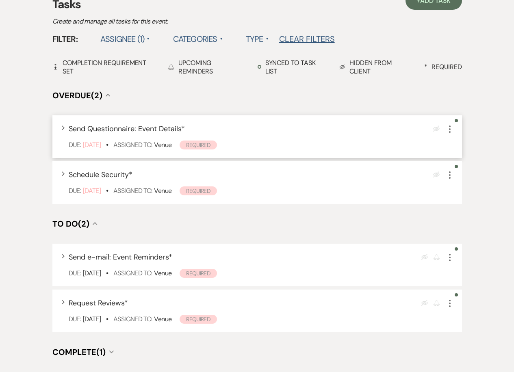
click at [448, 130] on icon "More" at bounding box center [450, 129] width 10 height 10
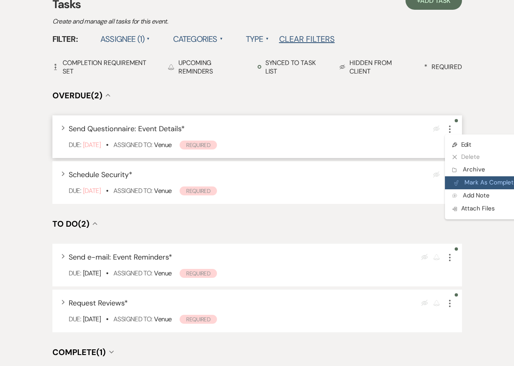
click at [466, 181] on button "Plan Portal Link Mark As Complete" at bounding box center [485, 182] width 80 height 13
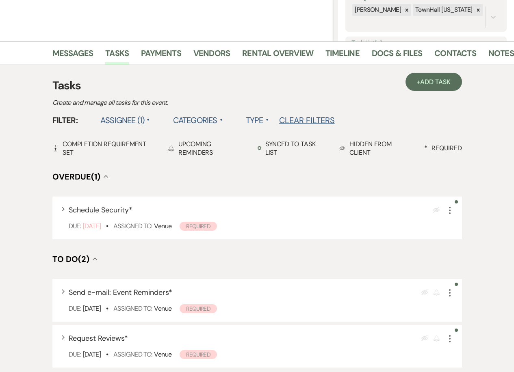
scroll to position [0, 0]
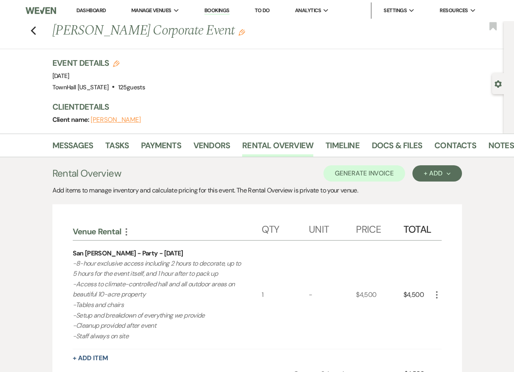
click at [88, 10] on link "Dashboard" at bounding box center [90, 10] width 29 height 7
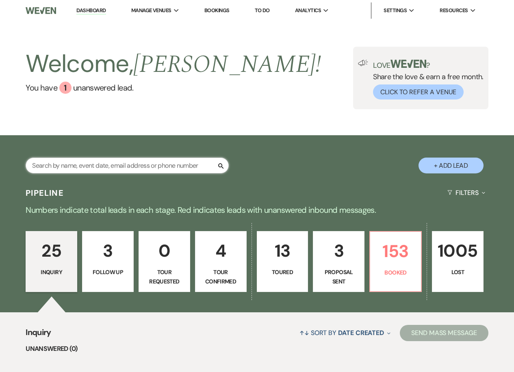
click at [145, 166] on input "text" at bounding box center [127, 166] width 203 height 16
type input "sharon"
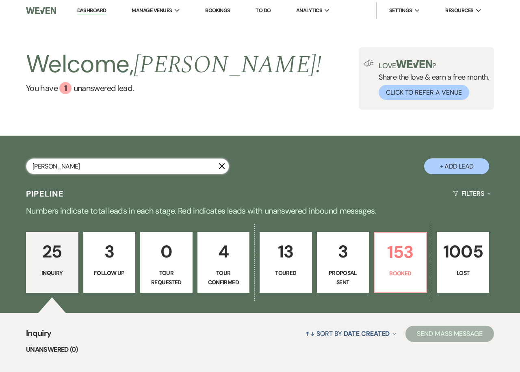
select select "9"
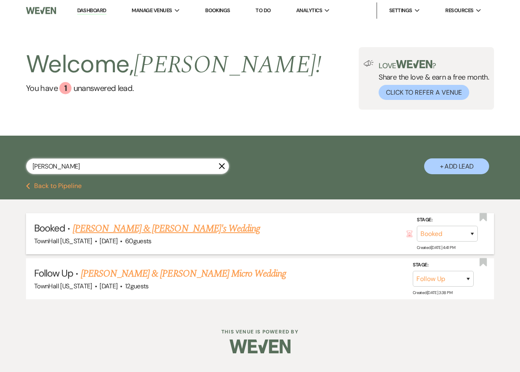
type input "sharon"
click at [152, 219] on li "Booked · Sharon Miller & Fiance's Wedding TownHall Texas · Sep 12, 2025 · 60 gu…" at bounding box center [260, 233] width 468 height 41
click at [154, 225] on link "Sharon Miller & Fiance's Wedding" at bounding box center [167, 228] width 188 height 15
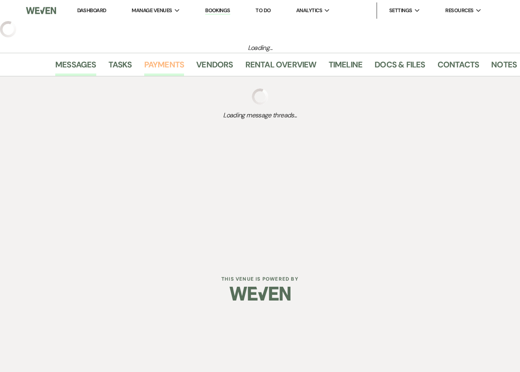
select select "26"
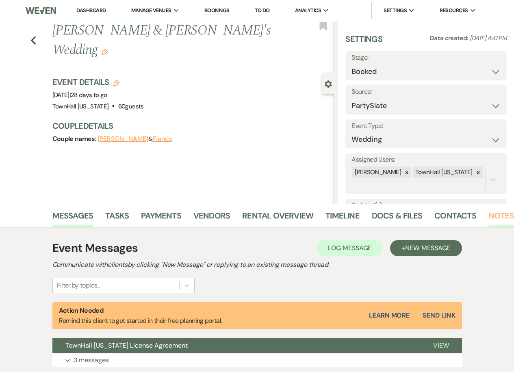
click at [506, 216] on link "Notes" at bounding box center [501, 218] width 26 height 18
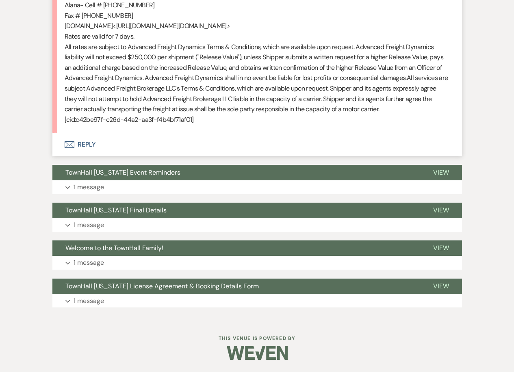
scroll to position [2347, 0]
click at [77, 147] on button "Envelope Reply" at bounding box center [256, 144] width 409 height 23
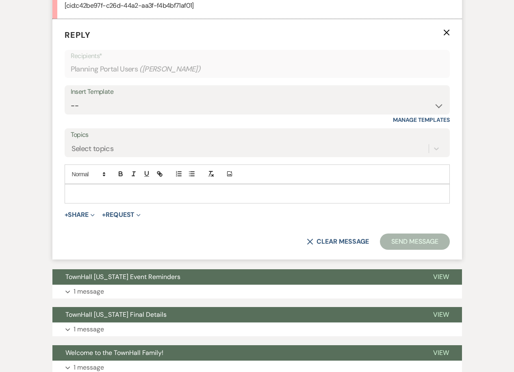
click at [91, 98] on div "Insert Template" at bounding box center [257, 92] width 373 height 12
click at [92, 114] on select "-- Wedding Inquiry Follow Up: 2-3 days after initial lead- Avg Cost + Albums Th…" at bounding box center [257, 106] width 373 height 16
select select "1516"
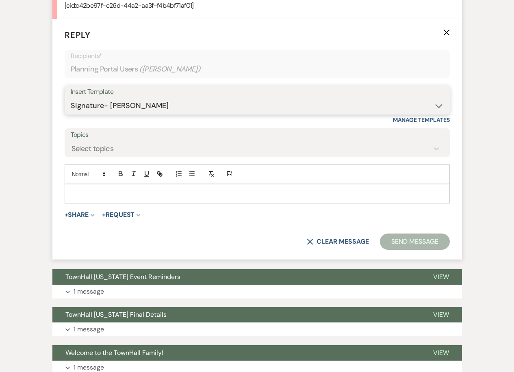
click at [71, 114] on select "-- Wedding Inquiry Follow Up: 2-3 days after initial lead- Avg Cost + Albums Th…" at bounding box center [257, 106] width 373 height 16
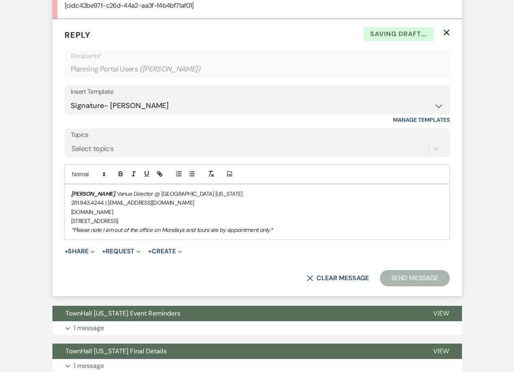
click at [67, 240] on div "Stephanie Jordan , Venue Director @ TownHall Texas 281.943.4244 | info@townhall…" at bounding box center [257, 211] width 384 height 55
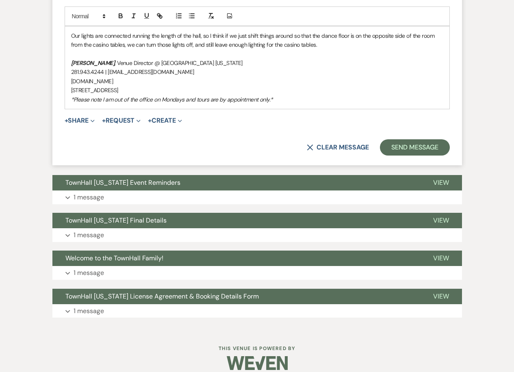
scroll to position [2509, 0]
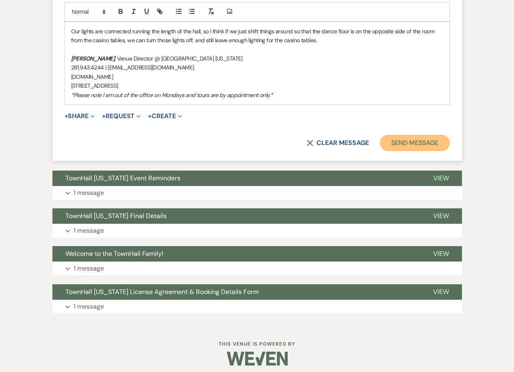
click at [392, 151] on button "Send Message" at bounding box center [414, 143] width 69 height 16
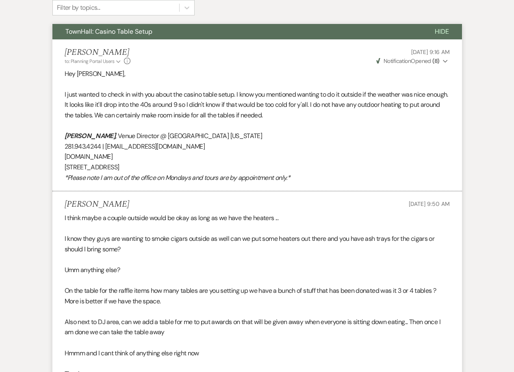
scroll to position [129, 0]
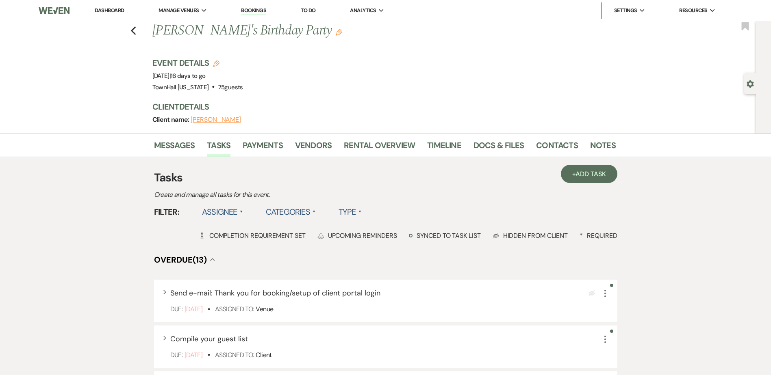
click at [226, 212] on label "Assignee ▲" at bounding box center [222, 212] width 41 height 15
click at [230, 246] on li "Assigned to venue" at bounding box center [242, 247] width 81 height 19
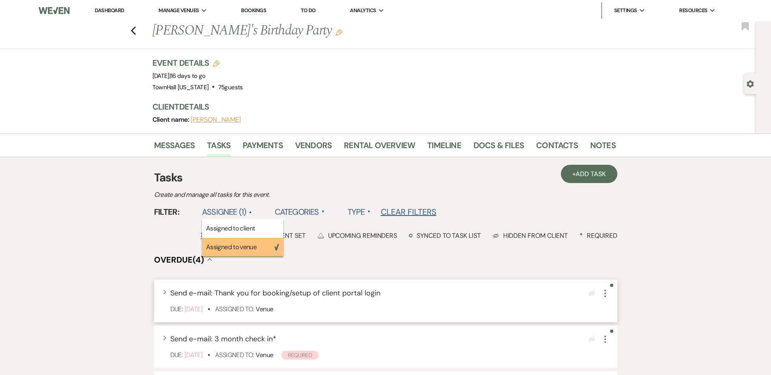
click at [606, 289] on icon "More" at bounding box center [605, 294] width 10 height 10
click at [606, 295] on icon "More" at bounding box center [605, 294] width 10 height 10
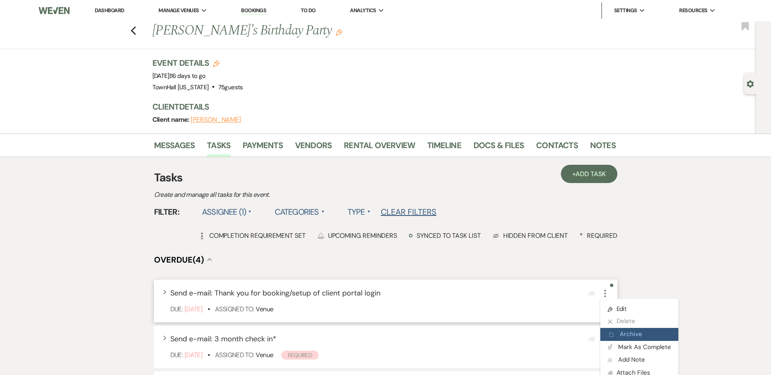
click at [641, 336] on button "Archive Archive" at bounding box center [639, 334] width 78 height 13
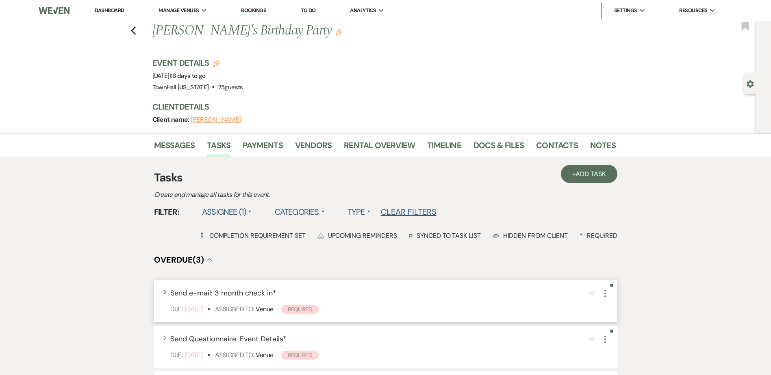
click at [603, 297] on icon "More" at bounding box center [605, 294] width 10 height 10
click at [629, 333] on button "Archive Archive" at bounding box center [639, 334] width 78 height 13
click at [606, 296] on icon "More" at bounding box center [605, 294] width 10 height 10
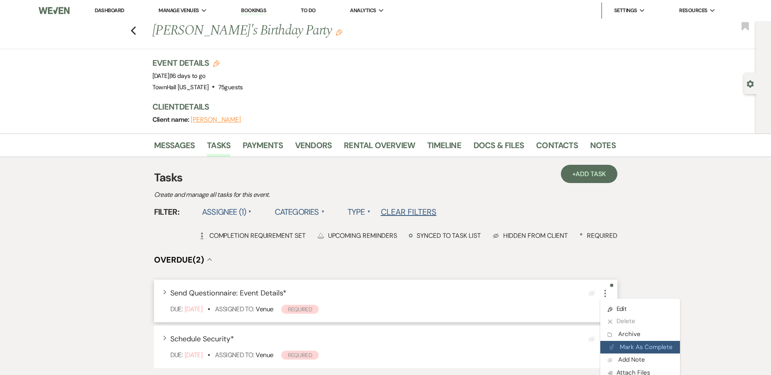
click at [643, 344] on button "Plan Portal Link Mark As Complete" at bounding box center [640, 347] width 80 height 13
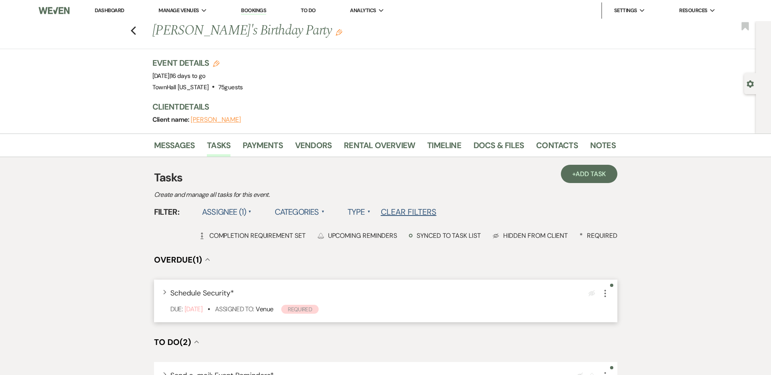
click at [604, 294] on use "button" at bounding box center [605, 293] width 2 height 7
click at [631, 333] on button "Archive Archive" at bounding box center [639, 334] width 78 height 13
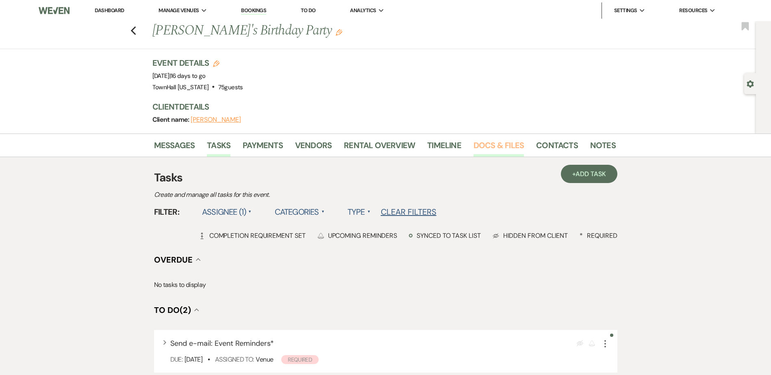
click at [499, 145] on link "Docs & Files" at bounding box center [498, 148] width 50 height 18
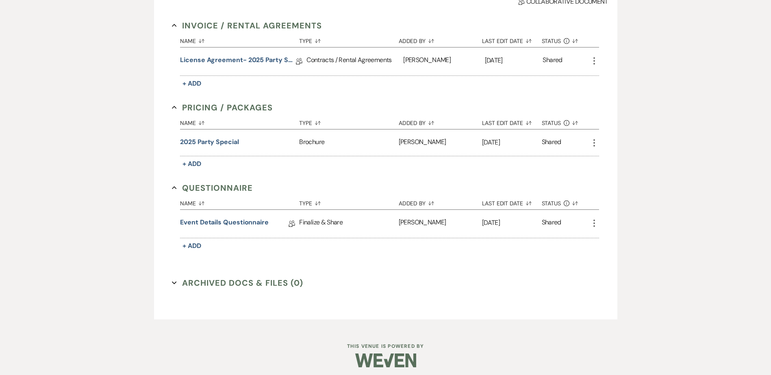
scroll to position [223, 0]
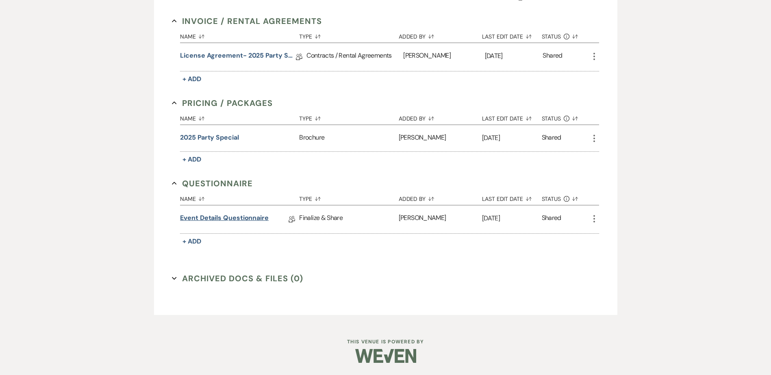
click at [236, 217] on link "Event Details Questionnaire" at bounding box center [224, 219] width 89 height 13
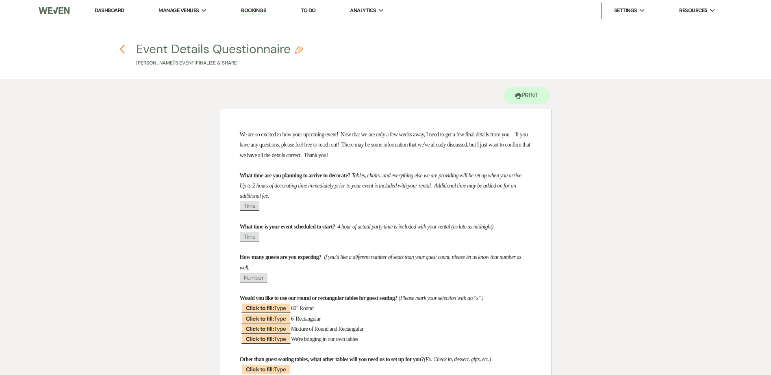
click at [124, 49] on icon "Previous" at bounding box center [122, 49] width 6 height 10
